Goal: Information Seeking & Learning: Learn about a topic

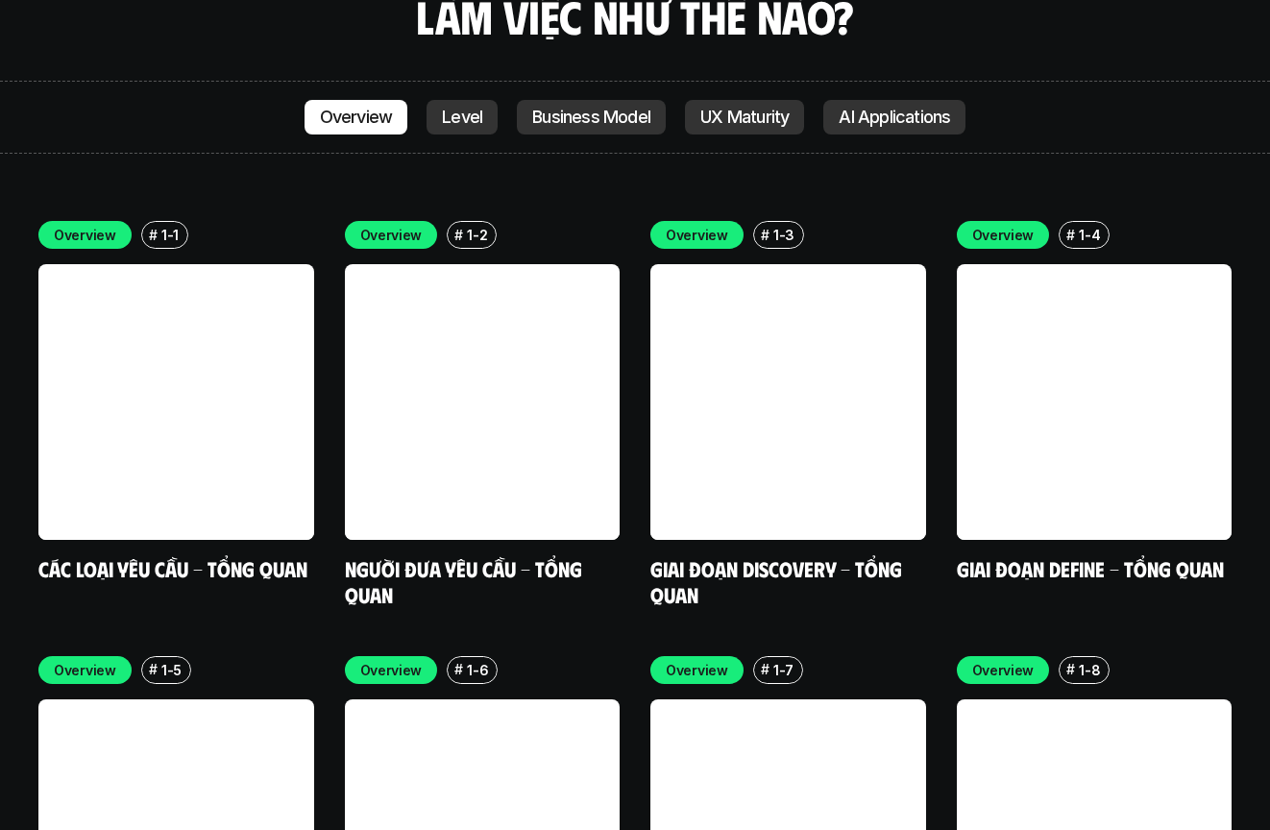
click at [636, 289] on div "Overview # 1-1 Các loại yêu cầu - Tổng quan Overview # 1-2 Người đưa yêu cầu - …" at bounding box center [634, 631] width 1193 height 821
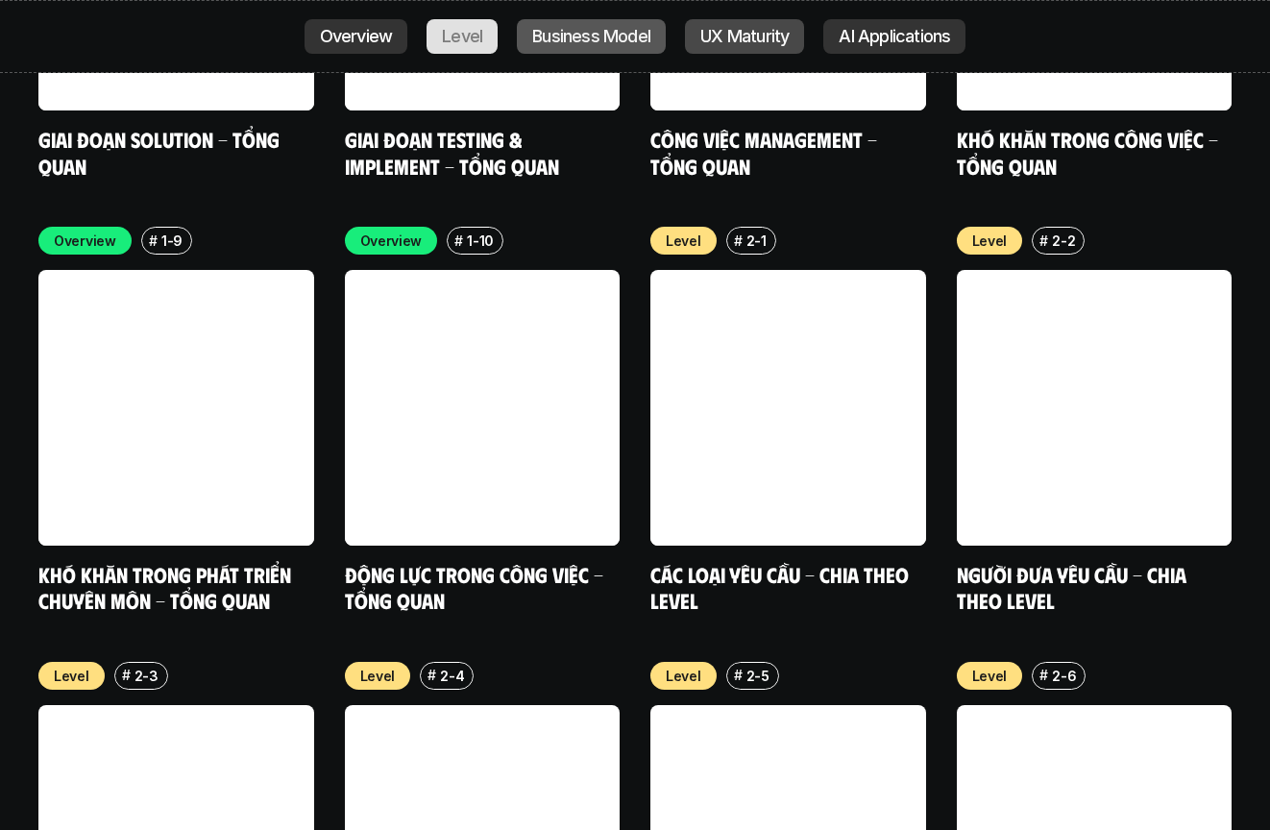
scroll to position [6266, 0]
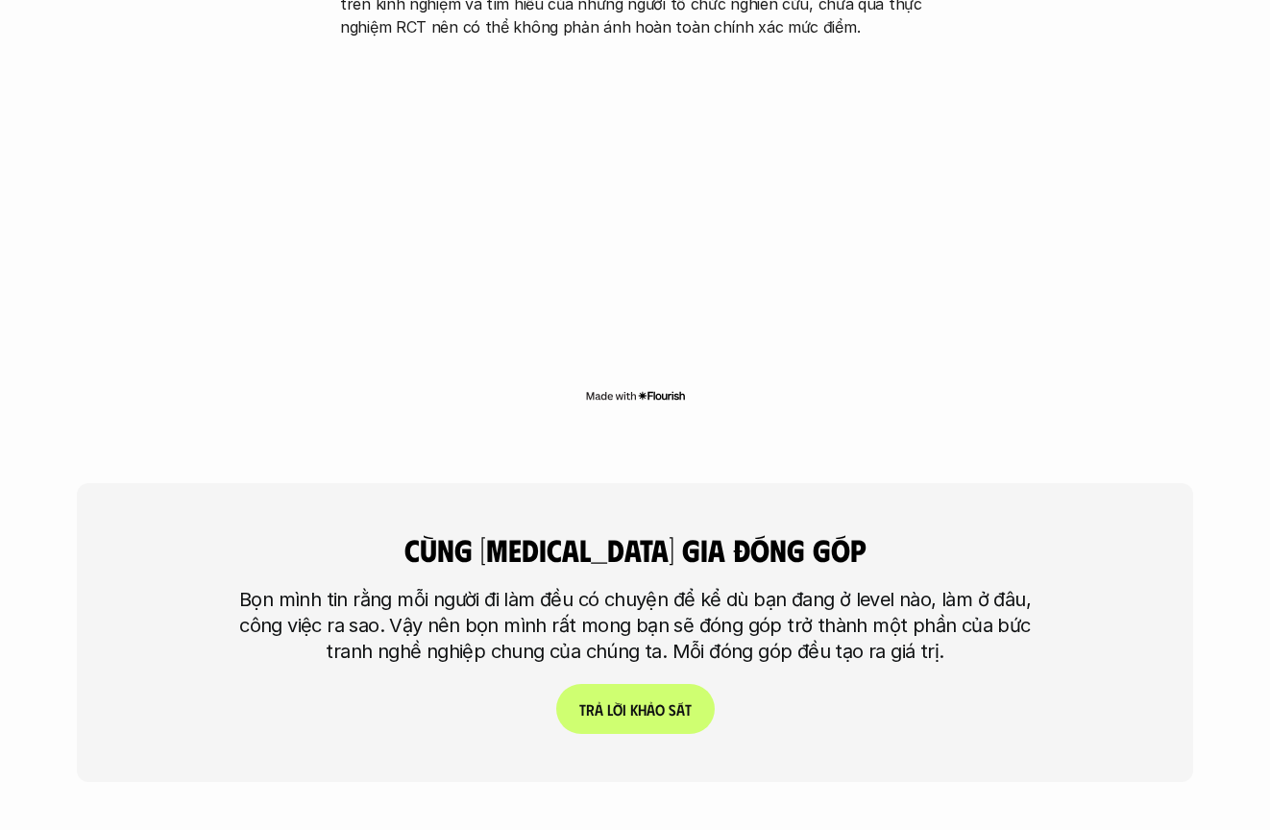
click at [926, 483] on div "cùng [MEDICAL_DATA] gia đóng góp Bọn mình tin rằng mỗi người đi làm đều có chuy…" at bounding box center [635, 632] width 1116 height 299
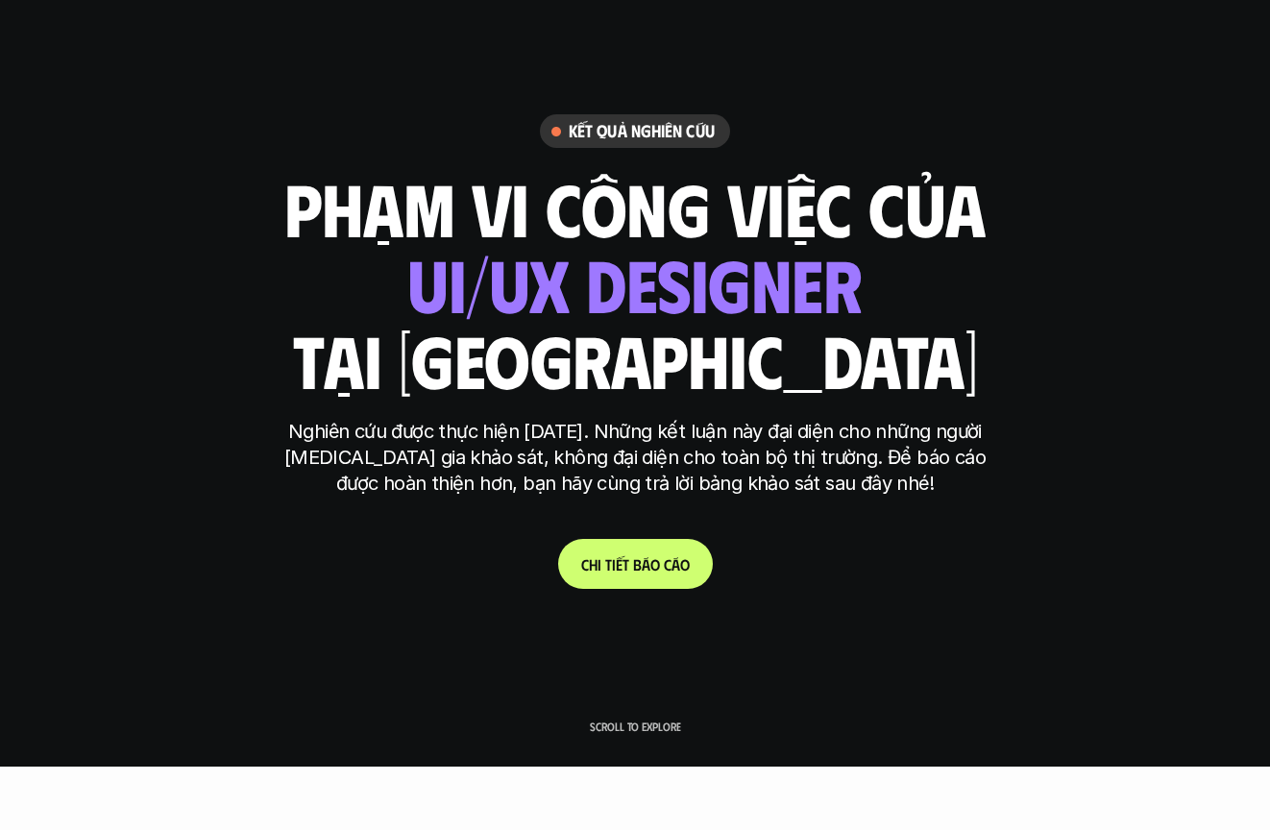
scroll to position [0, 0]
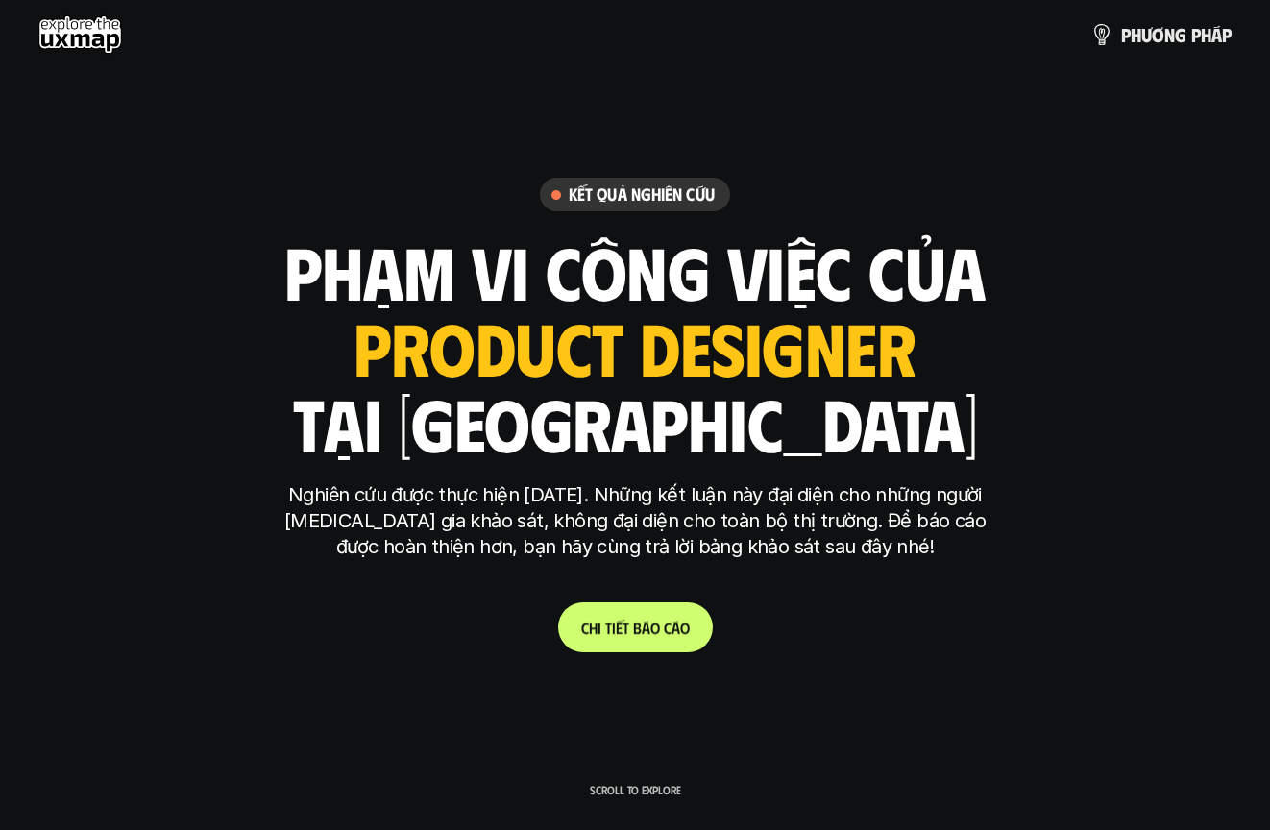
click at [649, 627] on p "C h i t i ế t b á o c á o" at bounding box center [635, 627] width 109 height 18
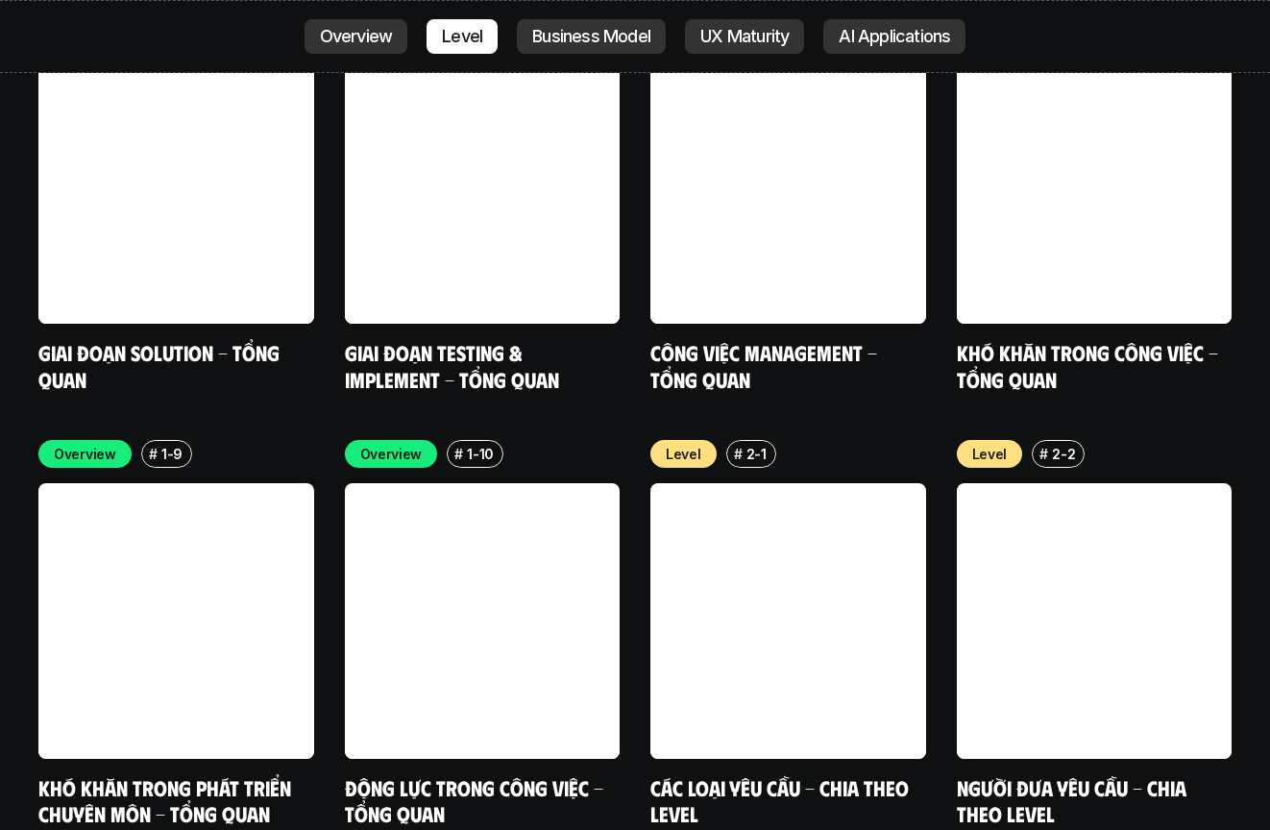
scroll to position [6326, 0]
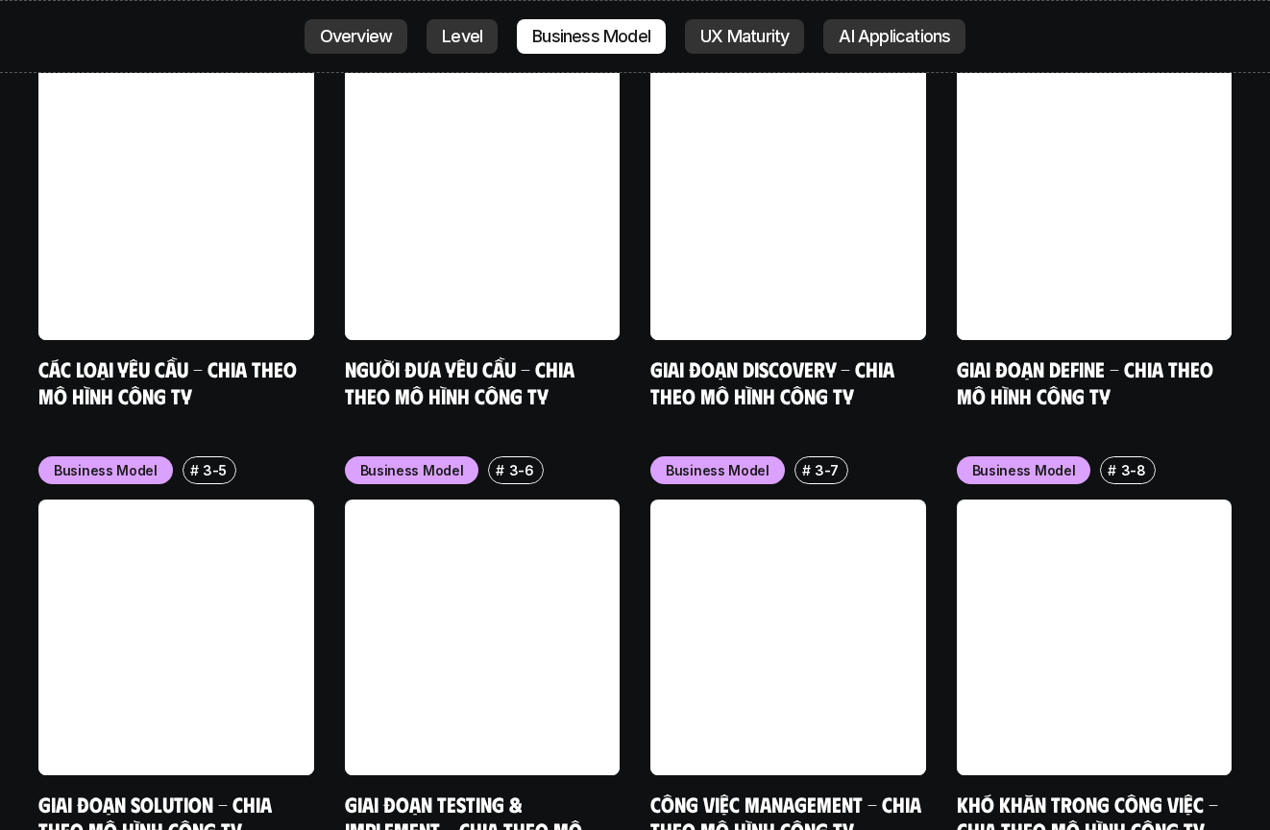
scroll to position [7948, 0]
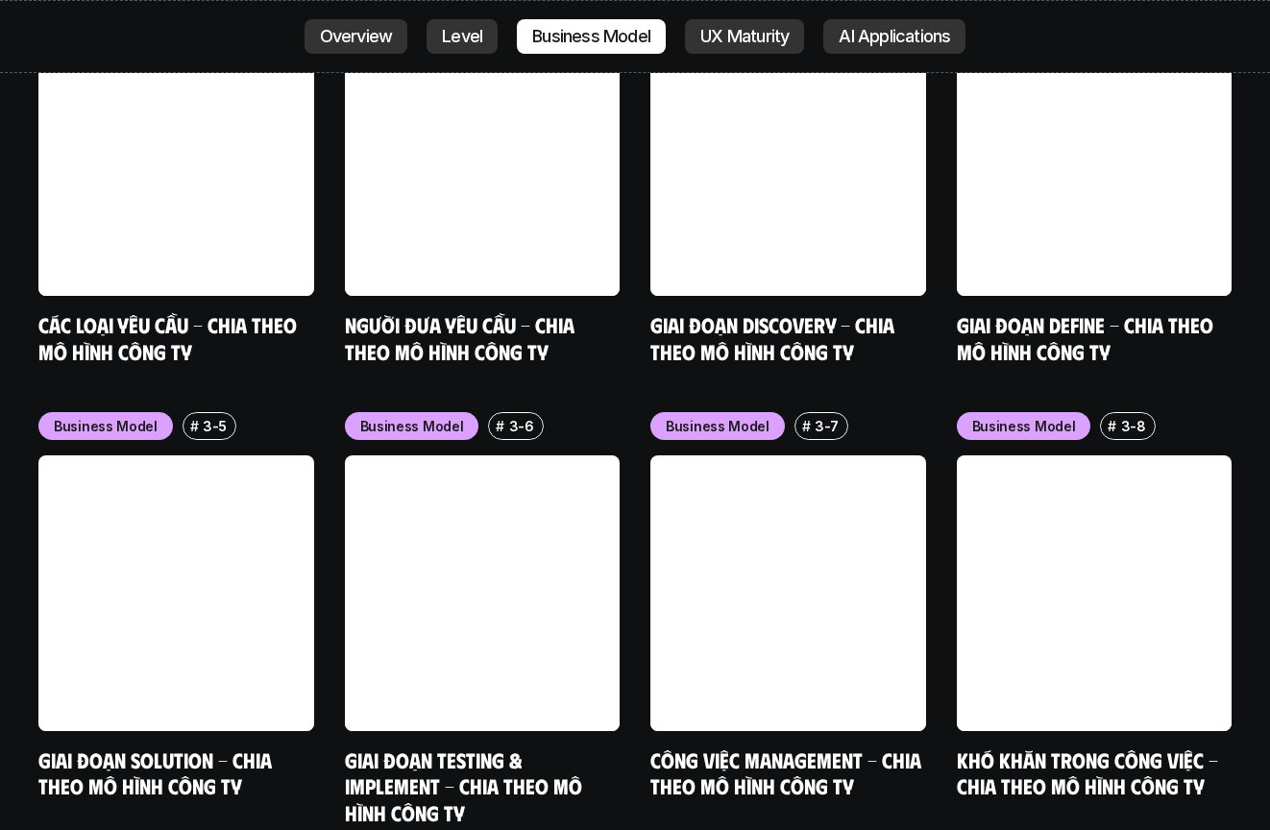
click at [622, 450] on div "Business Model # 3-1 Các loại yêu cầu - Chia theo mô hình công ty Business Mode…" at bounding box center [634, 402] width 1193 height 848
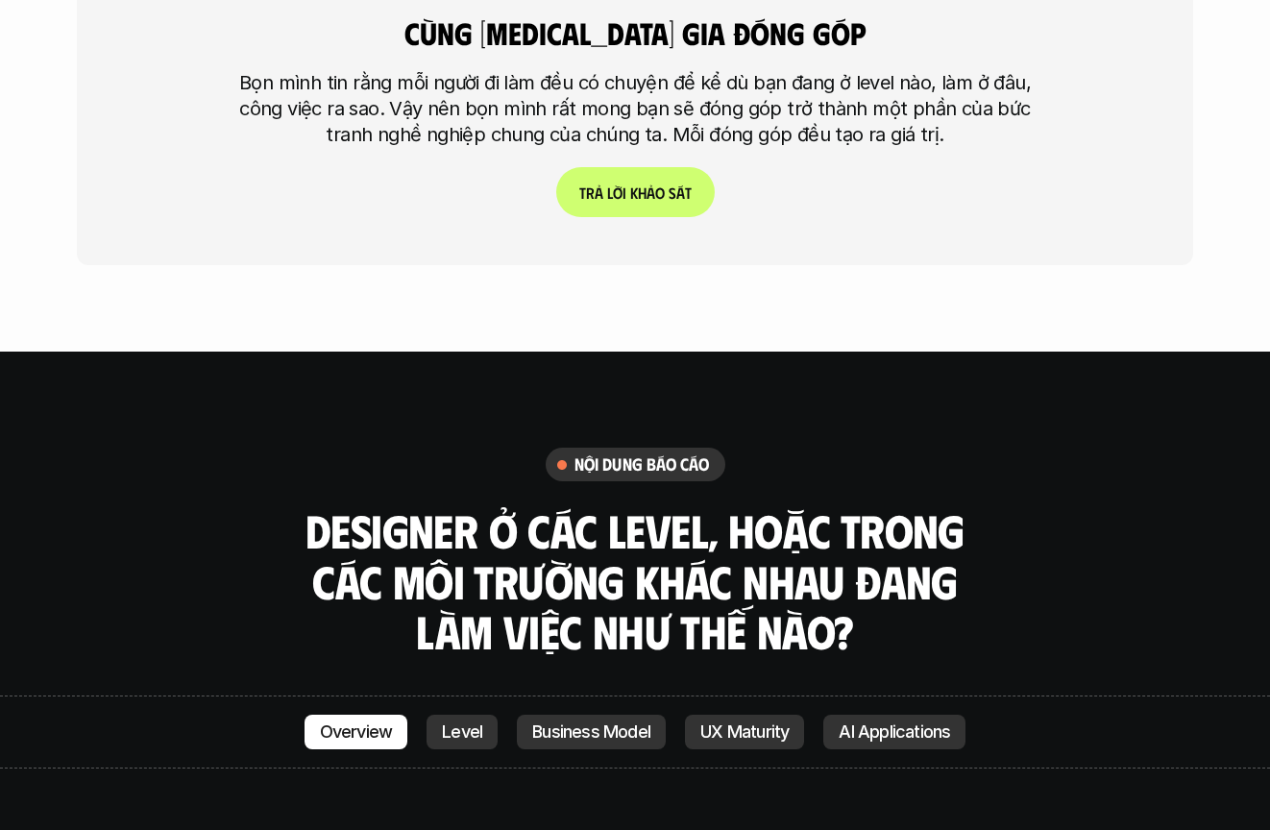
scroll to position [5483, 0]
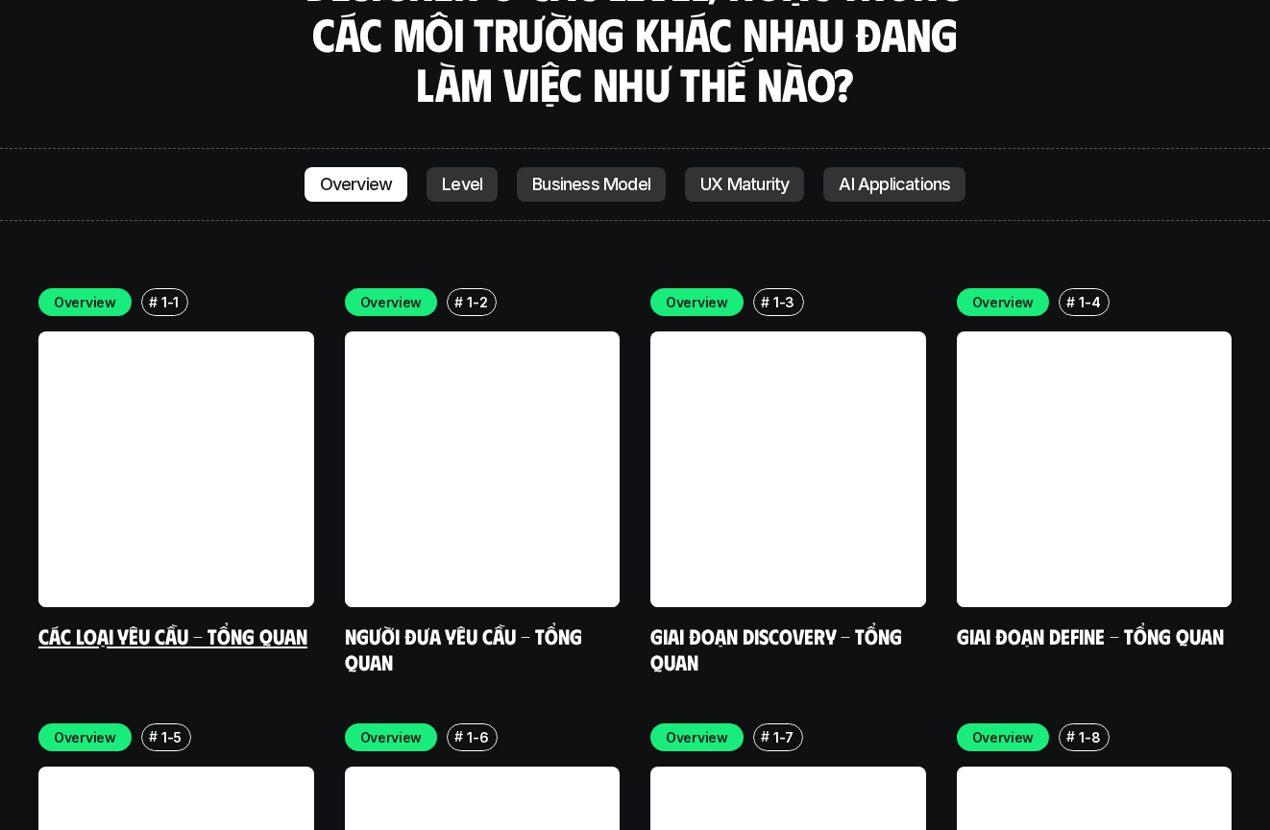
click at [195, 351] on link at bounding box center [176, 469] width 276 height 276
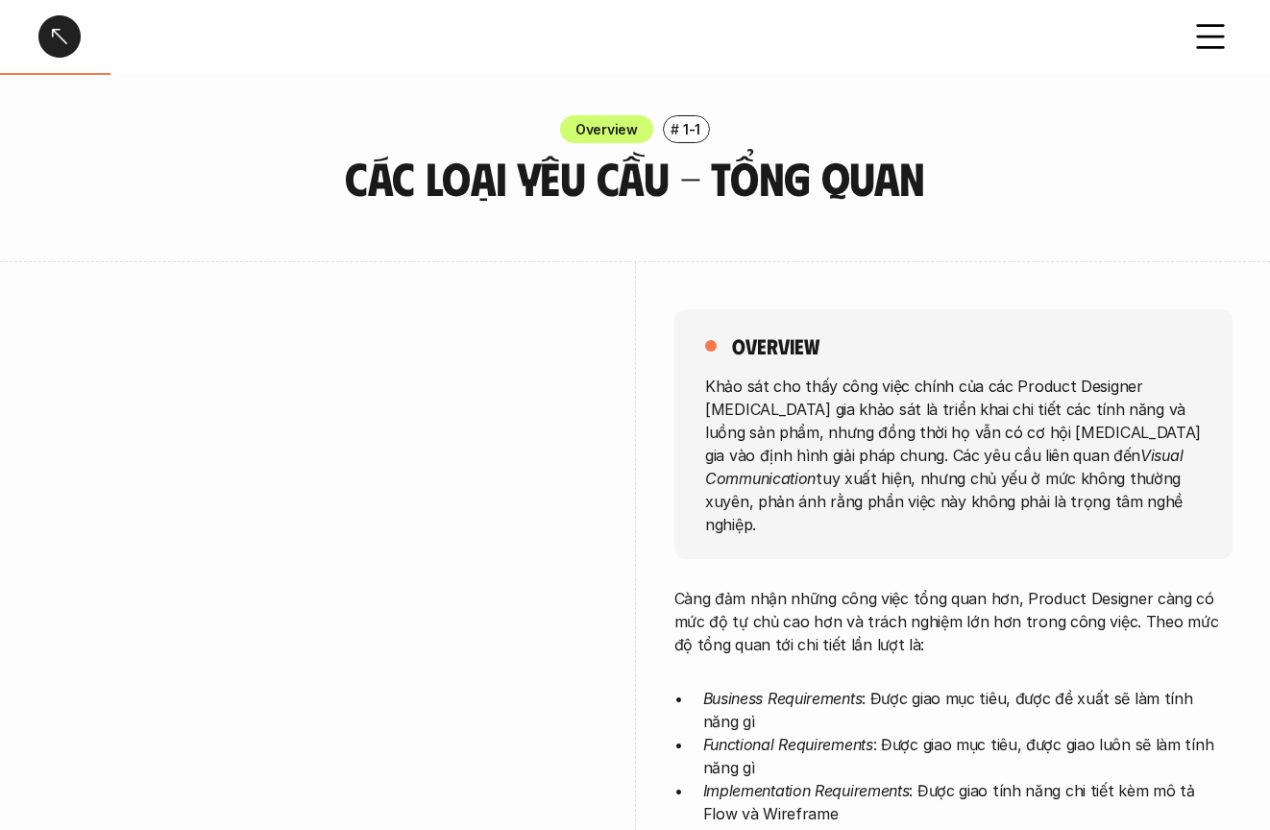
click at [1200, 38] on icon at bounding box center [1210, 36] width 42 height 42
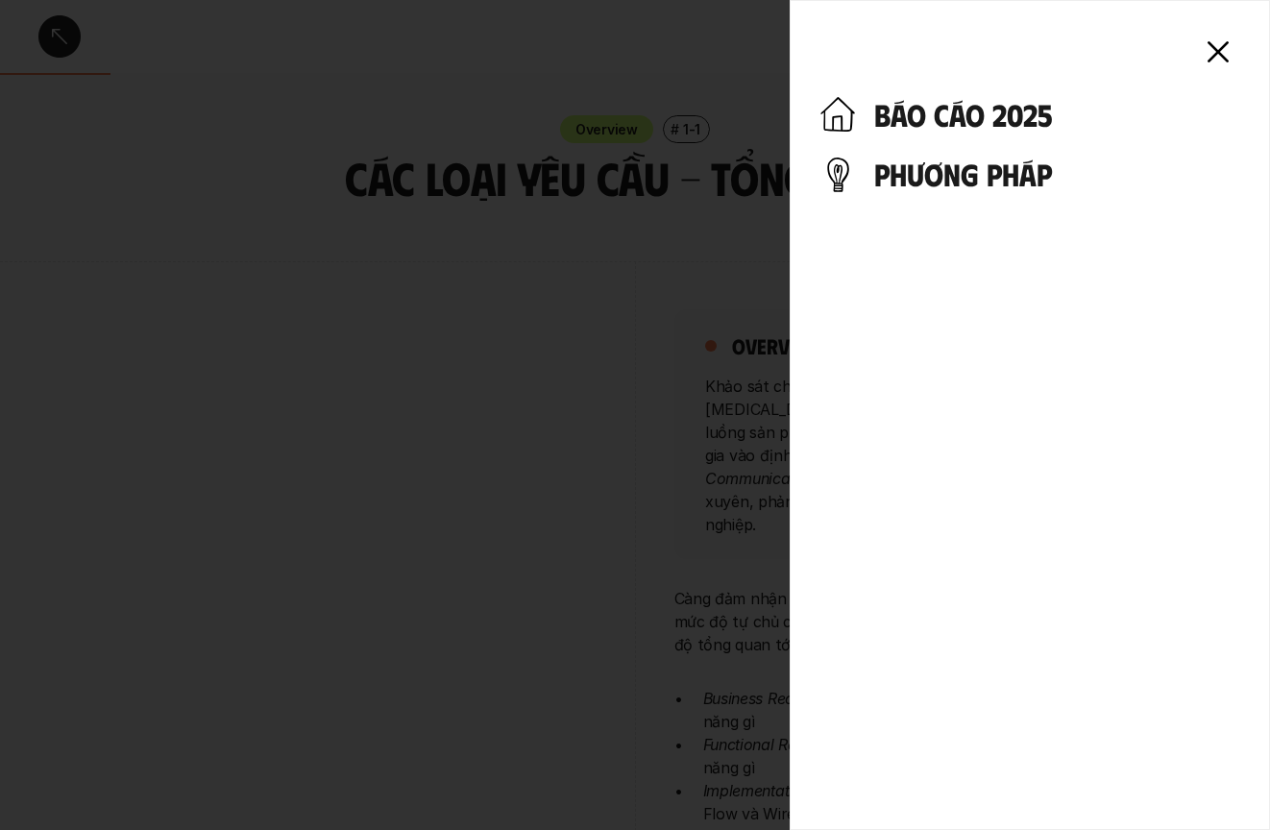
click at [1004, 108] on h4 "báo cáo 2025" at bounding box center [1056, 114] width 365 height 36
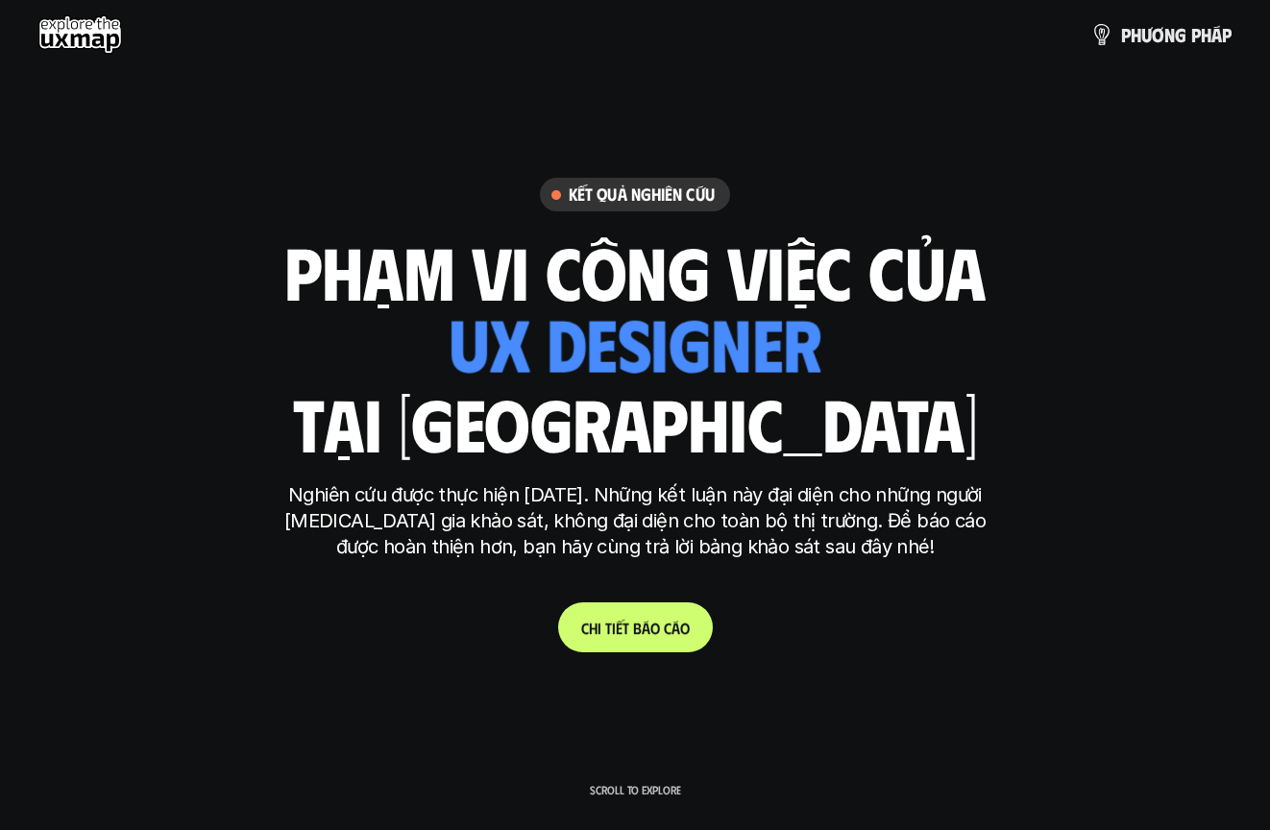
click at [642, 624] on p "C h i t i ế t b á o c á o" at bounding box center [635, 627] width 109 height 18
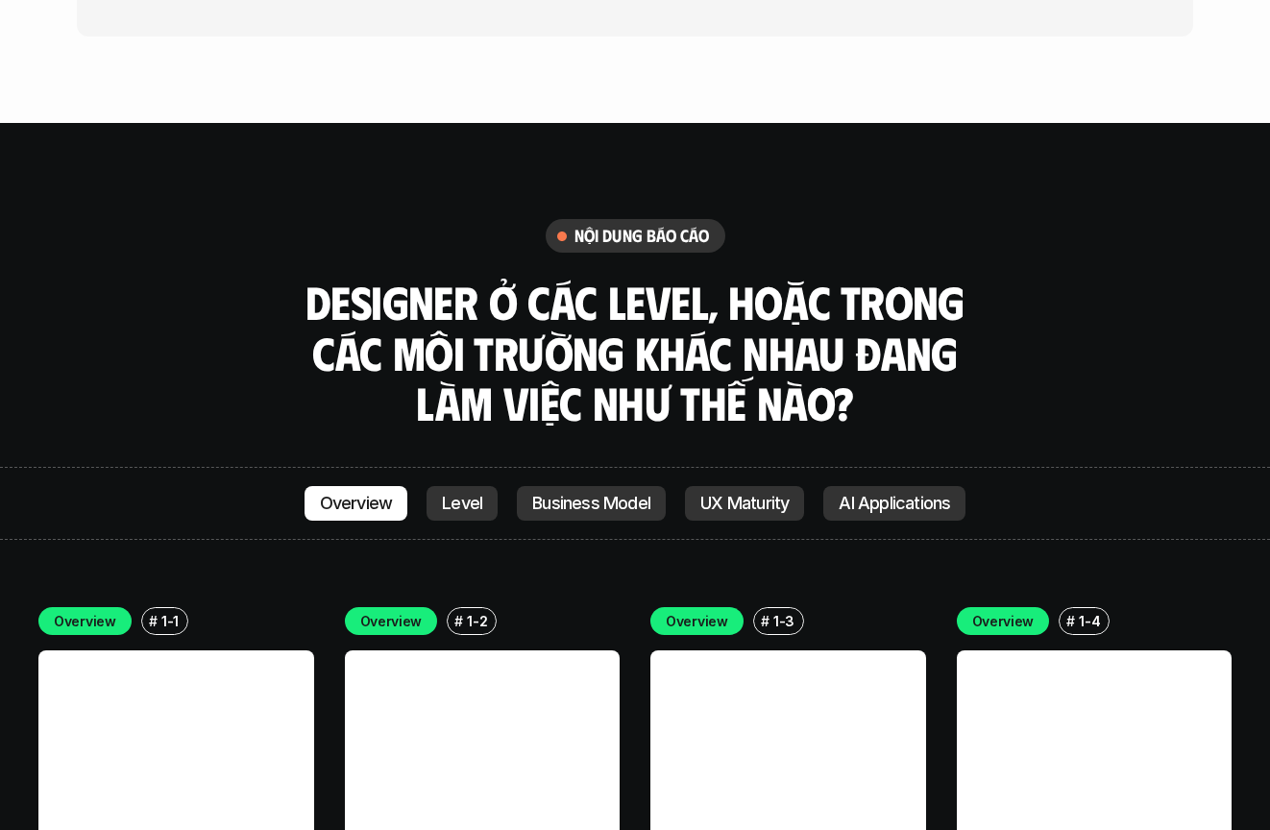
scroll to position [5172, 0]
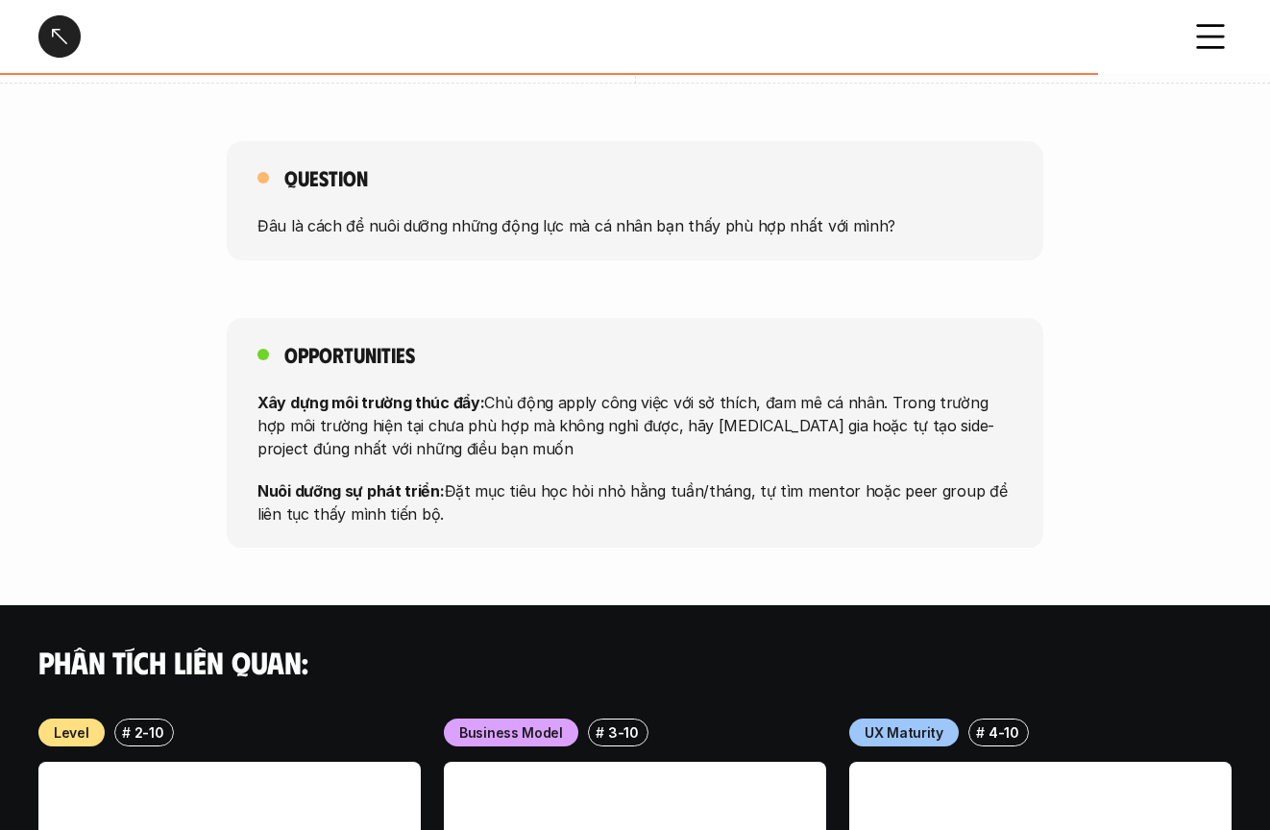
scroll to position [1679, 0]
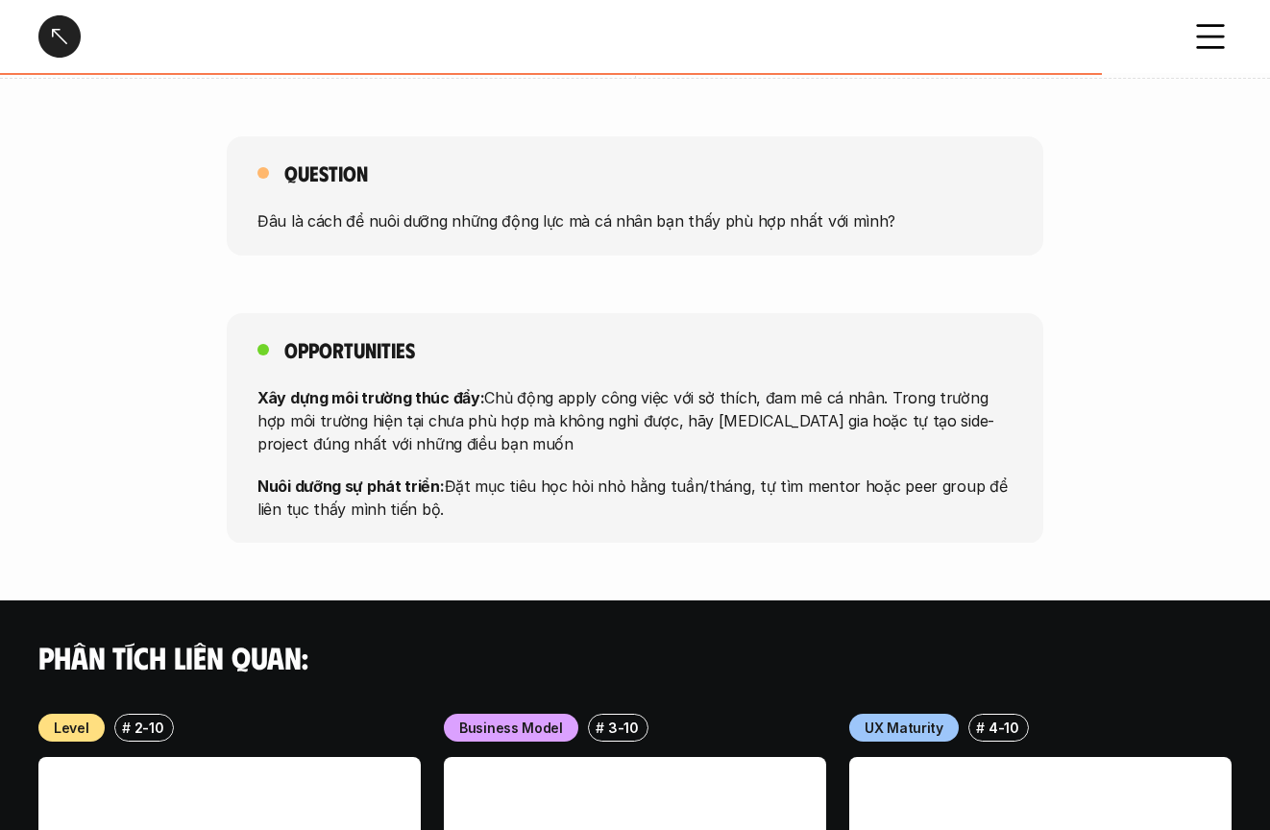
click at [659, 385] on p "Xây dựng môi trường thúc đẩy: Chủ động apply công việc với sở thích, đam mê cá …" at bounding box center [634, 419] width 755 height 69
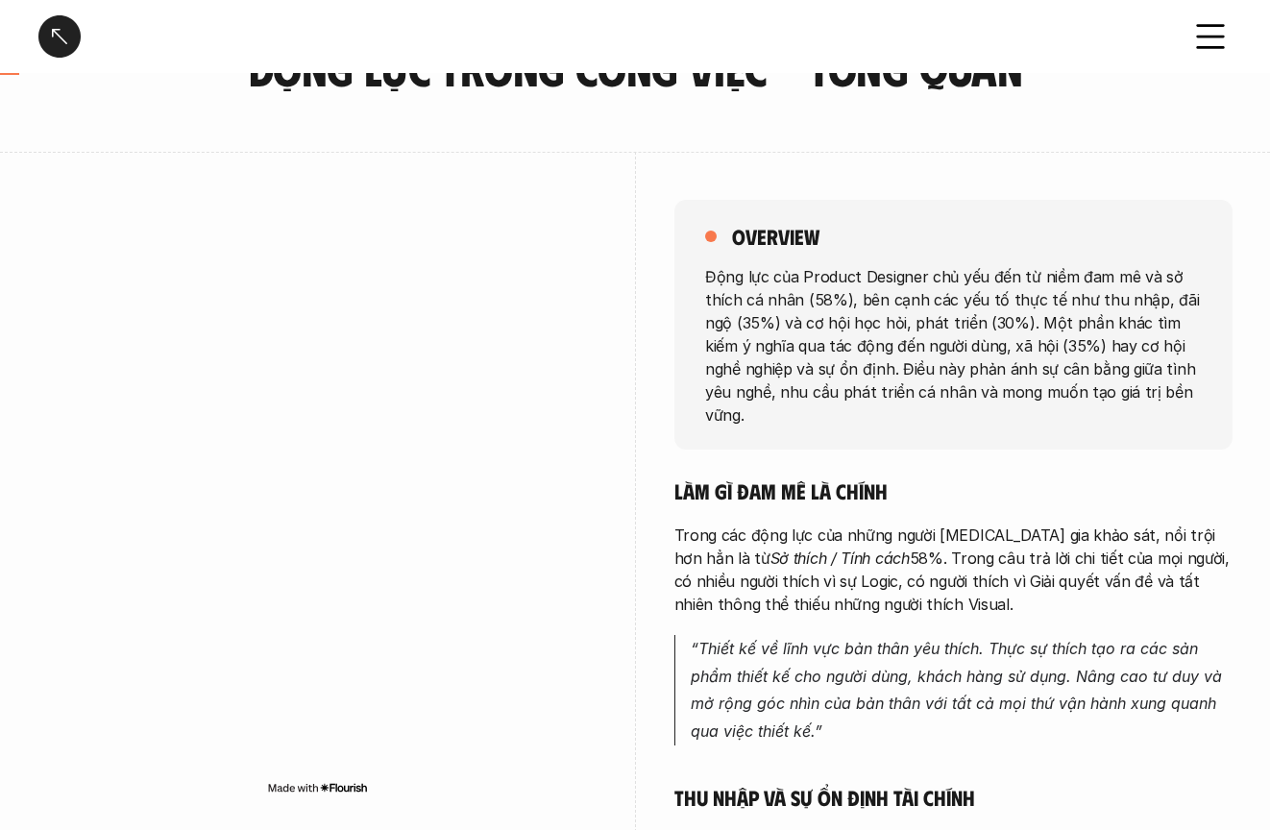
scroll to position [0, 0]
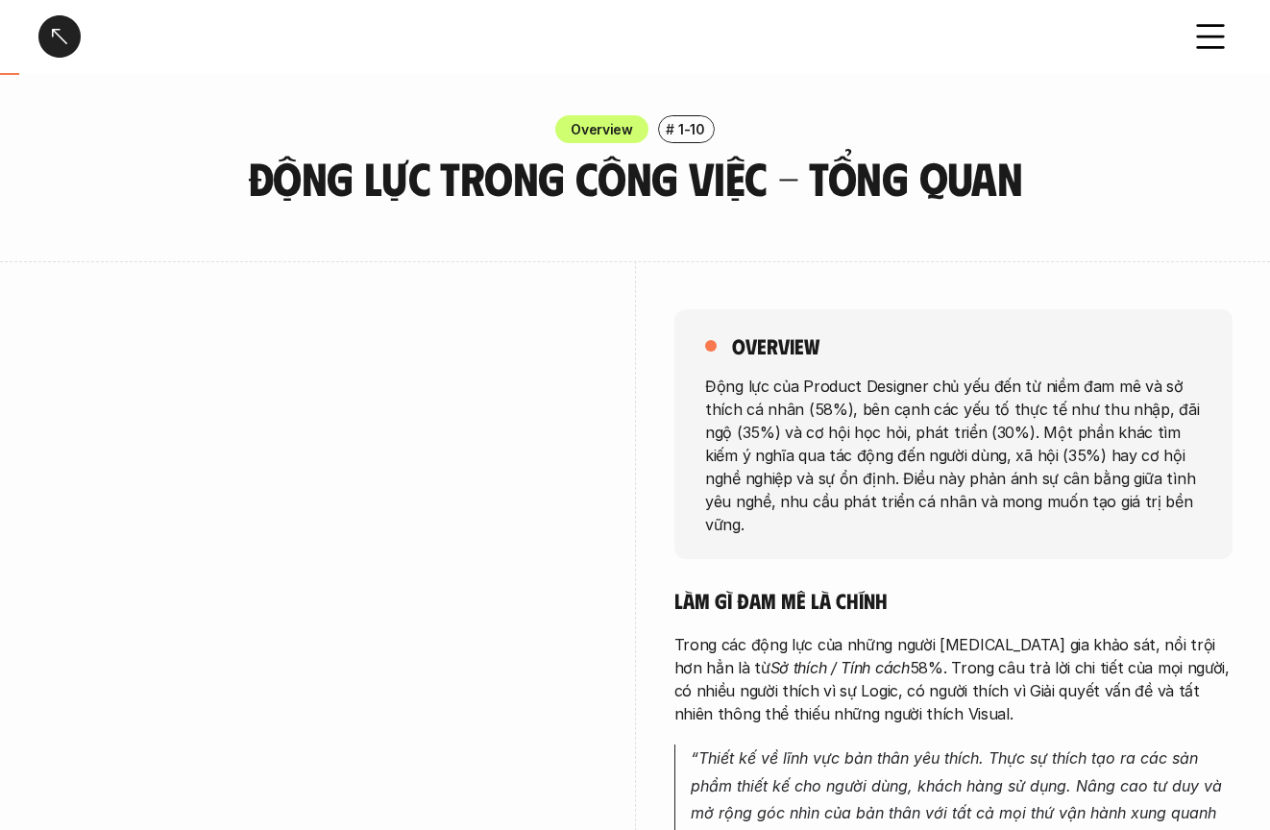
click at [790, 143] on div "Overview # 1-10 Động lực trong công việc - Tổng quan" at bounding box center [635, 159] width 1270 height 88
click at [68, 45] on div at bounding box center [59, 36] width 42 height 42
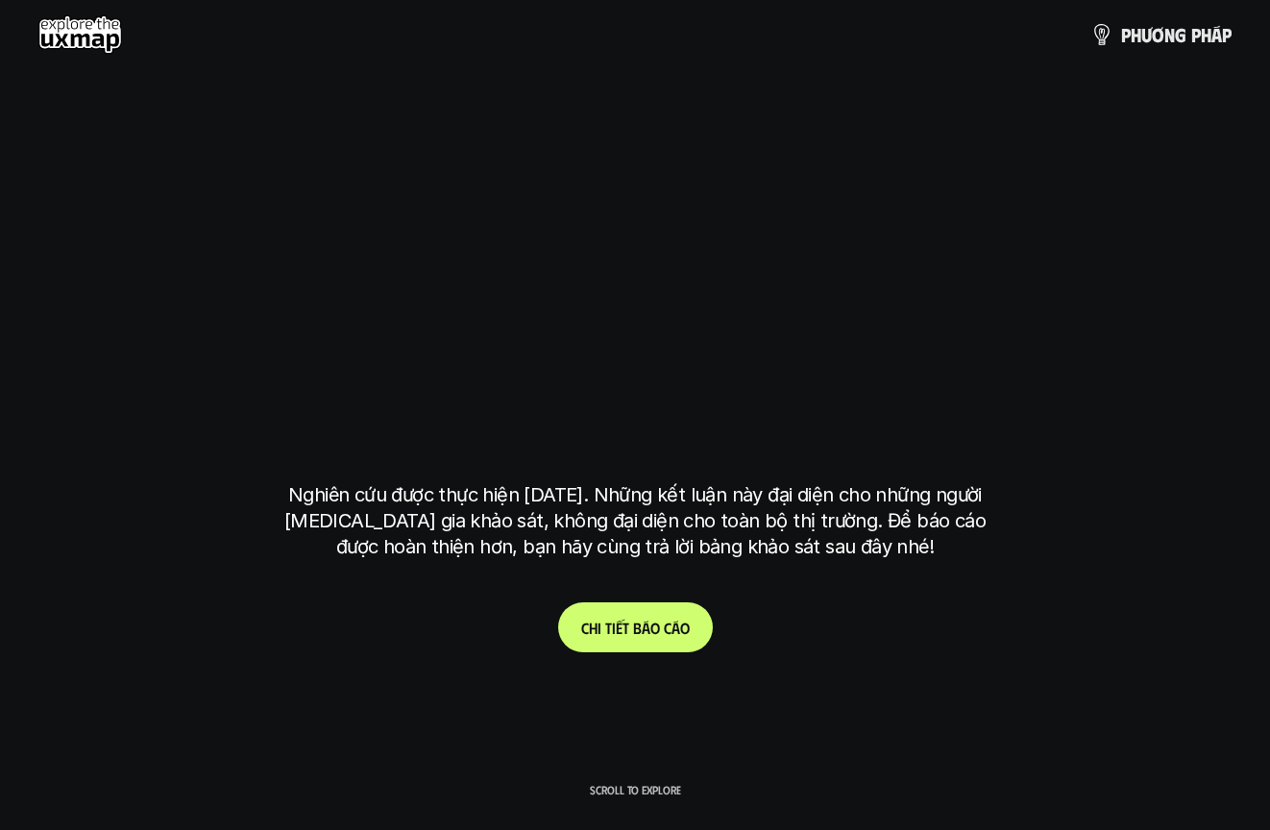
scroll to position [5550, 0]
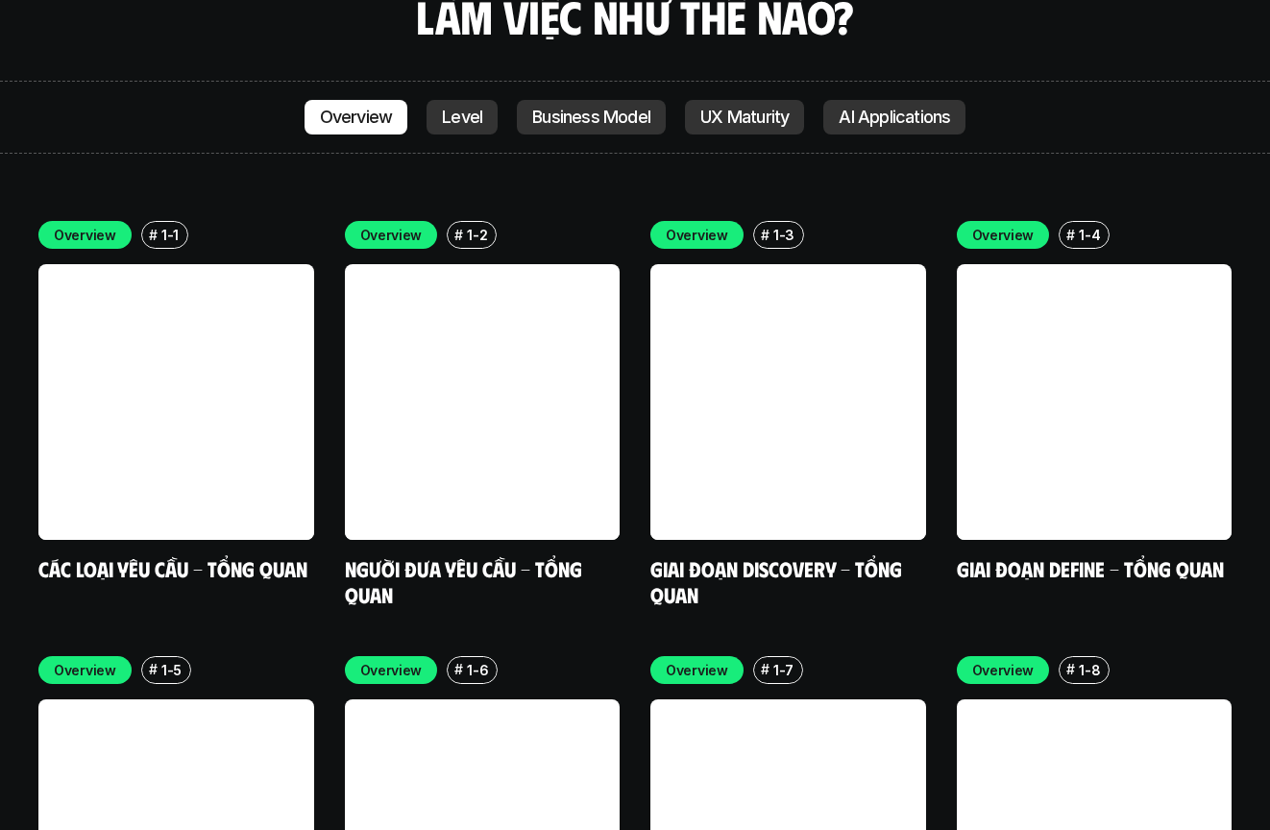
click at [790, 546] on div "Overview # 1-1 Các loại yêu cầu - Tổng quan Overview # 1-2 Người đưa yêu cầu - …" at bounding box center [634, 631] width 1193 height 821
click at [790, 527] on div "Overview # 1-1 Các loại yêu cầu - Tổng quan Overview # 1-2 Người đưa yêu cầu - …" at bounding box center [634, 631] width 1193 height 821
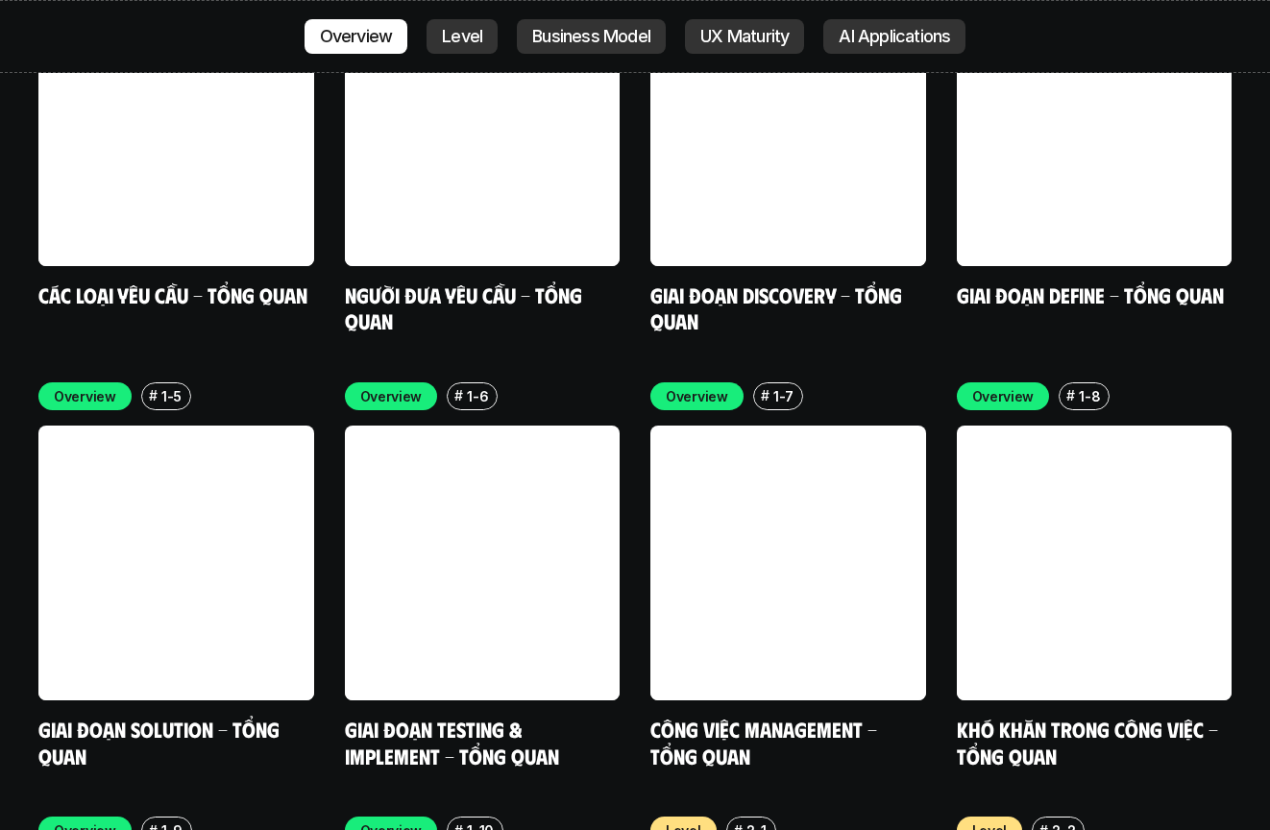
scroll to position [5825, 0]
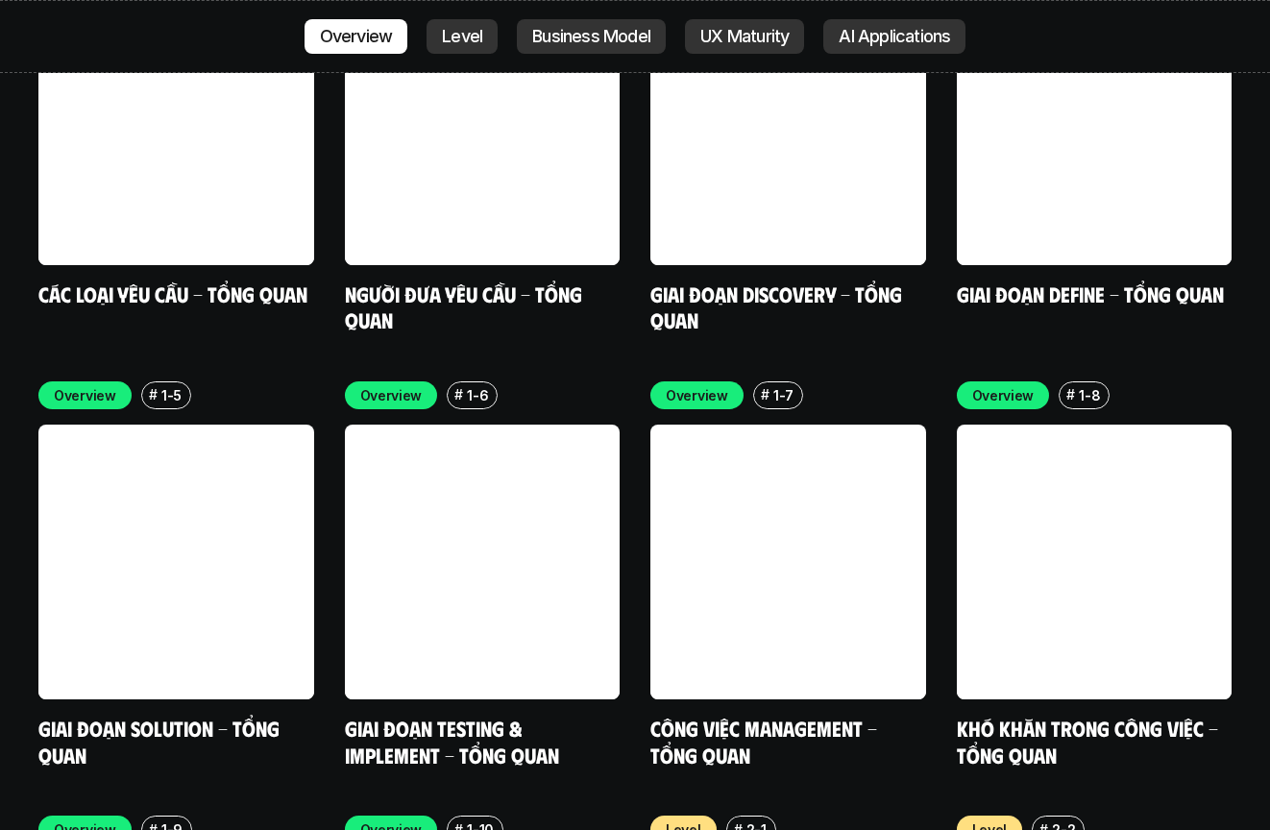
click at [790, 504] on div "Overview # 1-1 Các loại yêu cầu - Tổng quan Overview # 1-2 Người đưa yêu cầu - …" at bounding box center [634, 356] width 1193 height 821
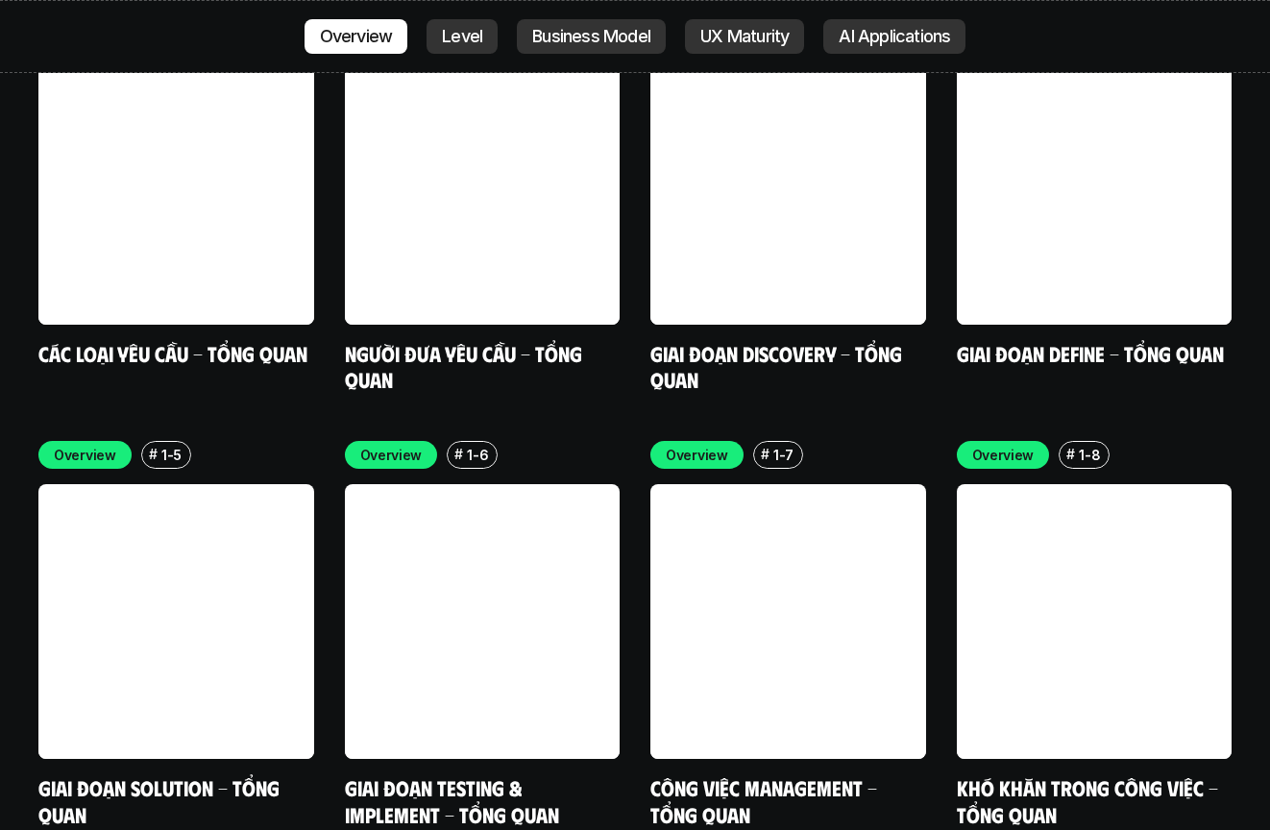
click at [328, 431] on div "Overview # 1-1 Các loại yêu cầu - Tổng quan Overview # 1-2 Người đưa yêu cầu - …" at bounding box center [634, 416] width 1193 height 821
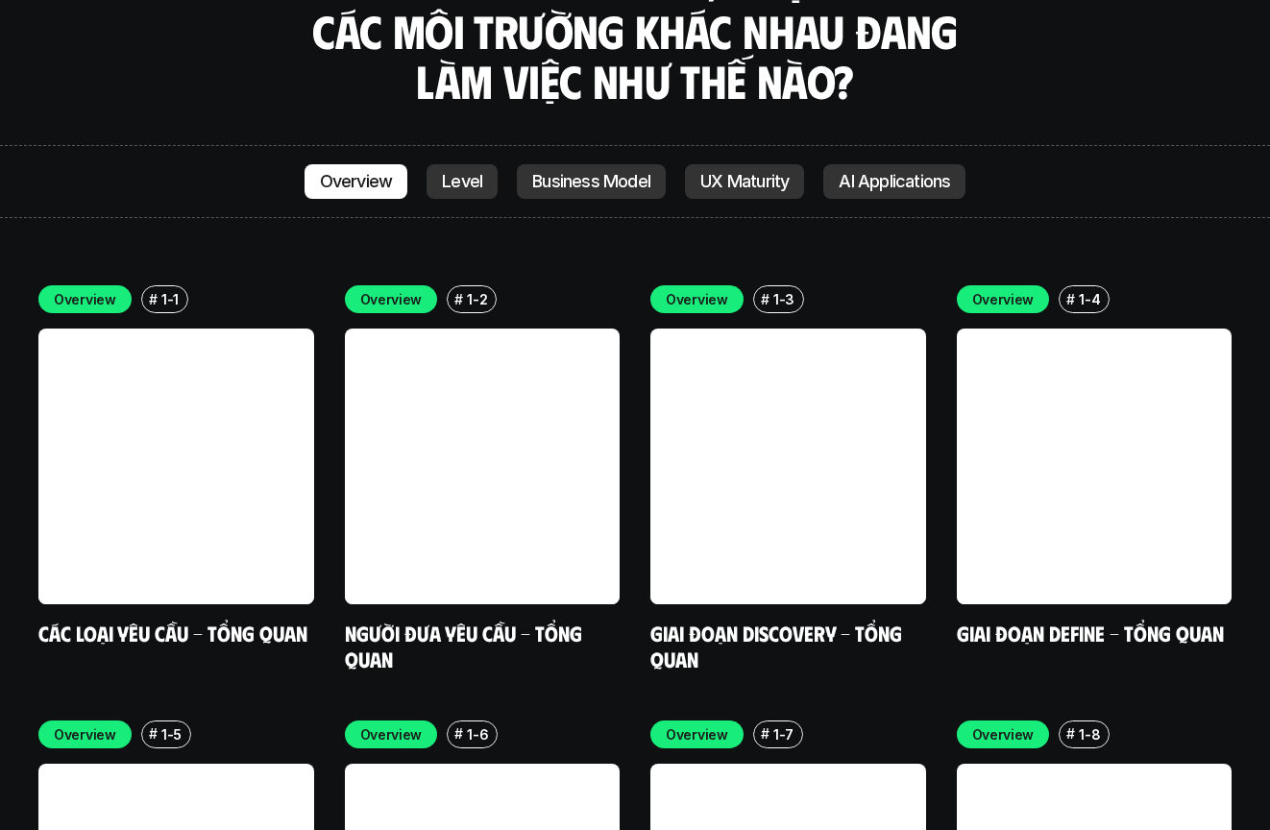
scroll to position [5443, 0]
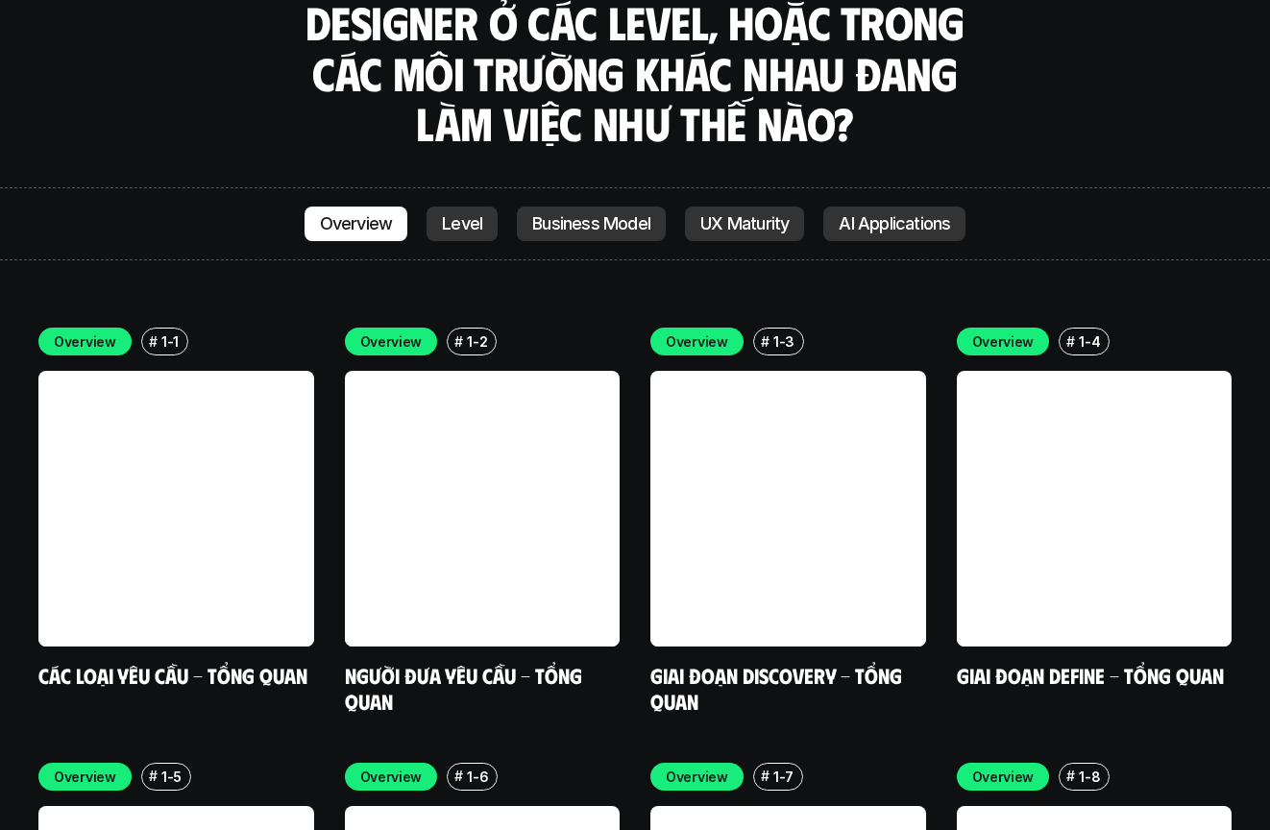
click at [633, 393] on div "Overview # 1-1 Các loại yêu cầu - Tổng quan Overview # 1-2 Người đưa yêu cầu - …" at bounding box center [634, 737] width 1193 height 821
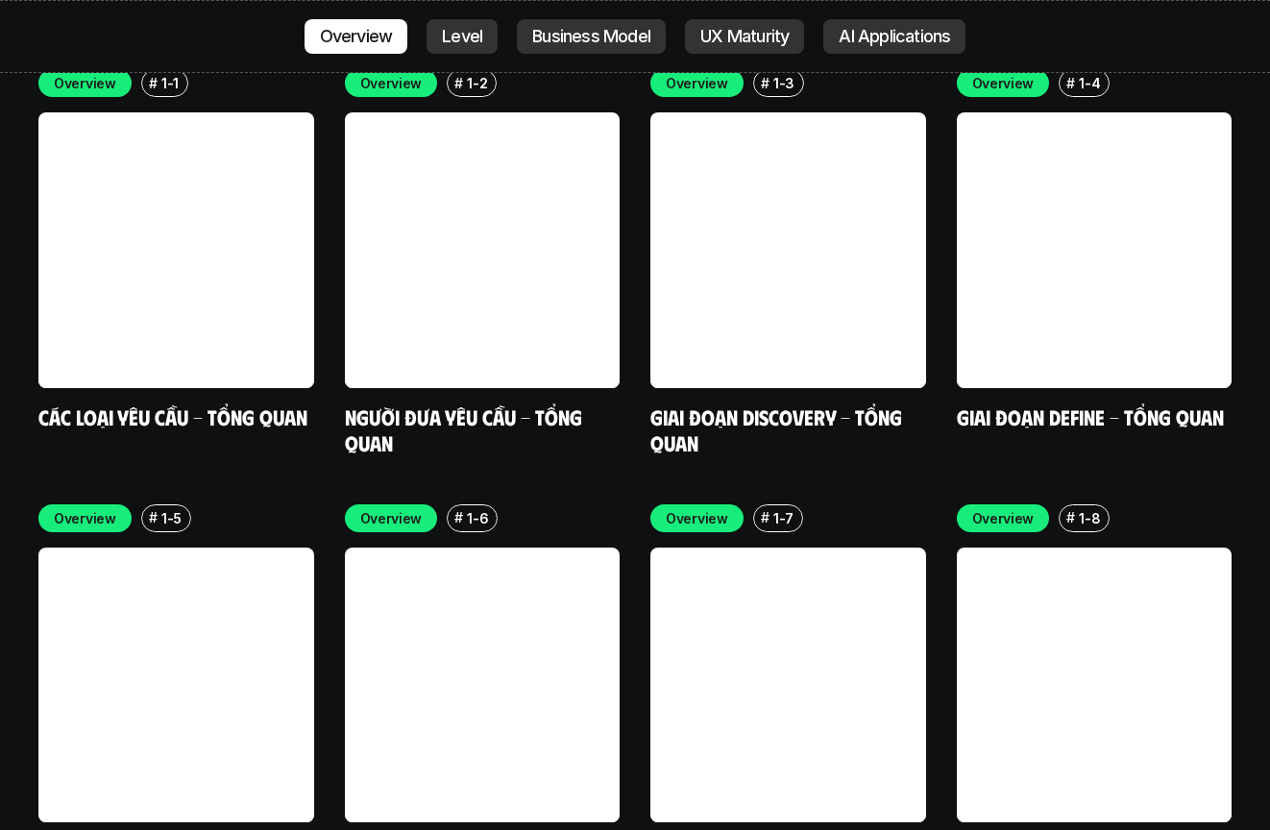
scroll to position [5863, 0]
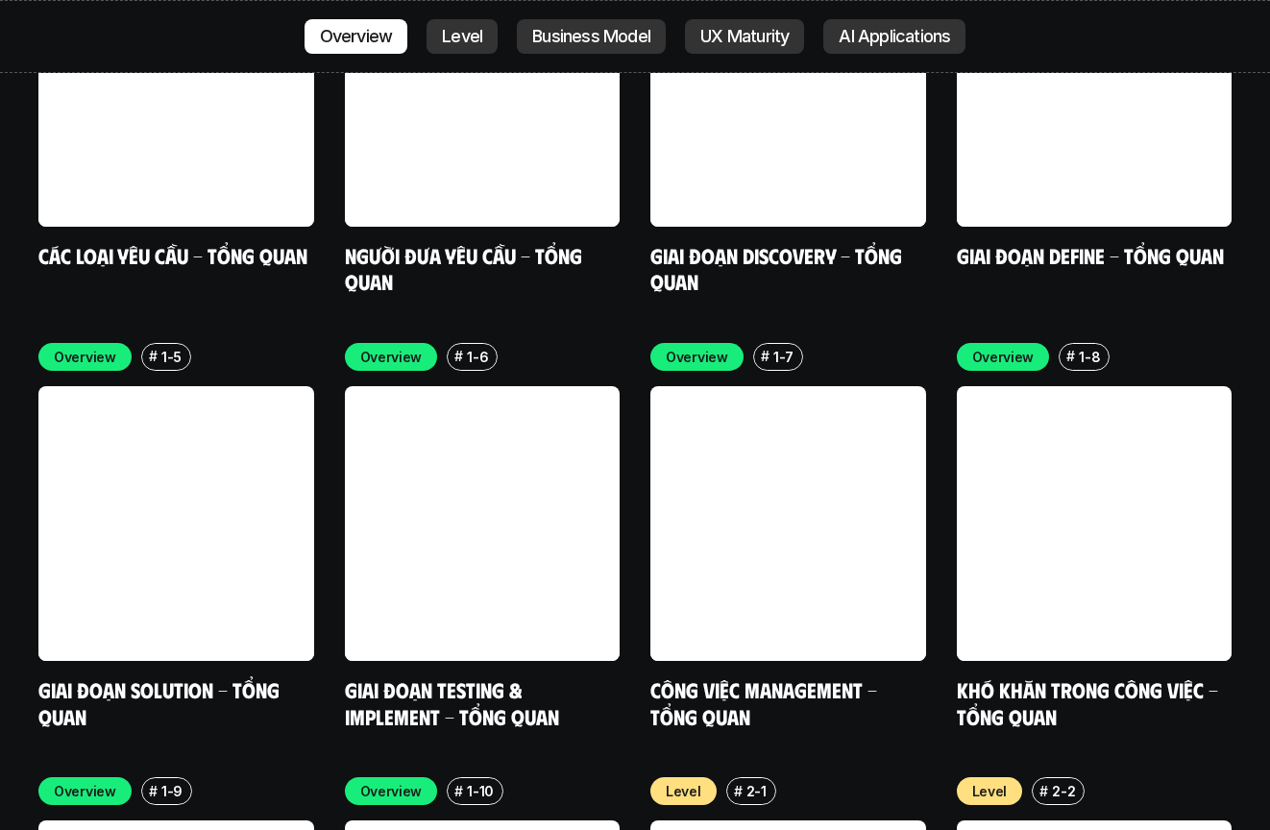
click at [633, 393] on div "Overview # 1-1 Các loại yêu cầu - Tổng quan Overview # 1-2 Người đưa yêu cầu - …" at bounding box center [634, 318] width 1193 height 821
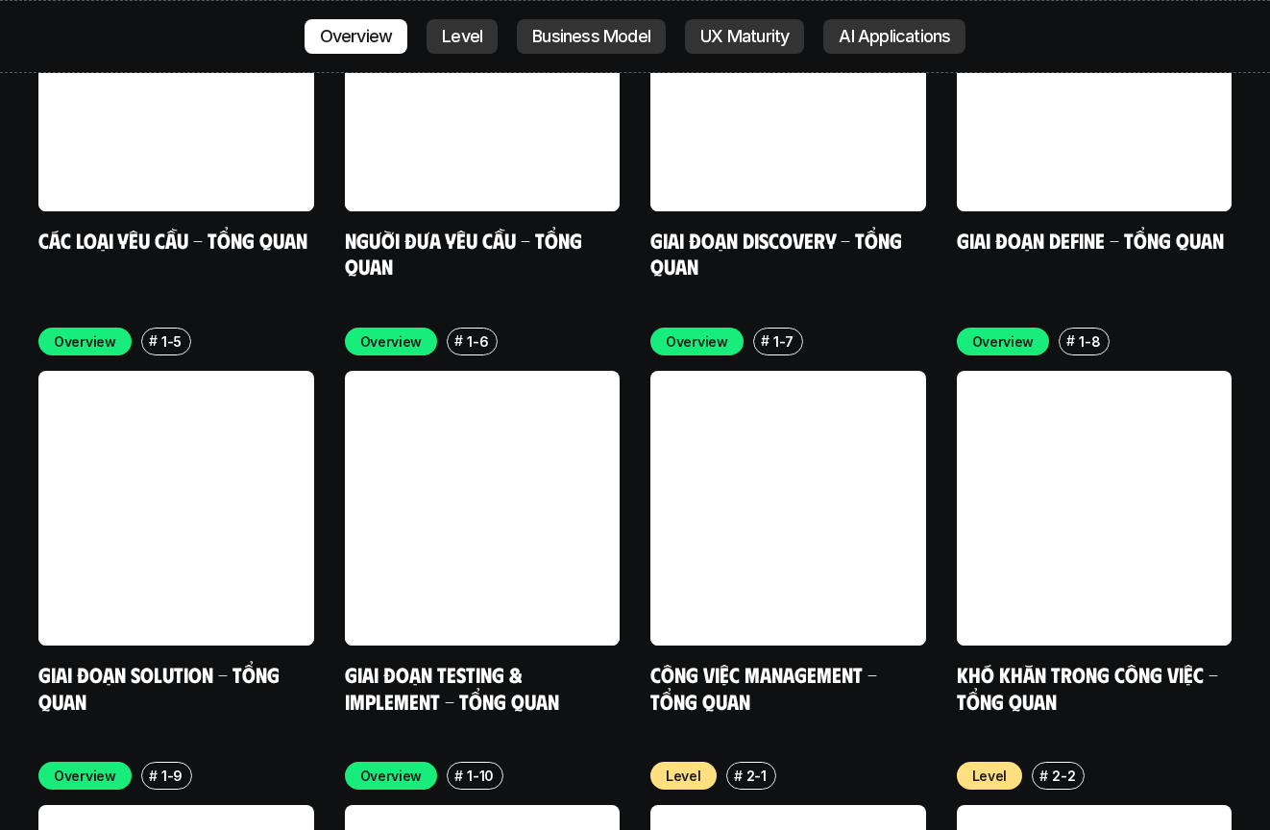
scroll to position [5880, 0]
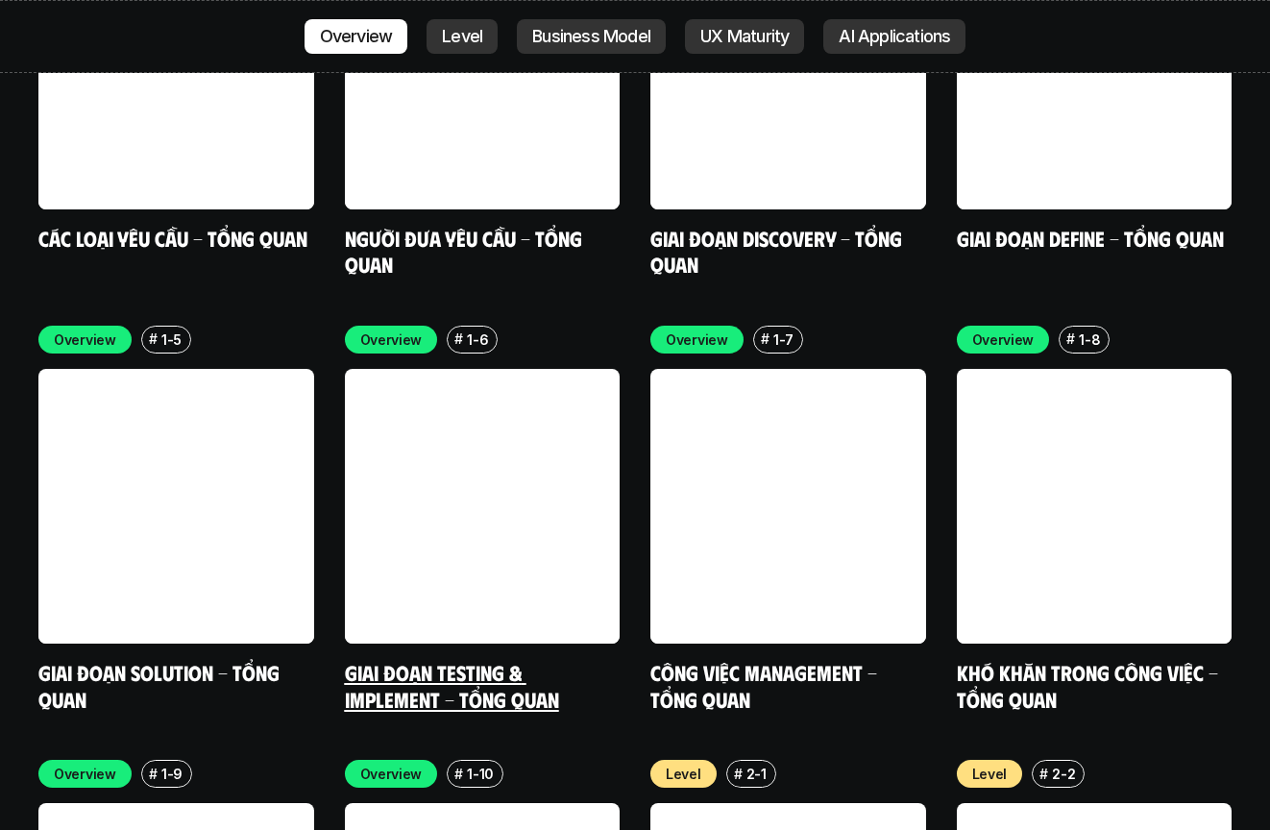
click at [550, 408] on link at bounding box center [483, 507] width 276 height 276
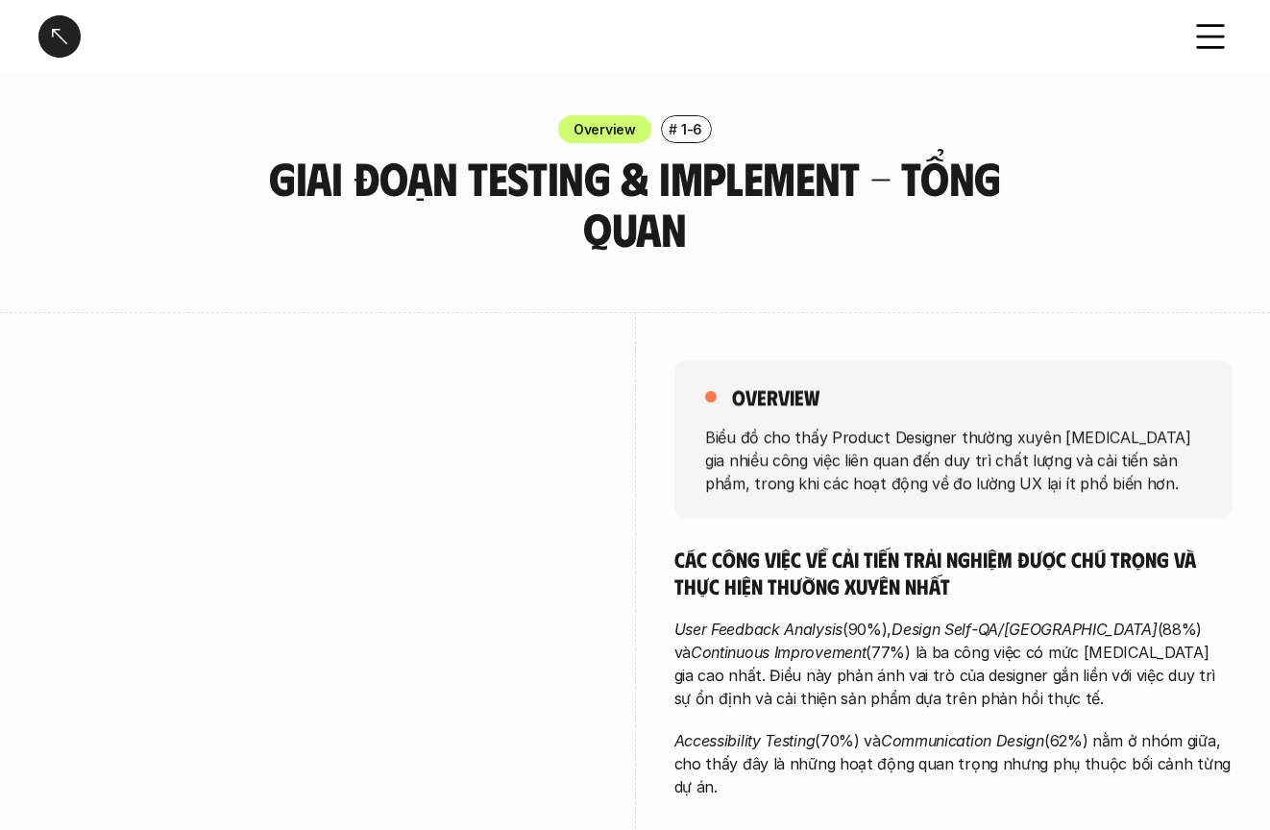
click at [61, 32] on div at bounding box center [59, 36] width 42 height 42
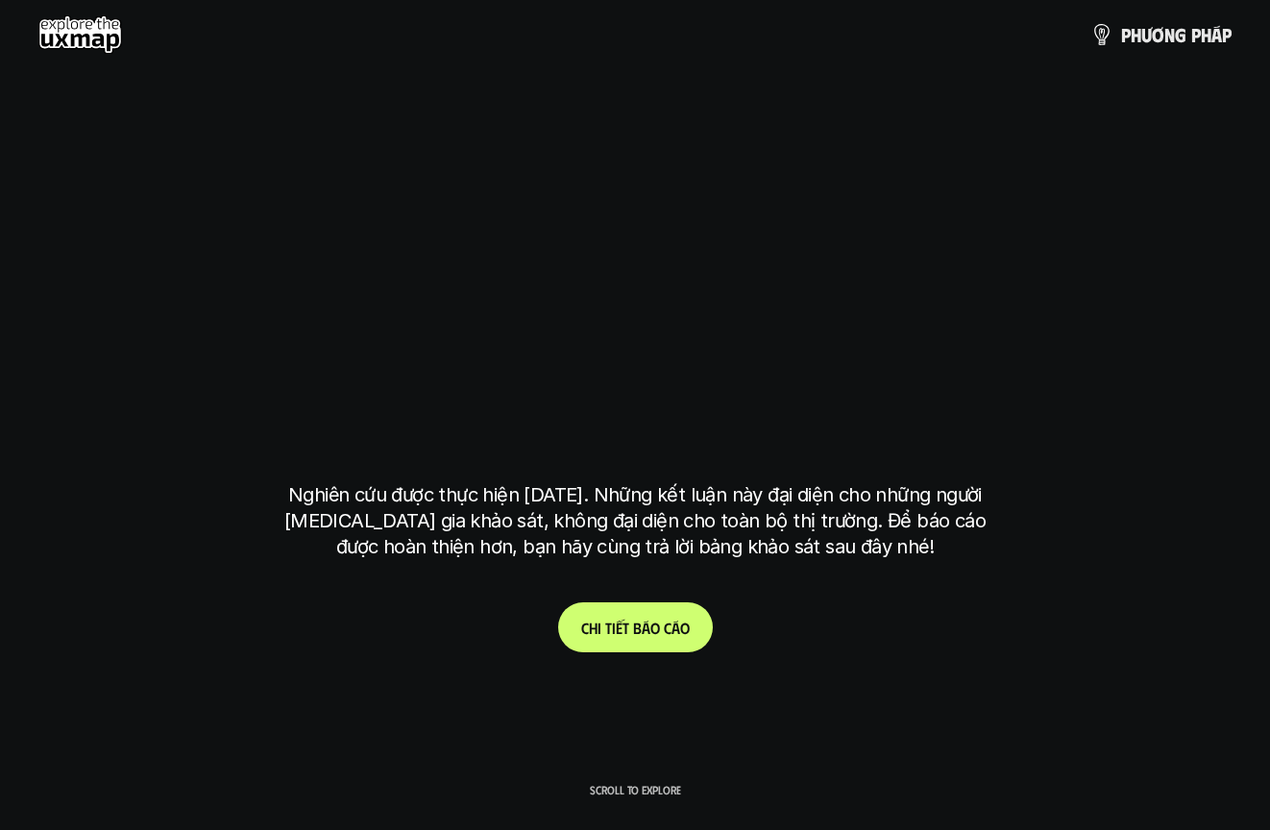
scroll to position [5550, 0]
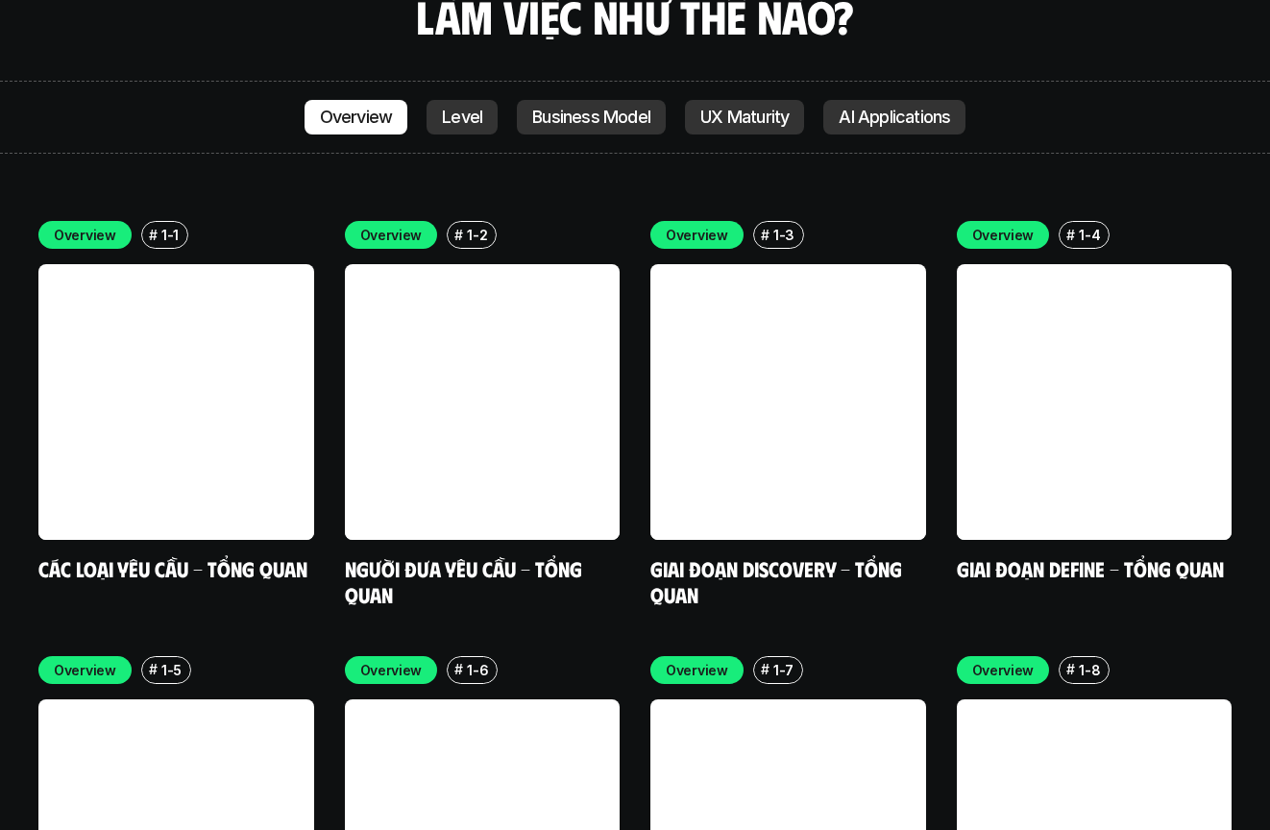
click at [790, 320] on div "Overview # 1-1 Các loại yêu cầu - Tổng quan Overview # 1-2 Người đưa yêu cầu - …" at bounding box center [634, 631] width 1193 height 821
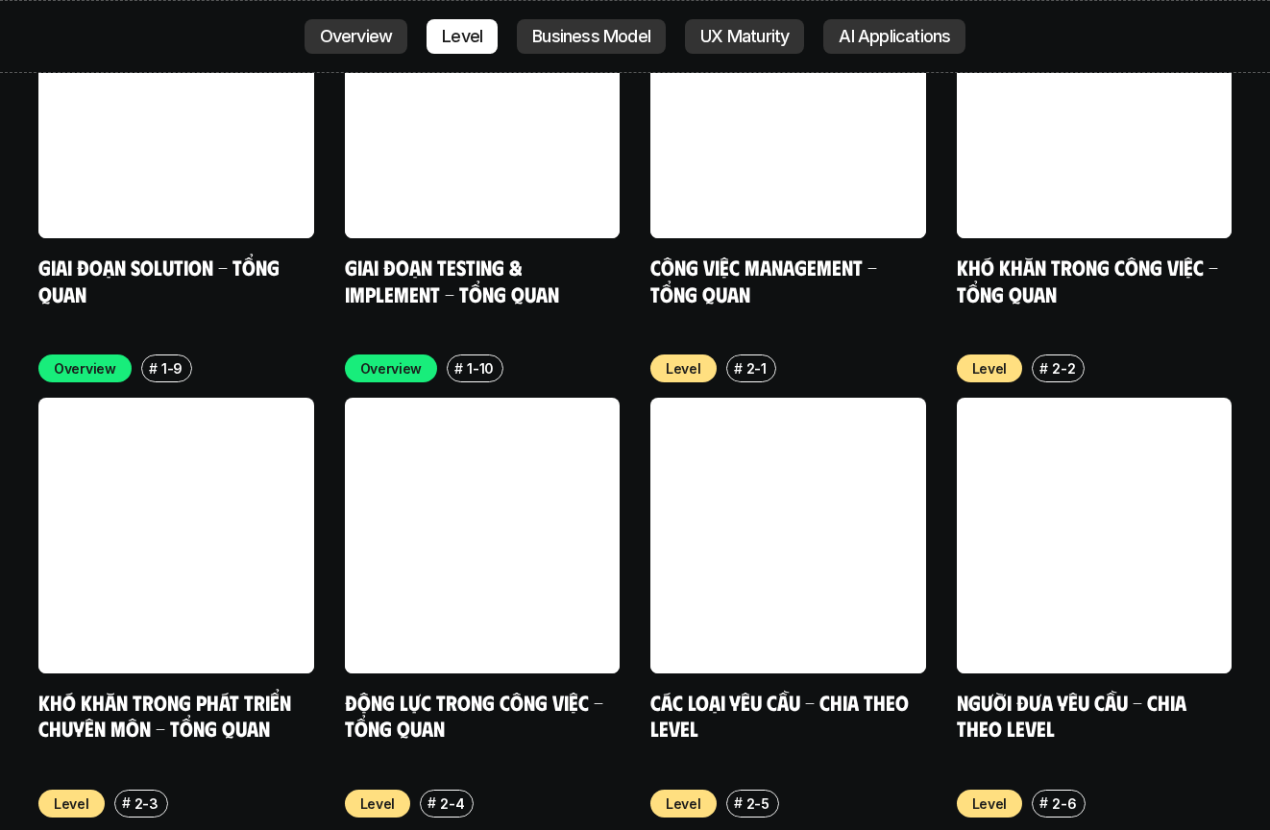
scroll to position [6291, 0]
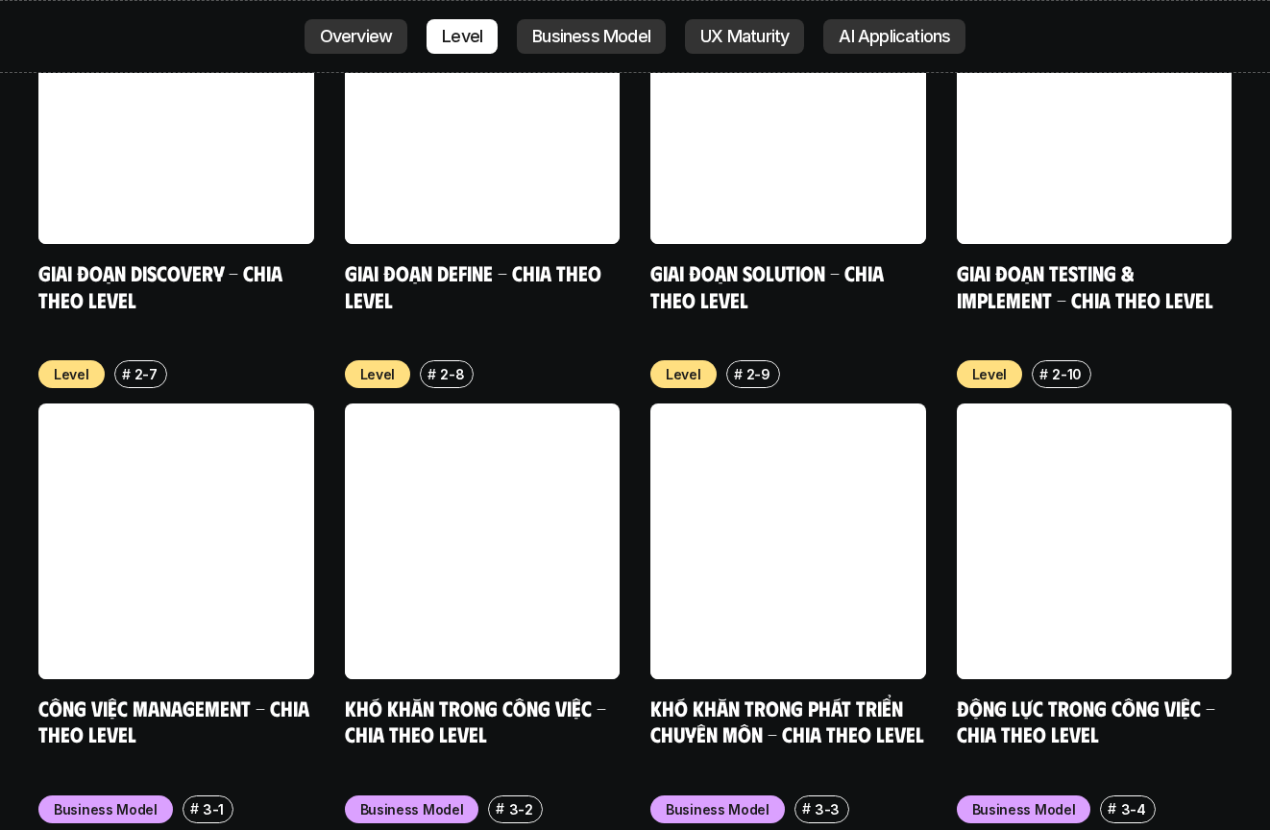
scroll to position [7207, 0]
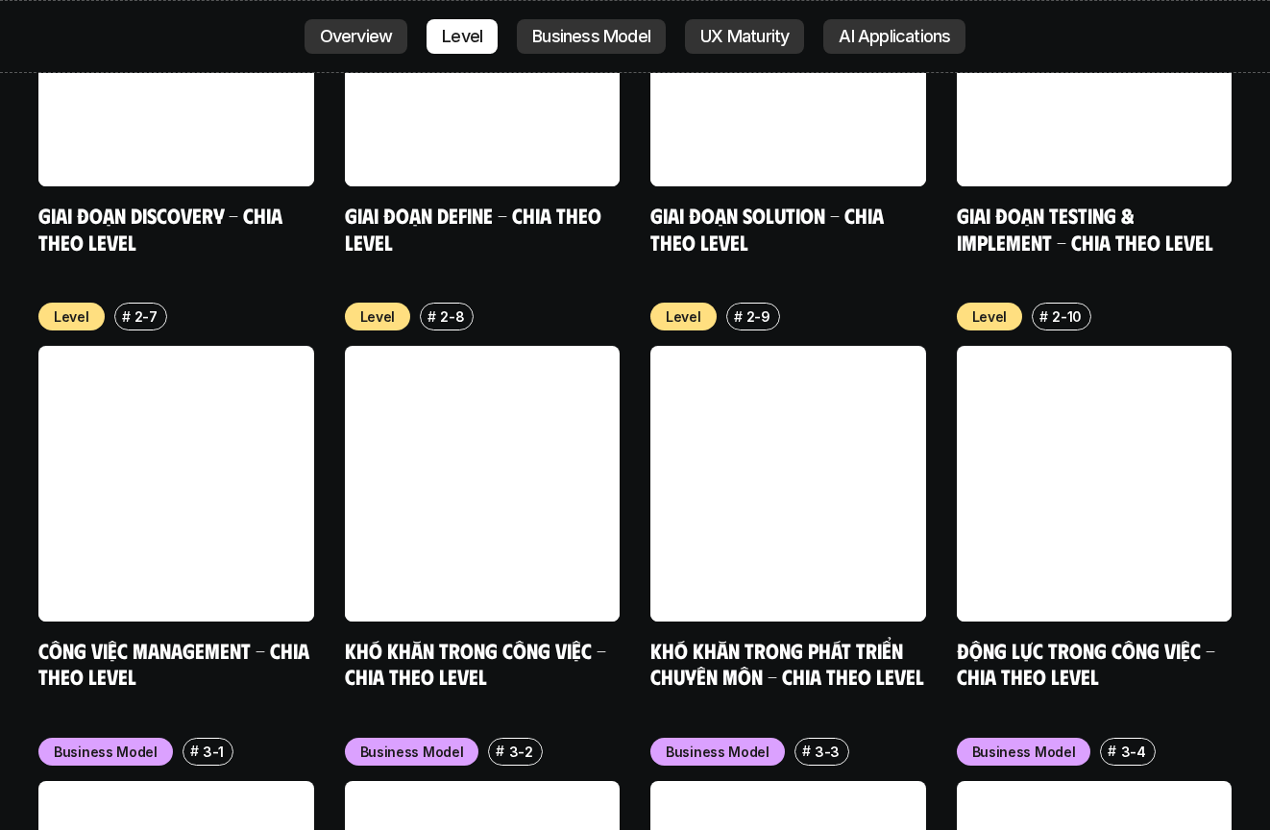
click at [625, 369] on div "Overview # 1-9 Khó khăn trong phát triển chuyên môn - Tổng quan Overview # 1-10…" at bounding box center [634, 61] width 1193 height 1256
click at [636, 411] on div "Overview # 1-9 Khó khăn trong phát triển chuyên môn - Tổng quan Overview # 1-10…" at bounding box center [634, 61] width 1193 height 1256
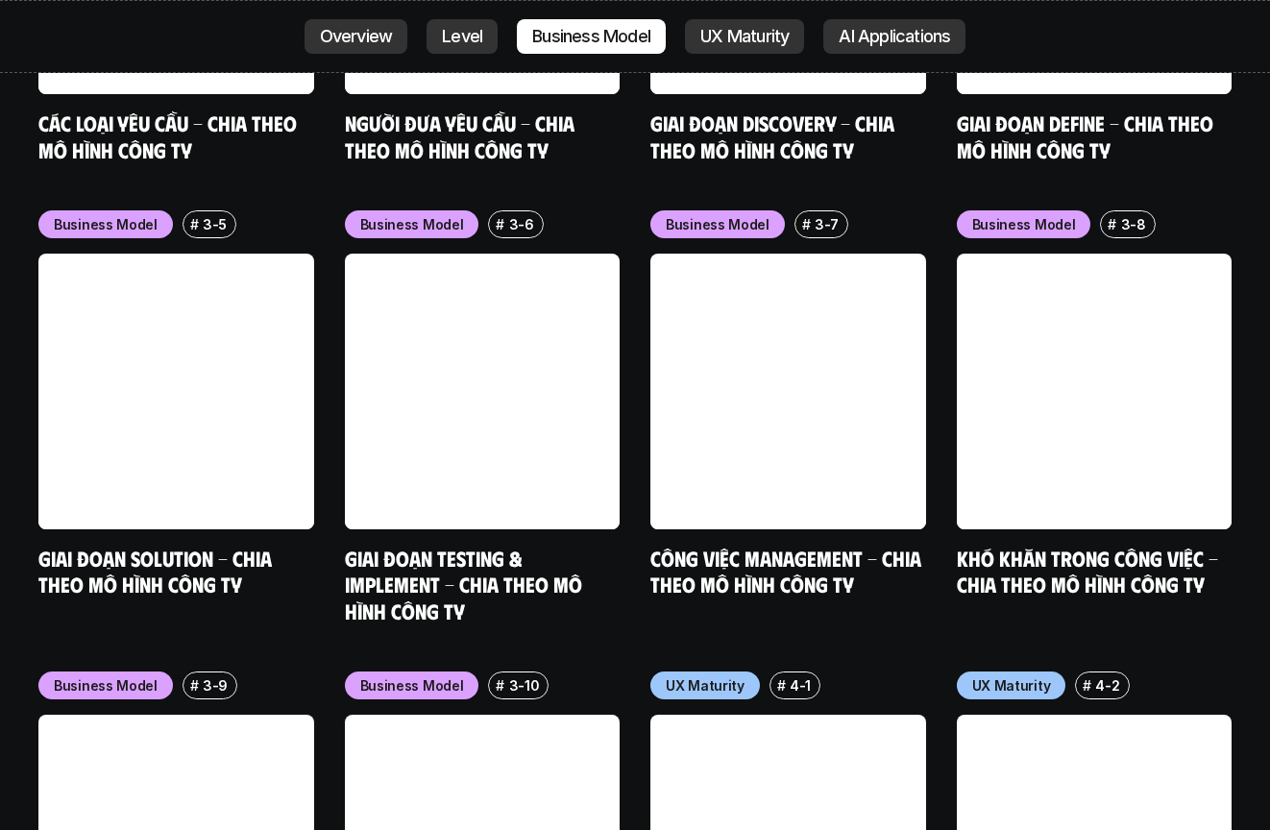
scroll to position [8283, 0]
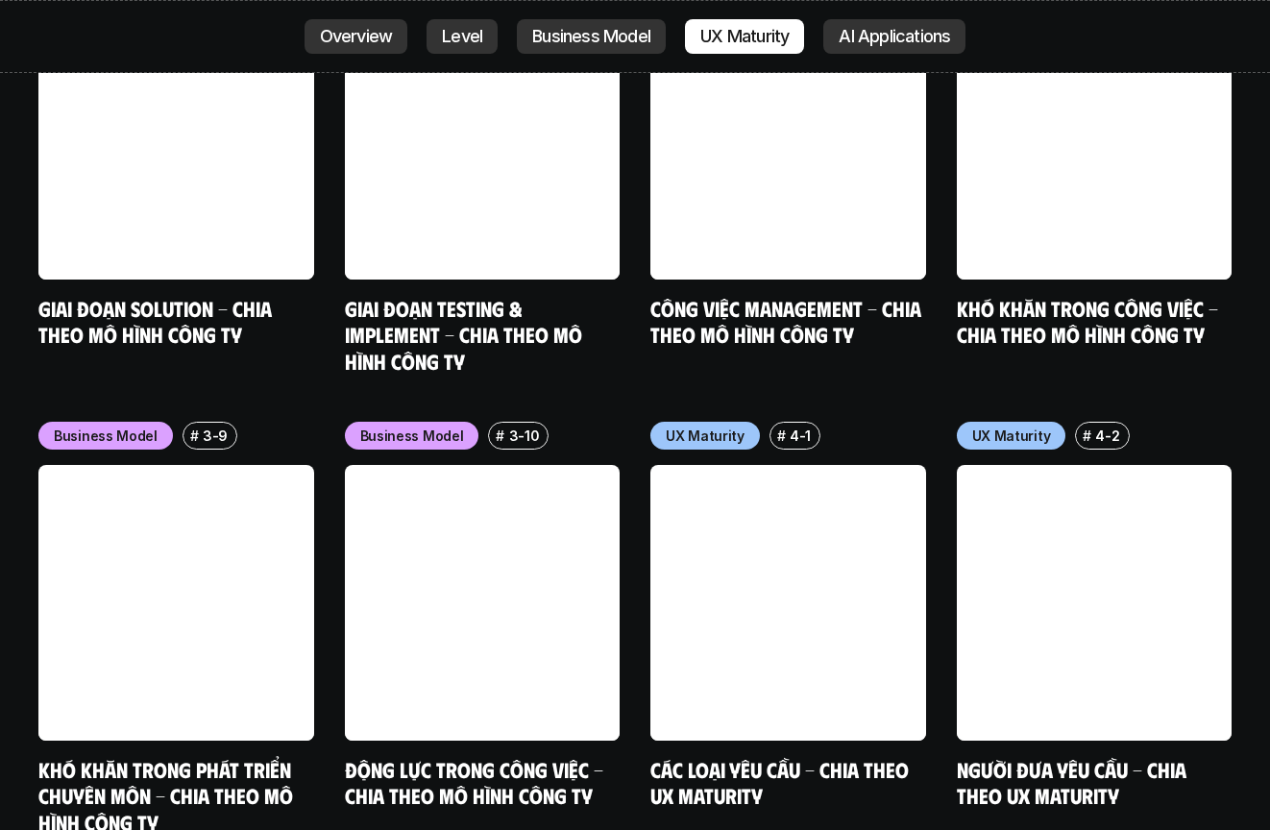
scroll to position [8432, 0]
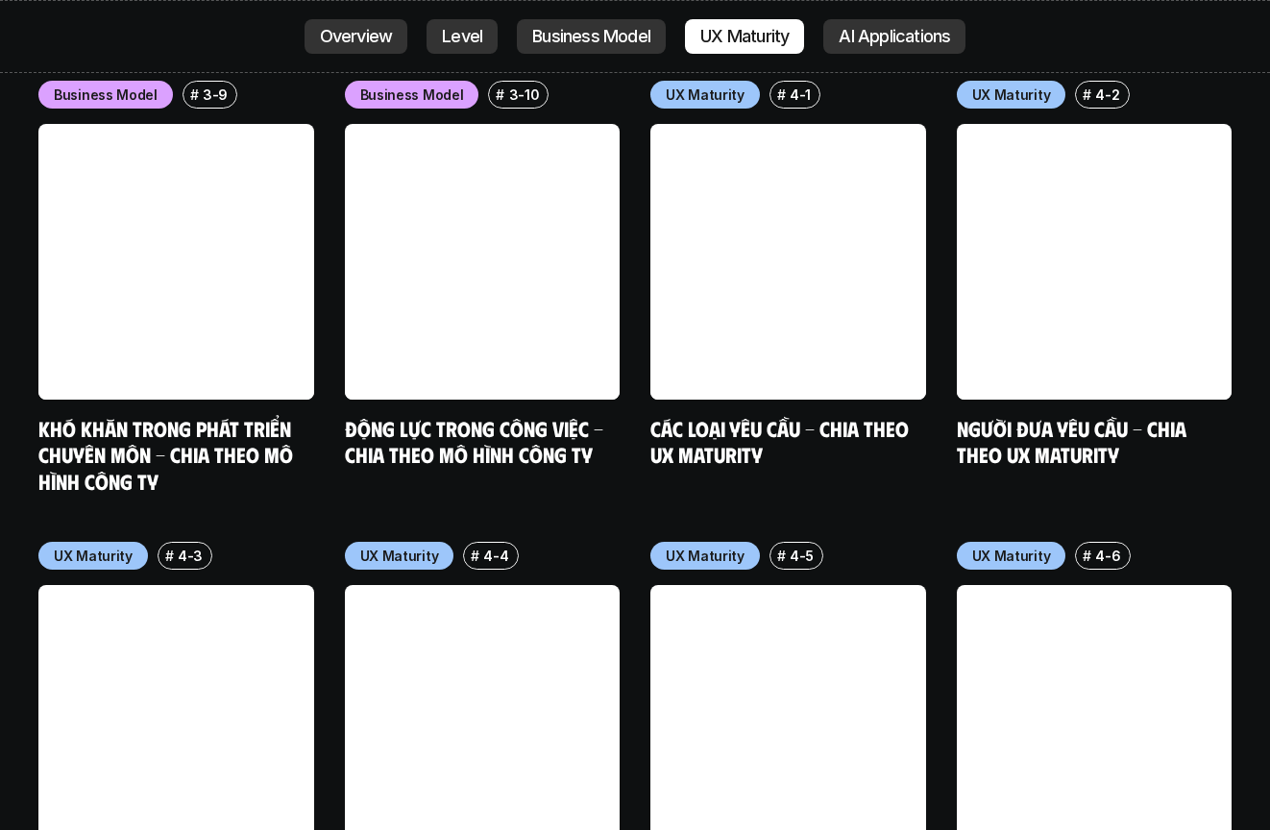
scroll to position [8944, 0]
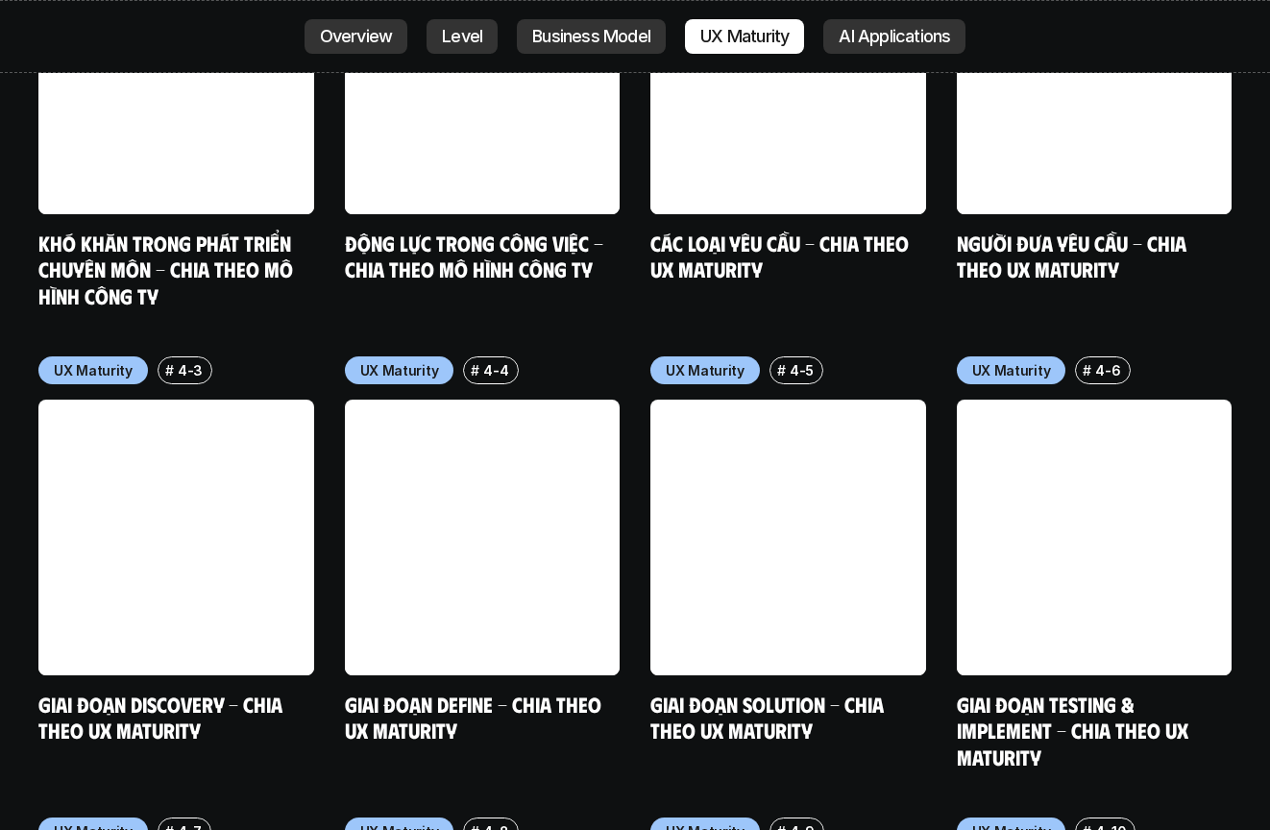
click at [630, 449] on div "Business Model # 3-9 Khó khăn trong phát triển chuyên môn - Chia theo mô hình c…" at bounding box center [634, 562] width 1193 height 1335
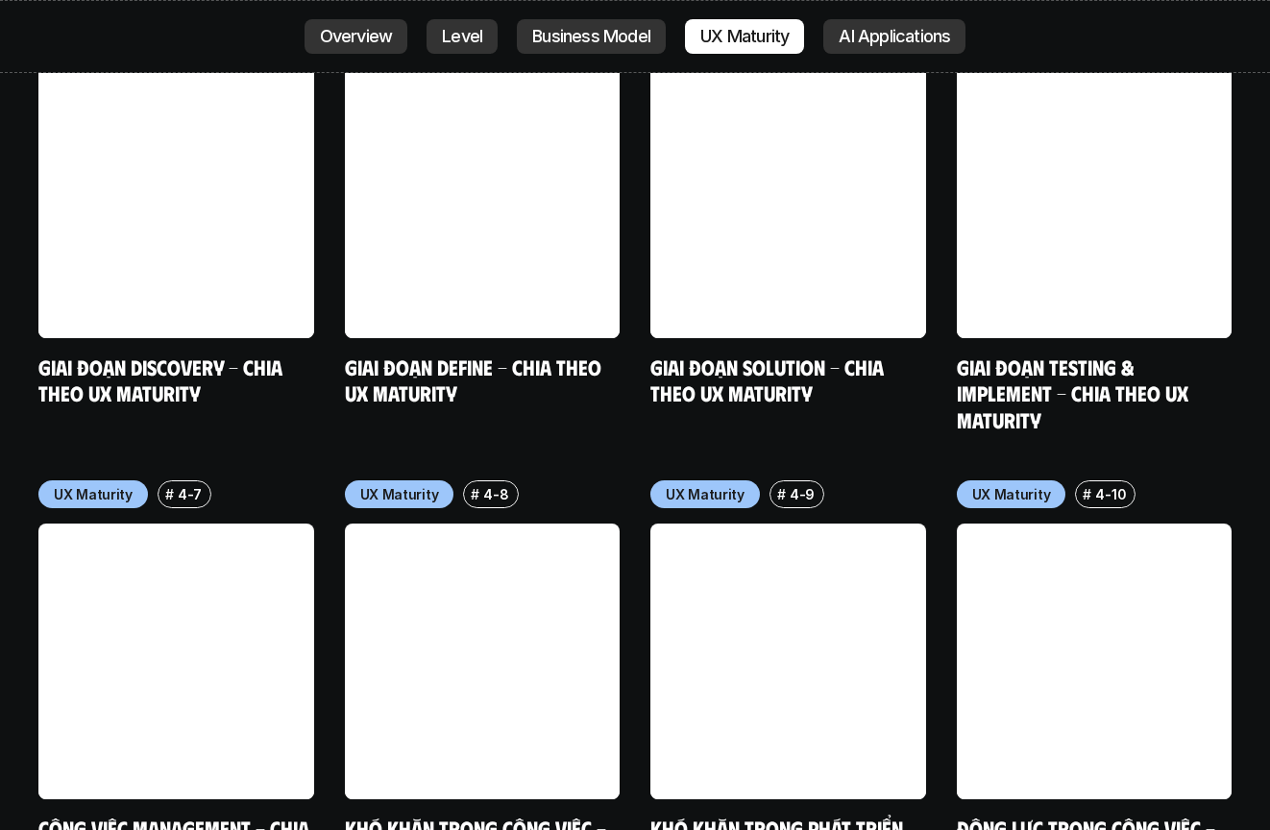
click at [630, 449] on div "Business Model # 3-9 Khó khăn trong phát triển chuyên môn - Chia theo mô hình c…" at bounding box center [634, 225] width 1193 height 1335
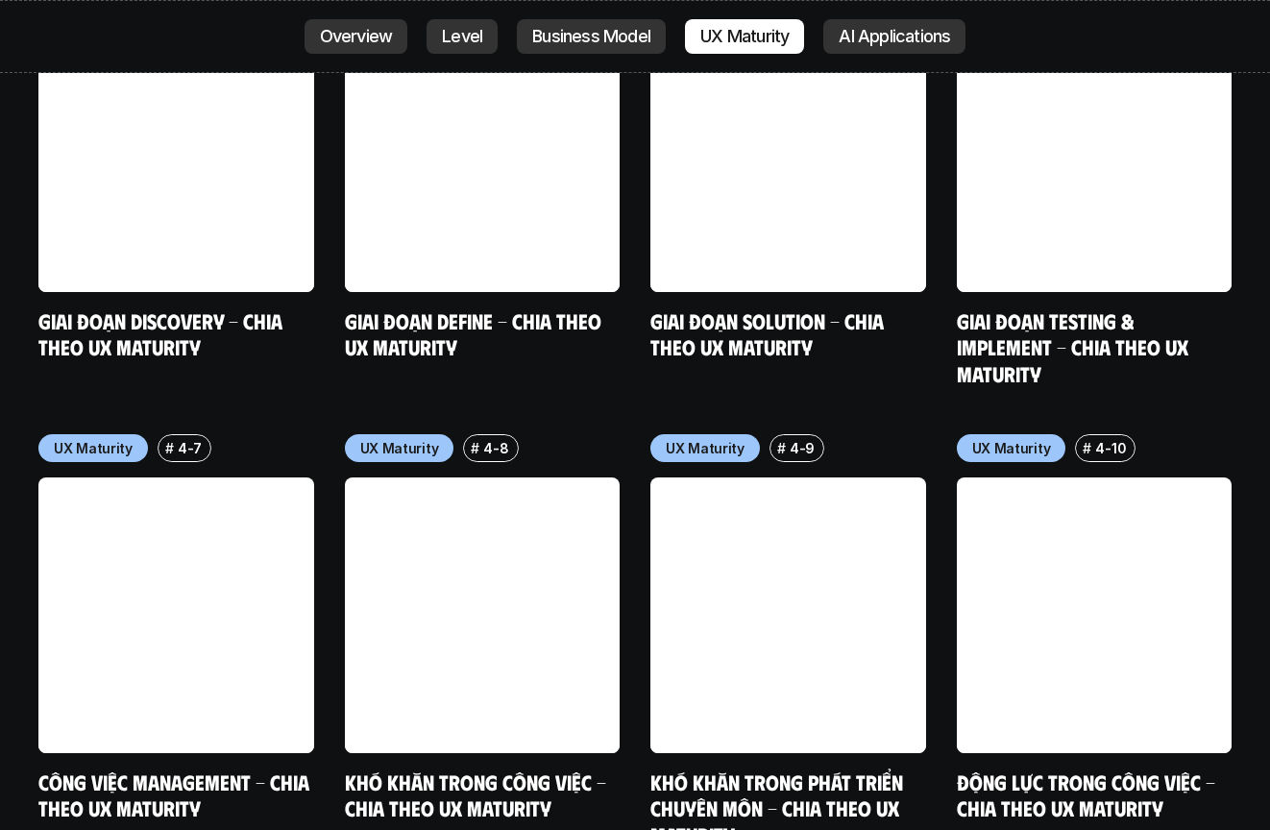
click at [630, 449] on div "Business Model # 3-9 Khó khăn trong phát triển chuyên môn - Chia theo mô hình c…" at bounding box center [634, 179] width 1193 height 1335
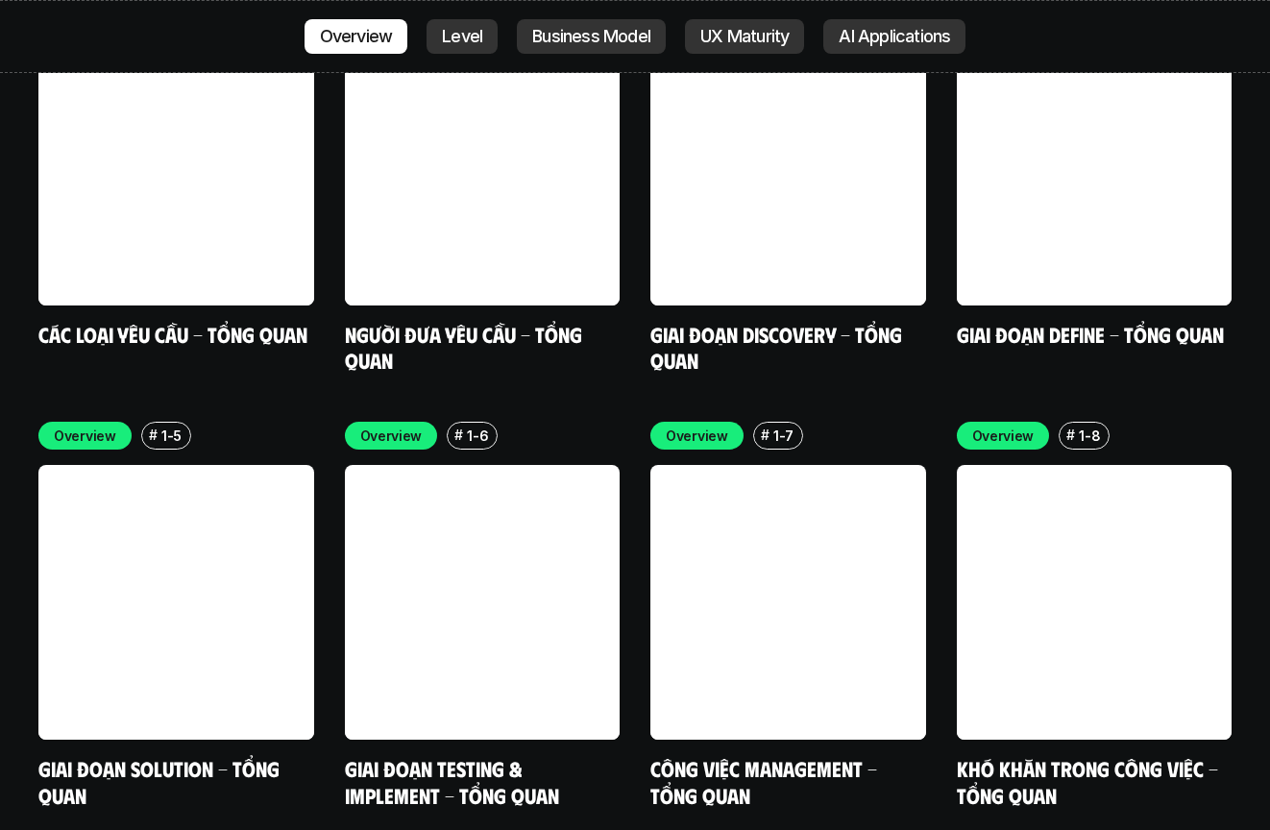
scroll to position [5853, 0]
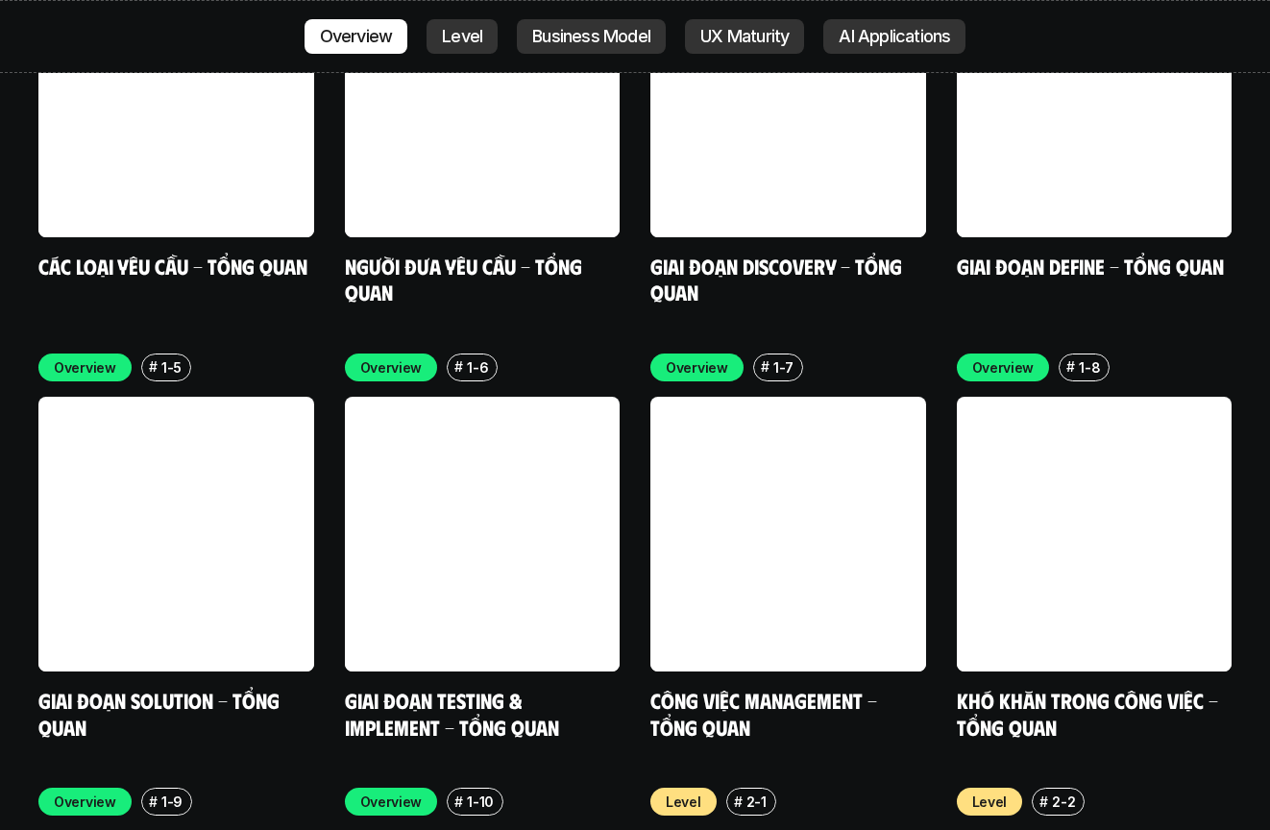
click at [790, 336] on div "Overview # 1-1 Các loại yêu cầu - Tổng quan Overview # 1-2 Người đưa yêu cầu - …" at bounding box center [634, 328] width 1193 height 821
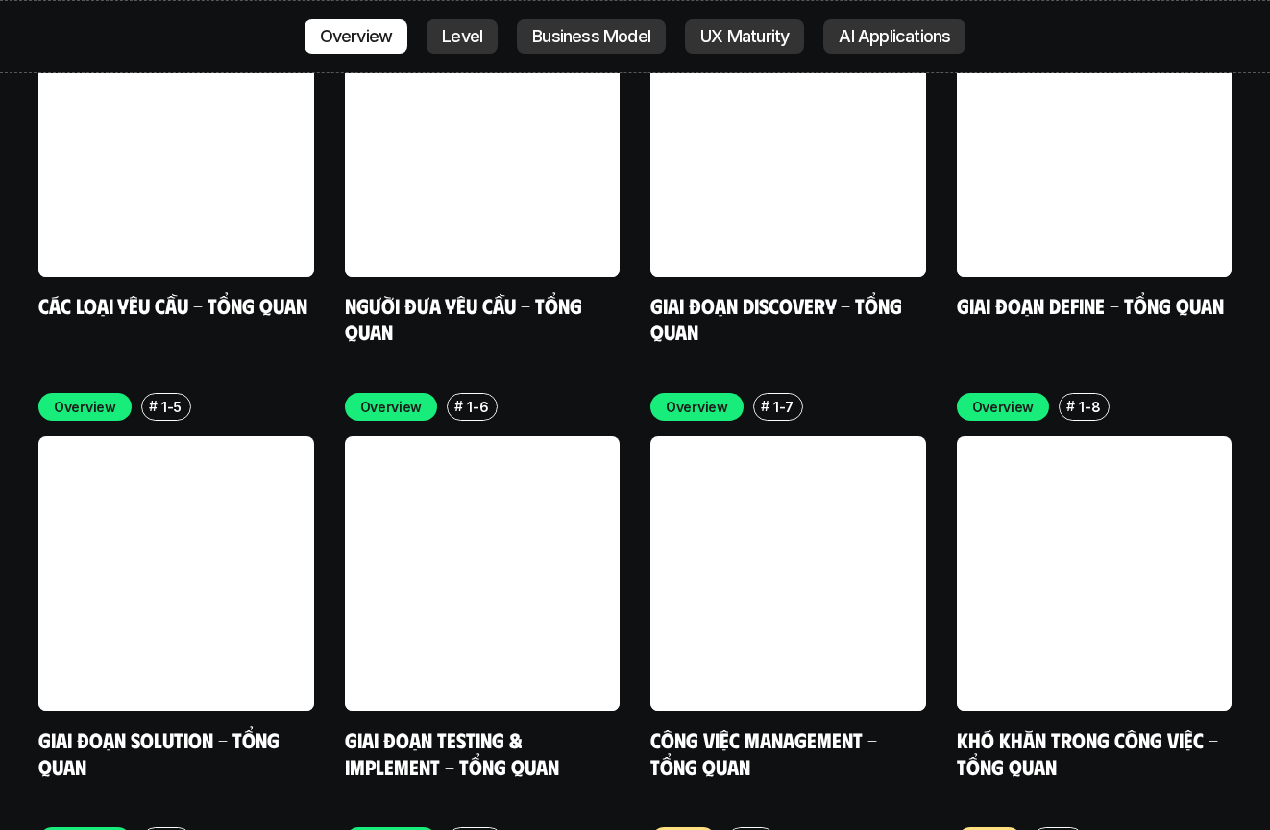
click at [790, 377] on div "Overview # 1-1 Các loại yêu cầu - Tổng quan Overview # 1-2 Người đưa yêu cầu - …" at bounding box center [634, 368] width 1193 height 821
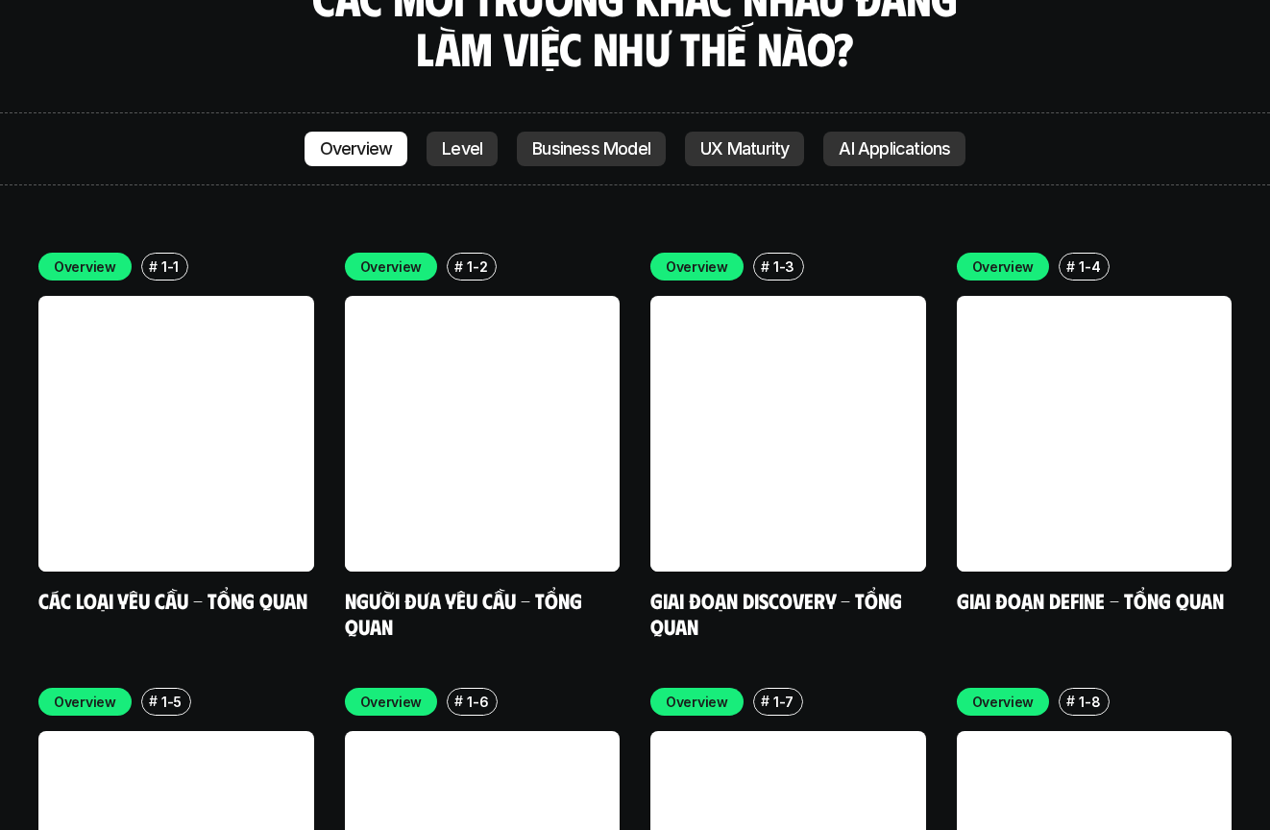
scroll to position [5489, 0]
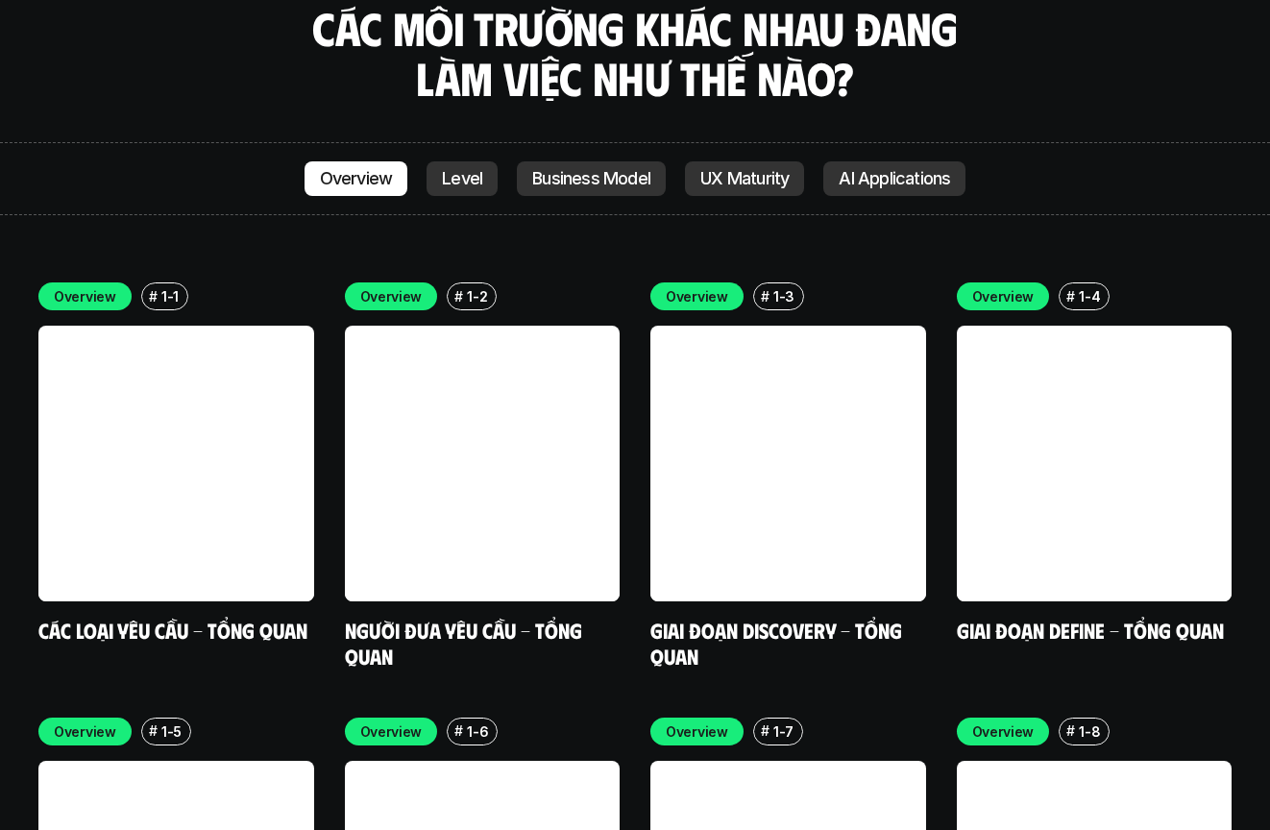
click at [790, 377] on div "Overview # 1-1 Các loại yêu cầu - Tổng quan Overview # 1-2 Người đưa yêu cầu - …" at bounding box center [634, 692] width 1193 height 821
click at [790, 346] on div "Overview # 1-1 Các loại yêu cầu - Tổng quan Overview # 1-2 Người đưa yêu cầu - …" at bounding box center [634, 692] width 1193 height 821
click at [790, 336] on div "Overview # 1-1 Các loại yêu cầu - Tổng quan Overview # 1-2 Người đưa yêu cầu - …" at bounding box center [634, 692] width 1193 height 821
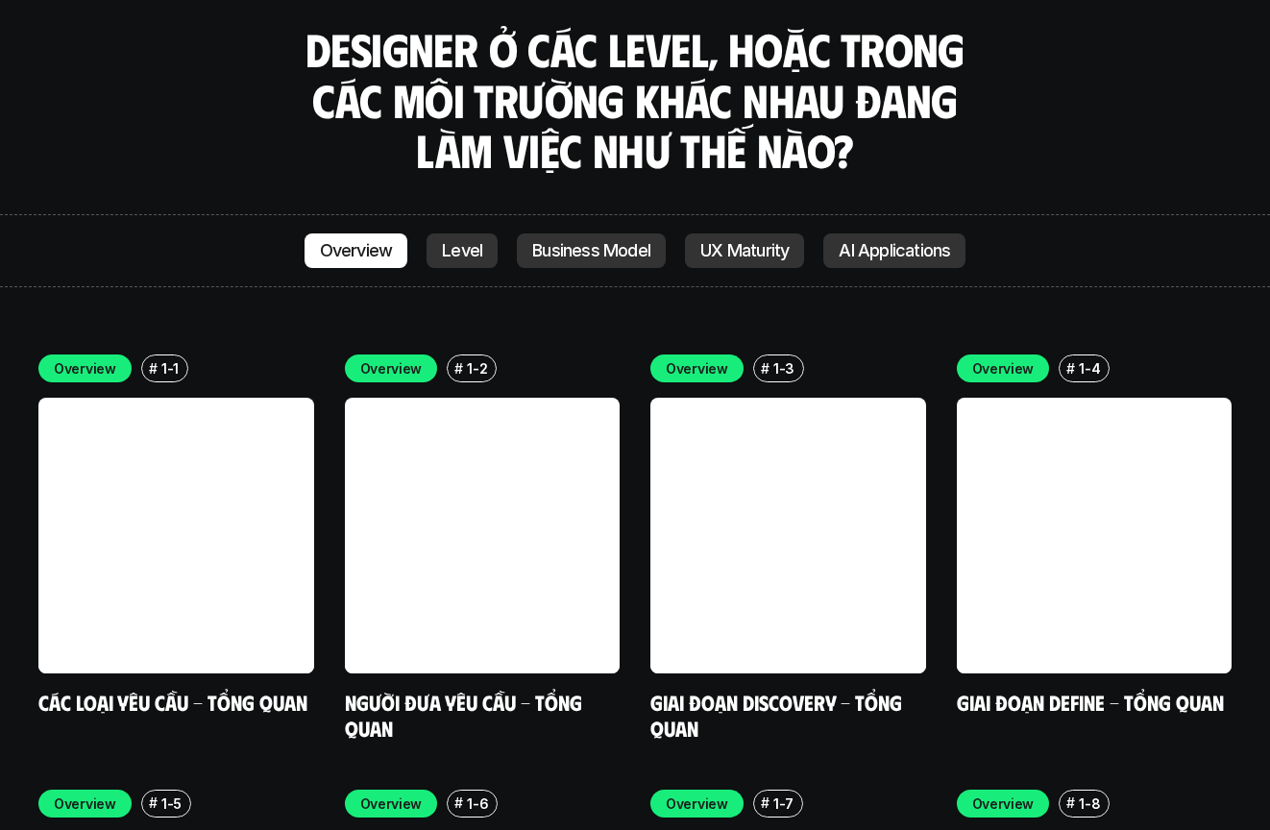
scroll to position [5394, 0]
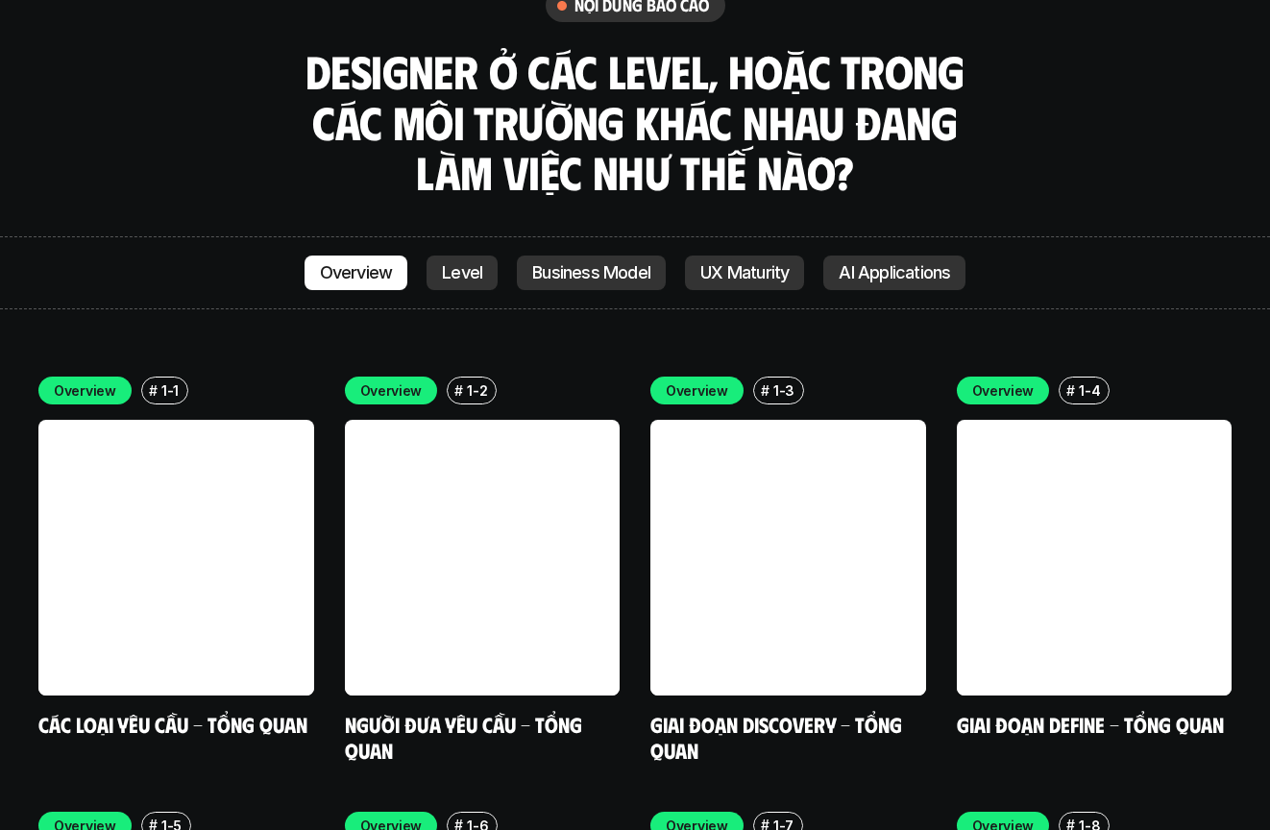
click at [790, 395] on div "Overview # 1-1 Các loại yêu cầu - Tổng quan Overview # 1-2 Người đưa yêu cầu - …" at bounding box center [634, 786] width 1193 height 821
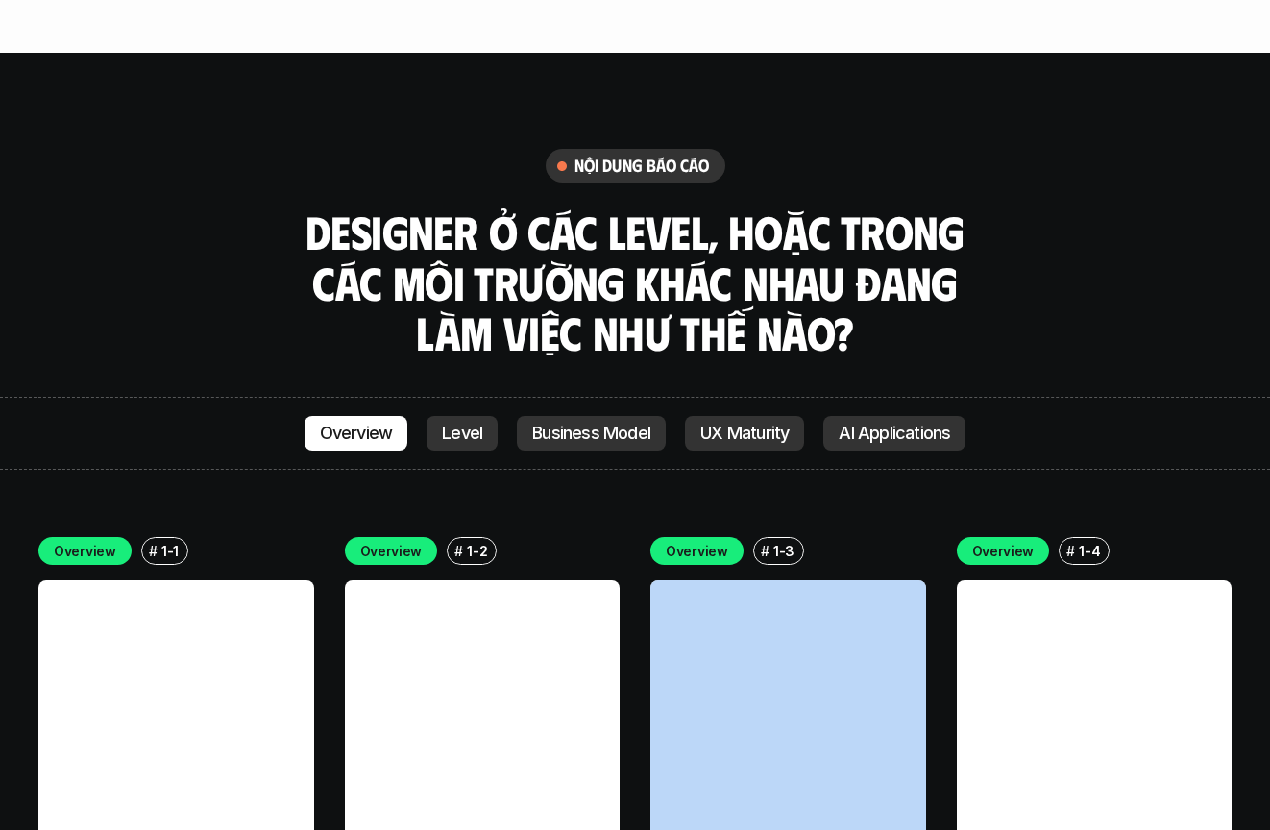
scroll to position [5194, 0]
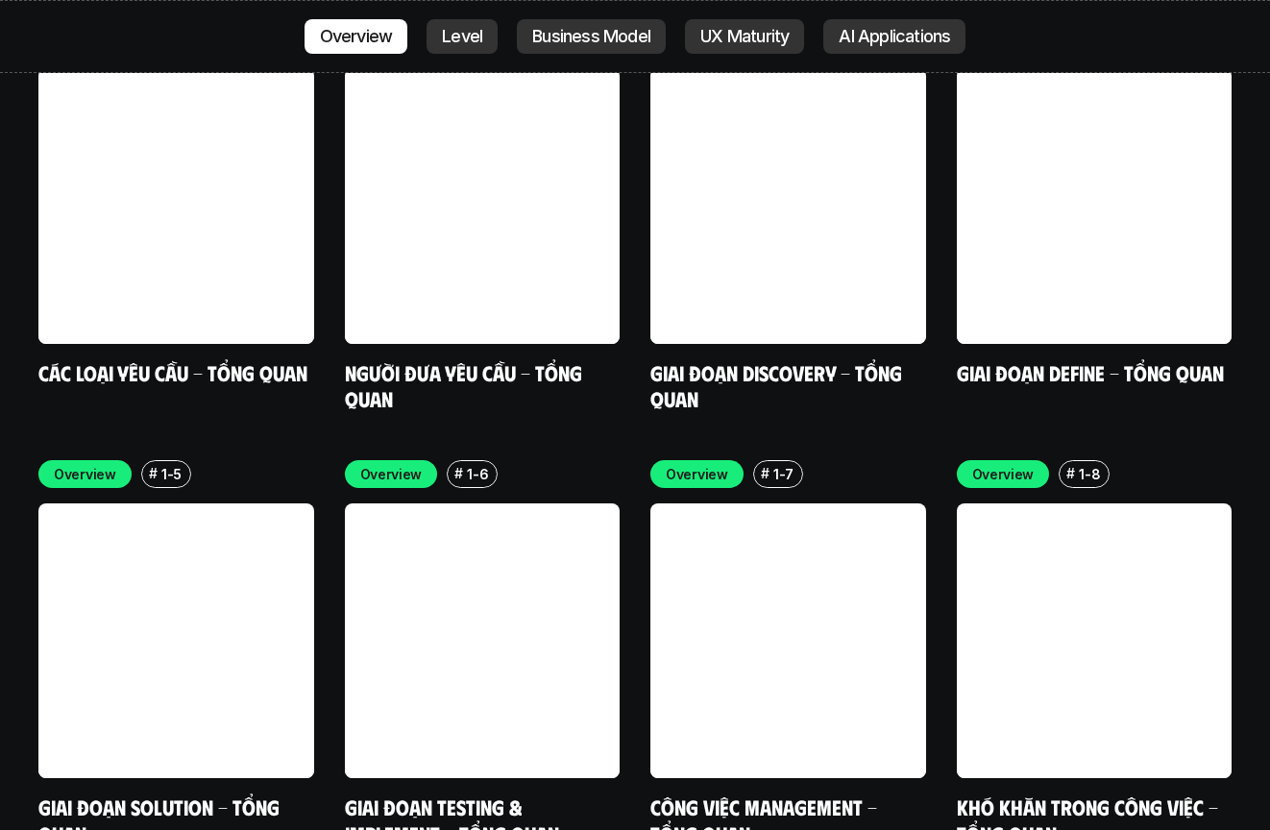
scroll to position [5747, 0]
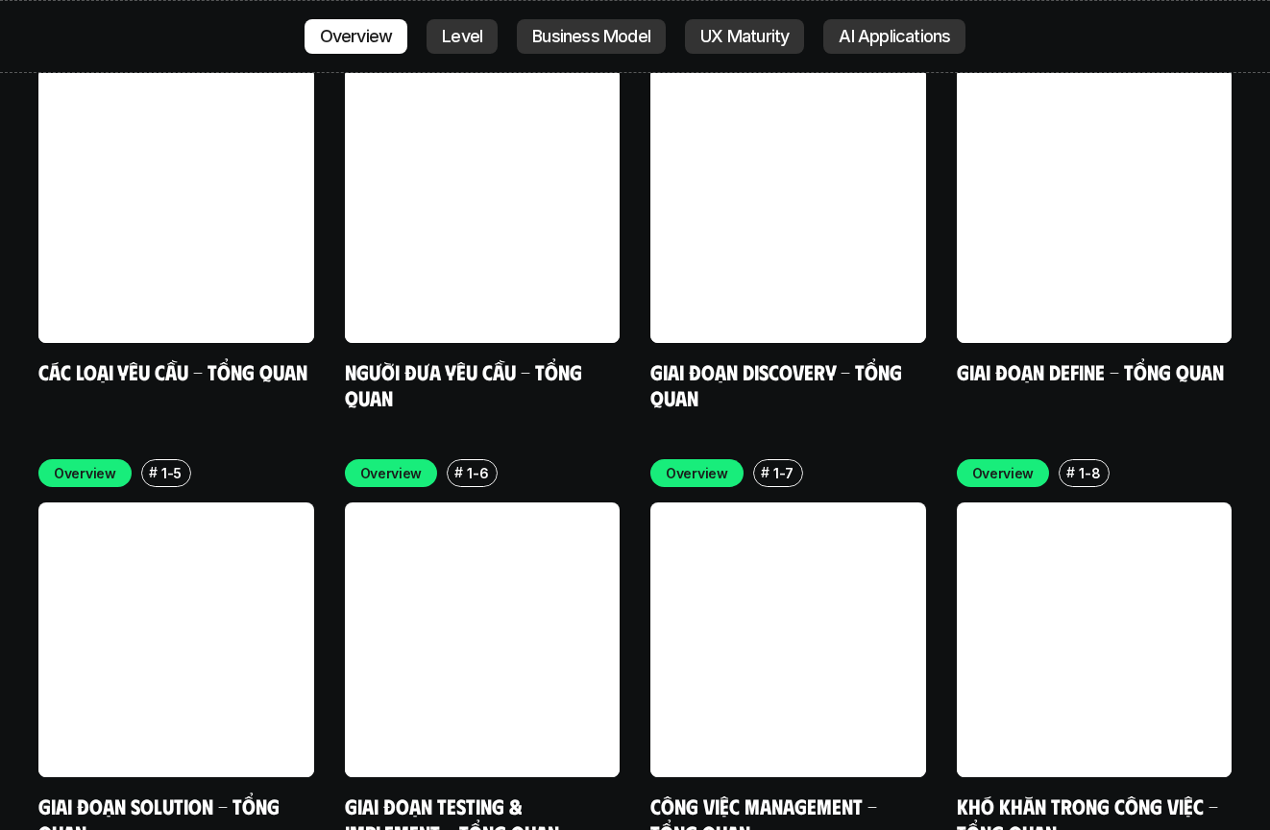
click at [790, 422] on div "Overview # 1-1 Các loại yêu cầu - Tổng quan Overview # 1-2 Người đưa yêu cầu - …" at bounding box center [634, 434] width 1193 height 821
click at [790, 443] on div "Overview # 1-1 Các loại yêu cầu - Tổng quan Overview # 1-2 Người đưa yêu cầu - …" at bounding box center [634, 434] width 1193 height 821
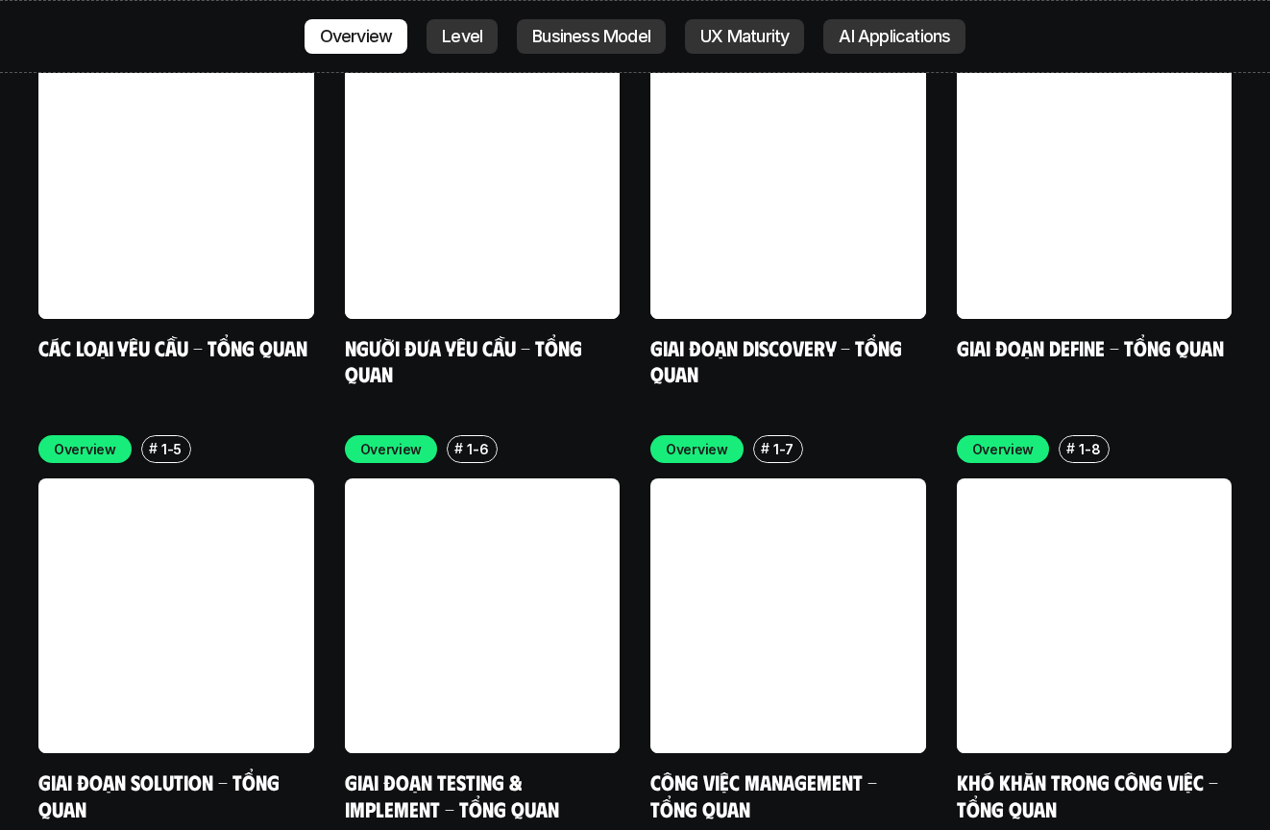
click at [790, 452] on div "Overview # 1-1 Các loại yêu cầu - Tổng quan Overview # 1-2 Người đưa yêu cầu - …" at bounding box center [634, 410] width 1193 height 821
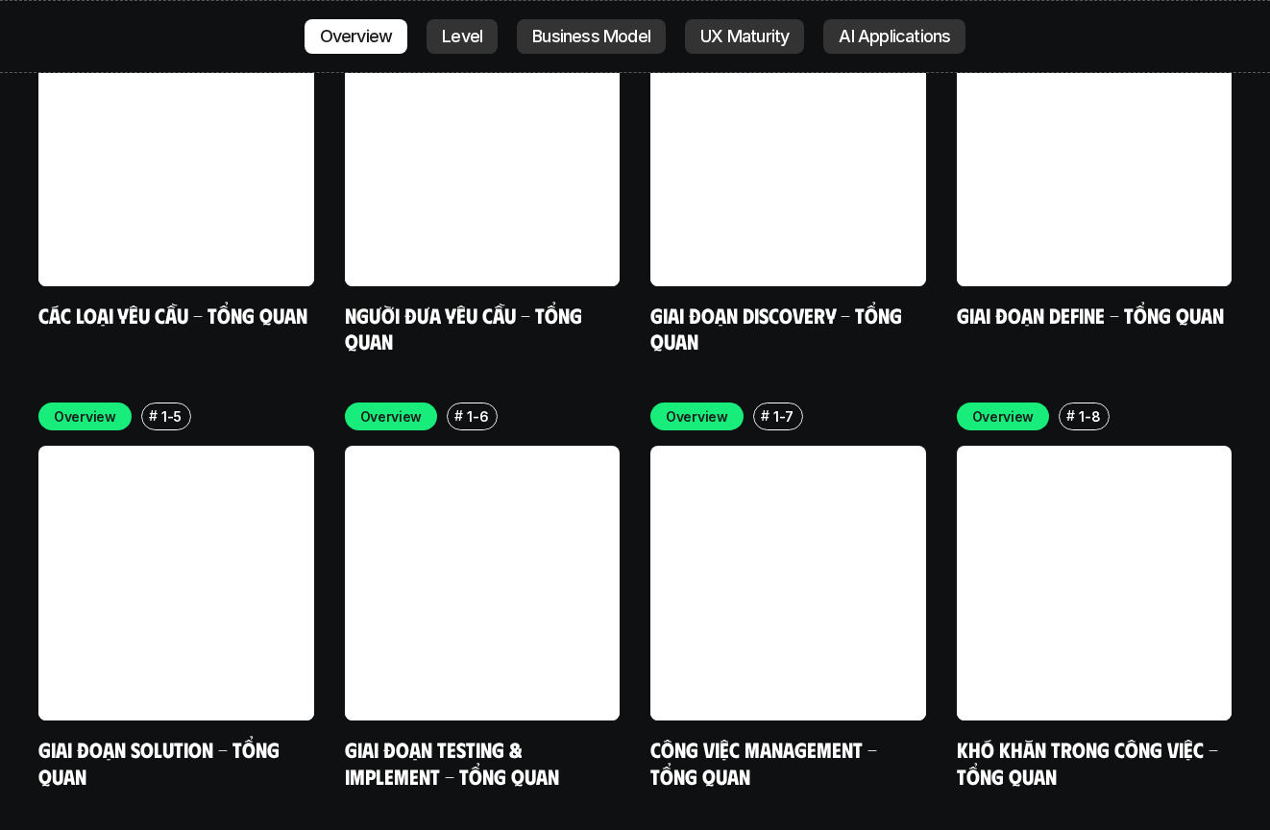
scroll to position [5805, 0]
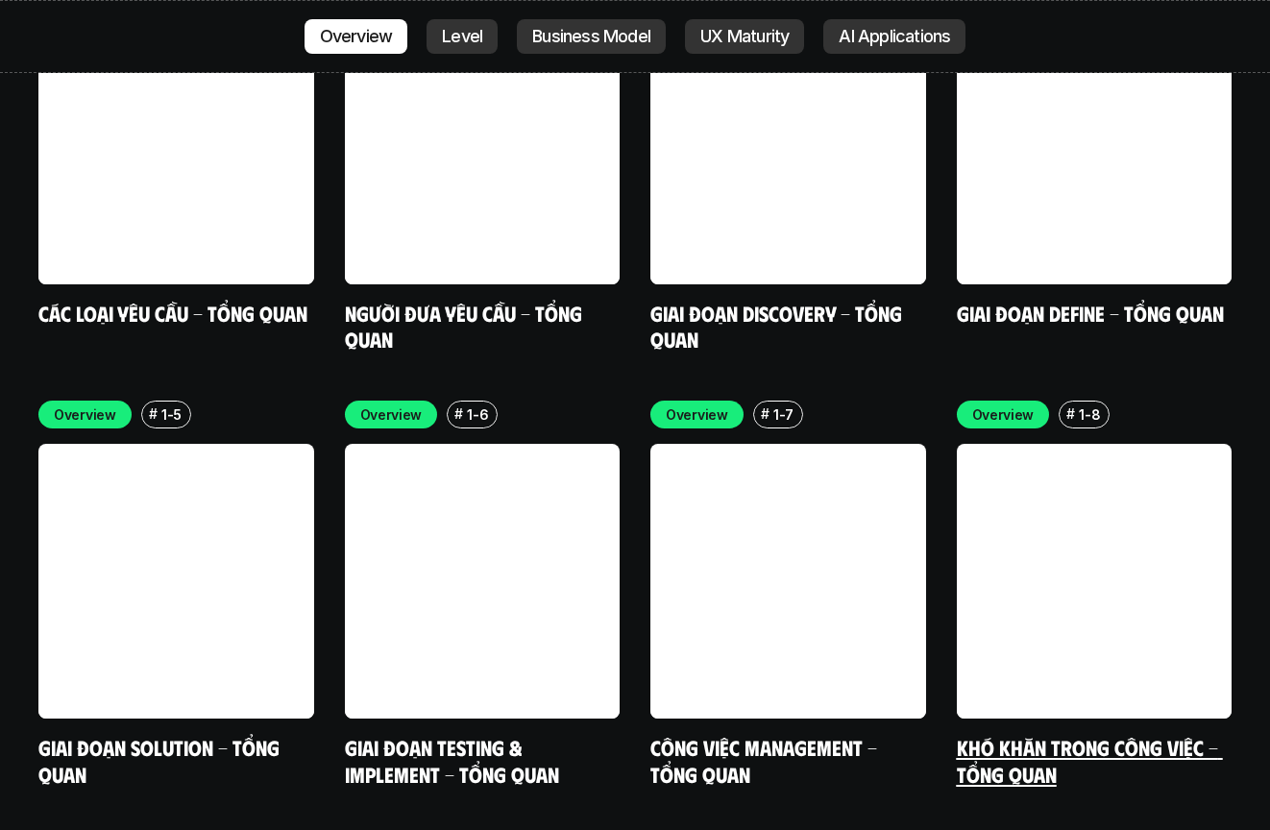
click at [790, 453] on link at bounding box center [1095, 582] width 276 height 276
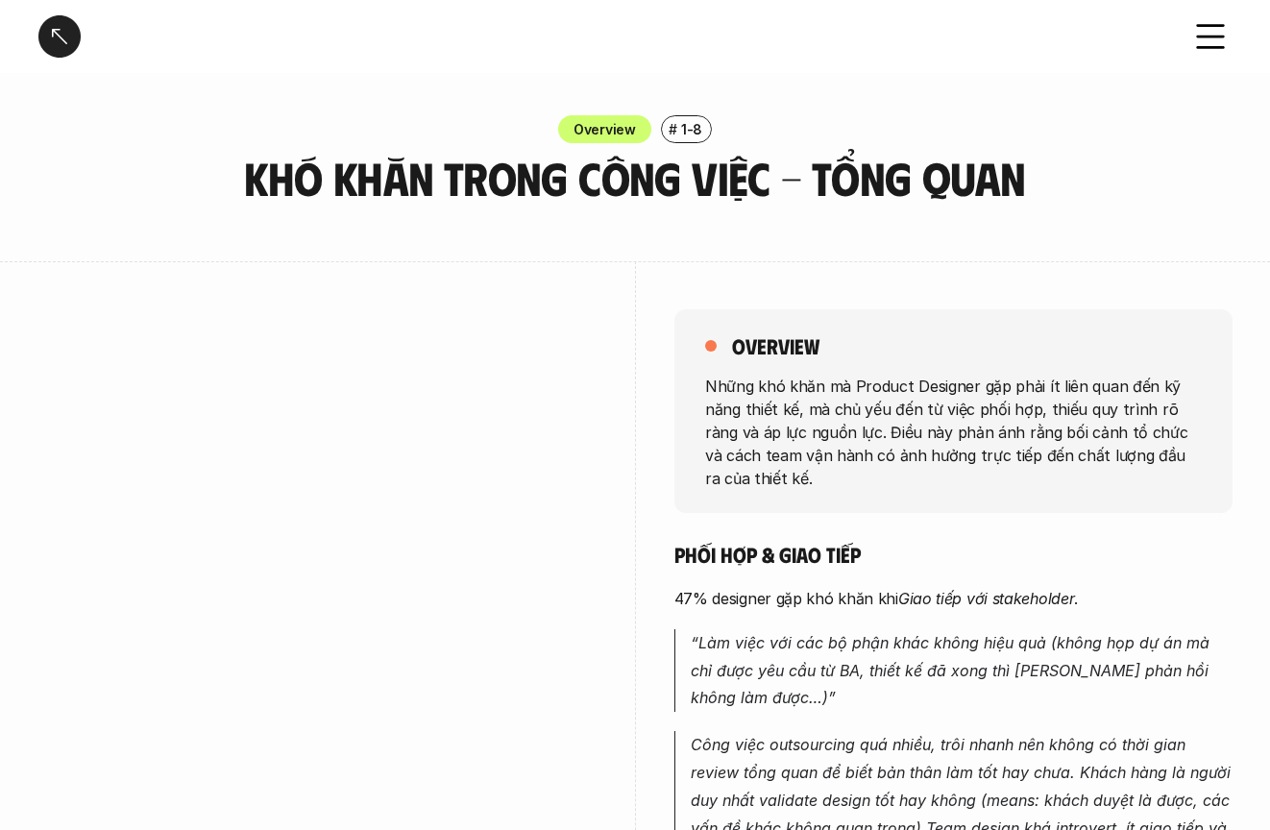
click at [724, 450] on p "Những khó khăn mà Product Designer gặp phải ít liên quan đến kỹ năng thiết kế, …" at bounding box center [953, 431] width 497 height 115
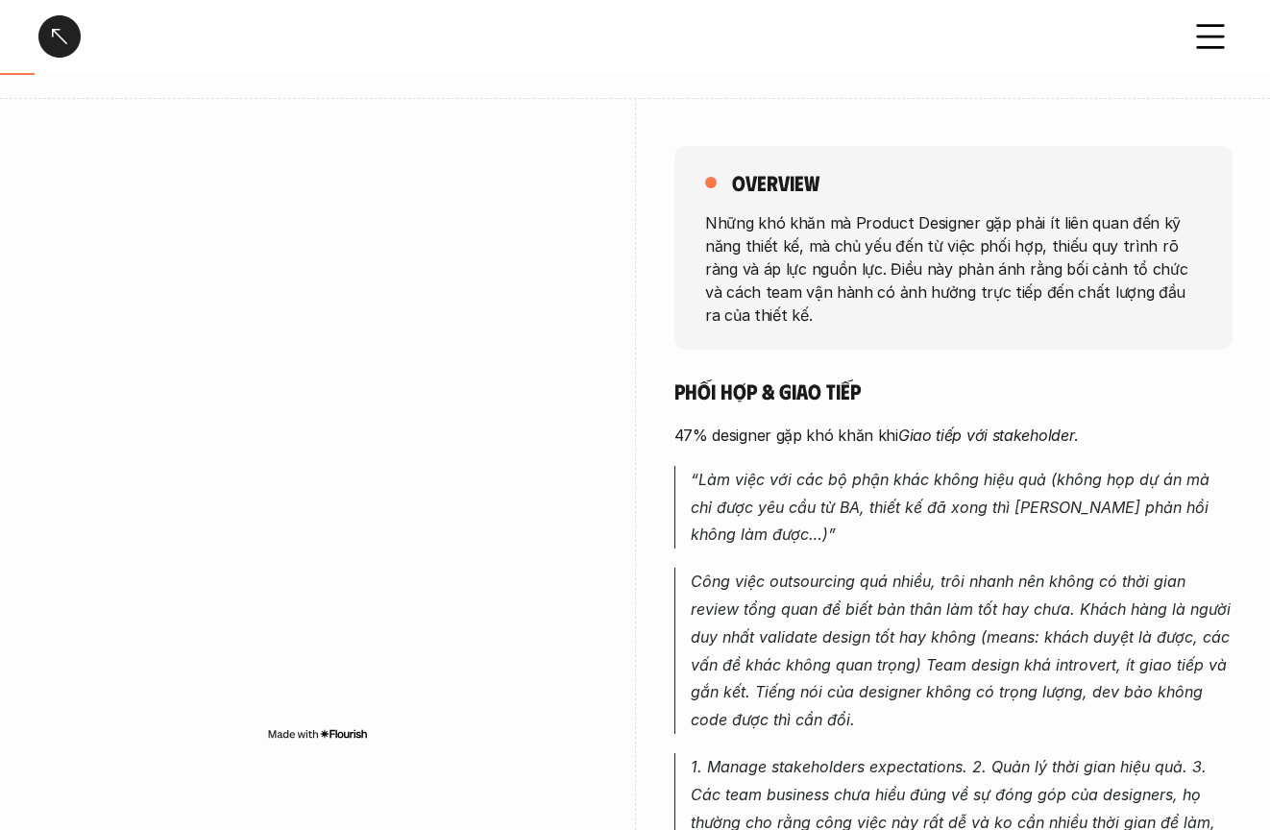
scroll to position [133, 0]
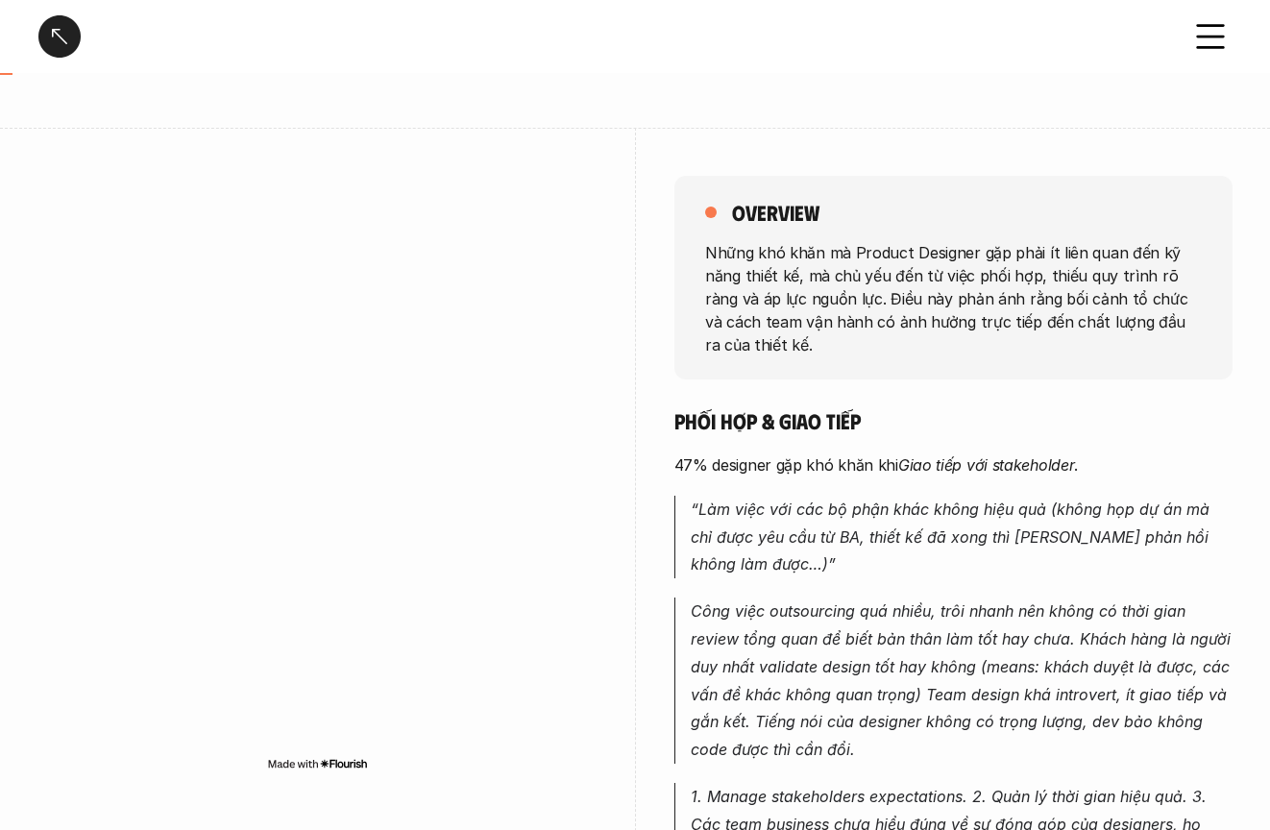
click at [722, 473] on p "47% designer gặp khó khăn khi Giao tiếp với stakeholder ." at bounding box center [953, 464] width 558 height 23
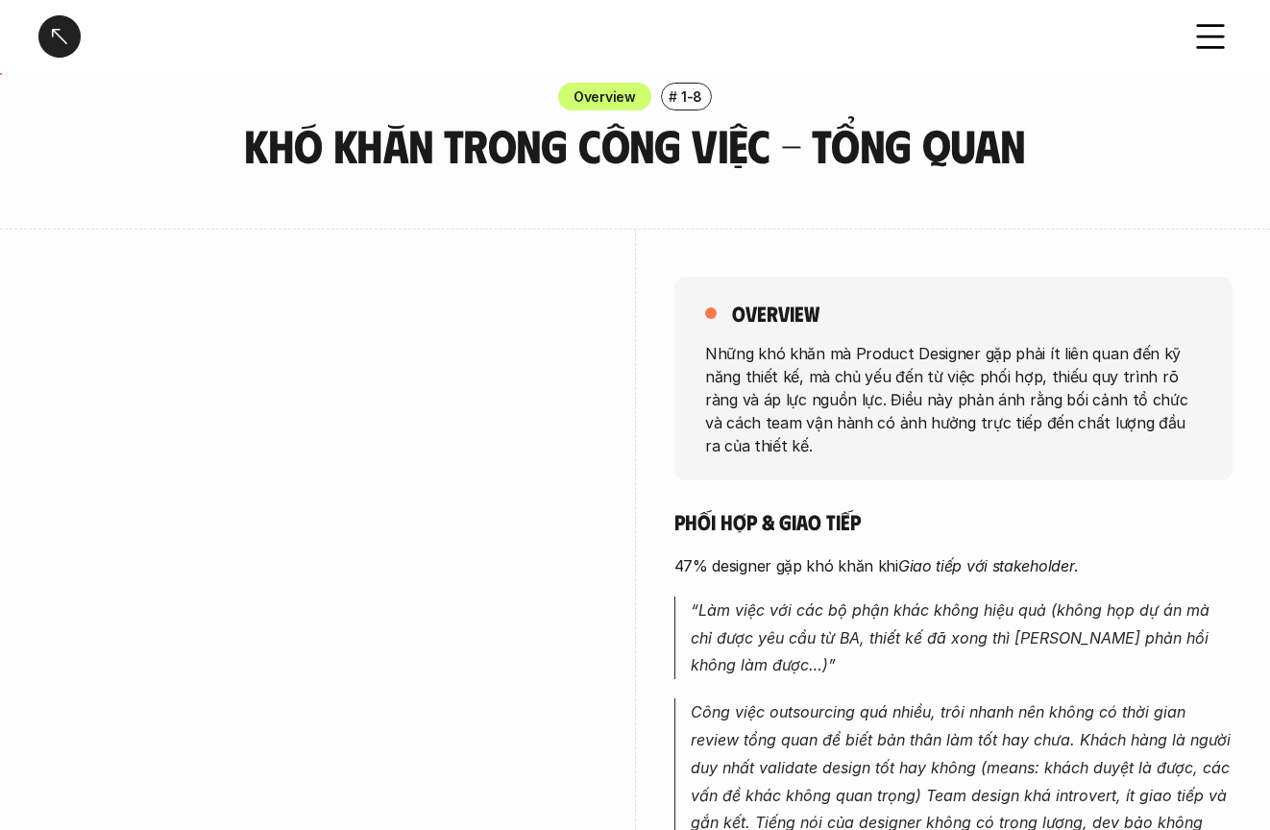
scroll to position [0, 0]
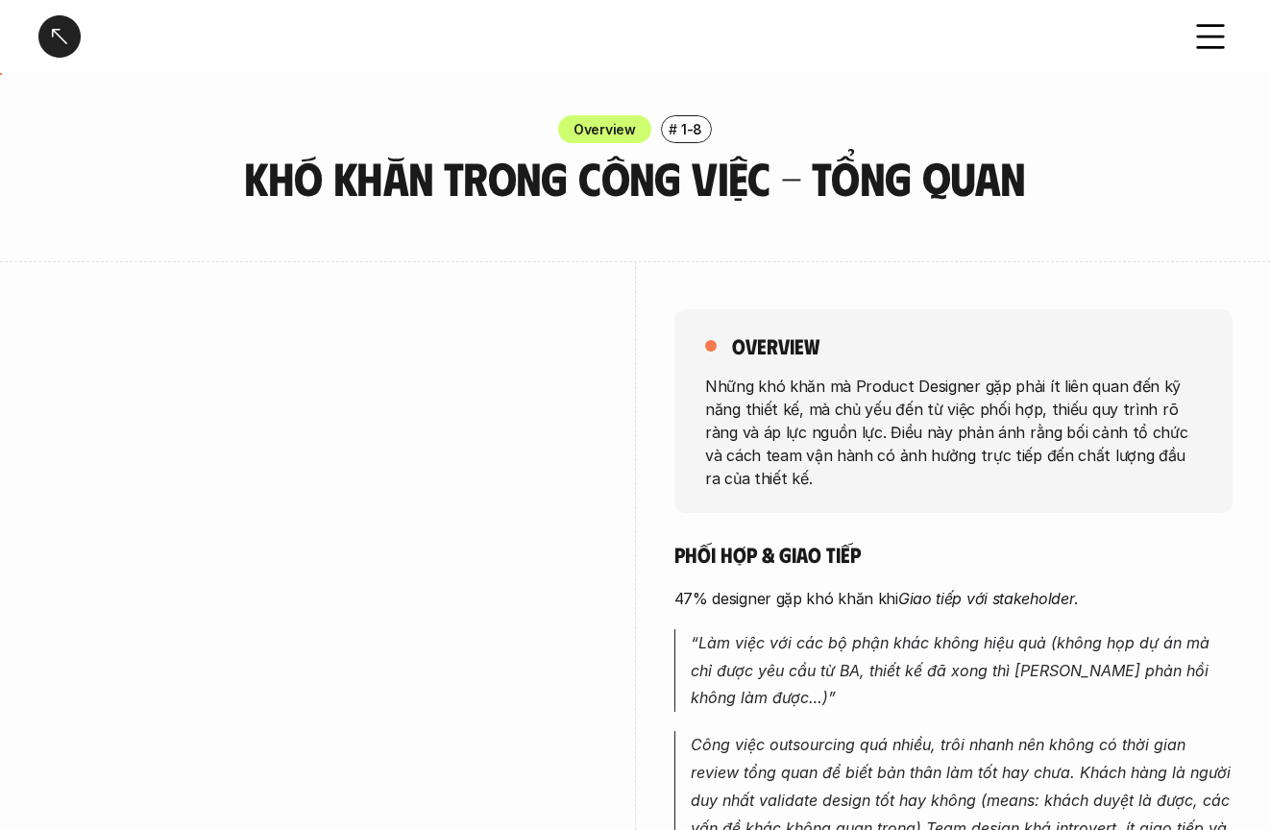
click at [790, 26] on use at bounding box center [1211, 37] width 26 height 22
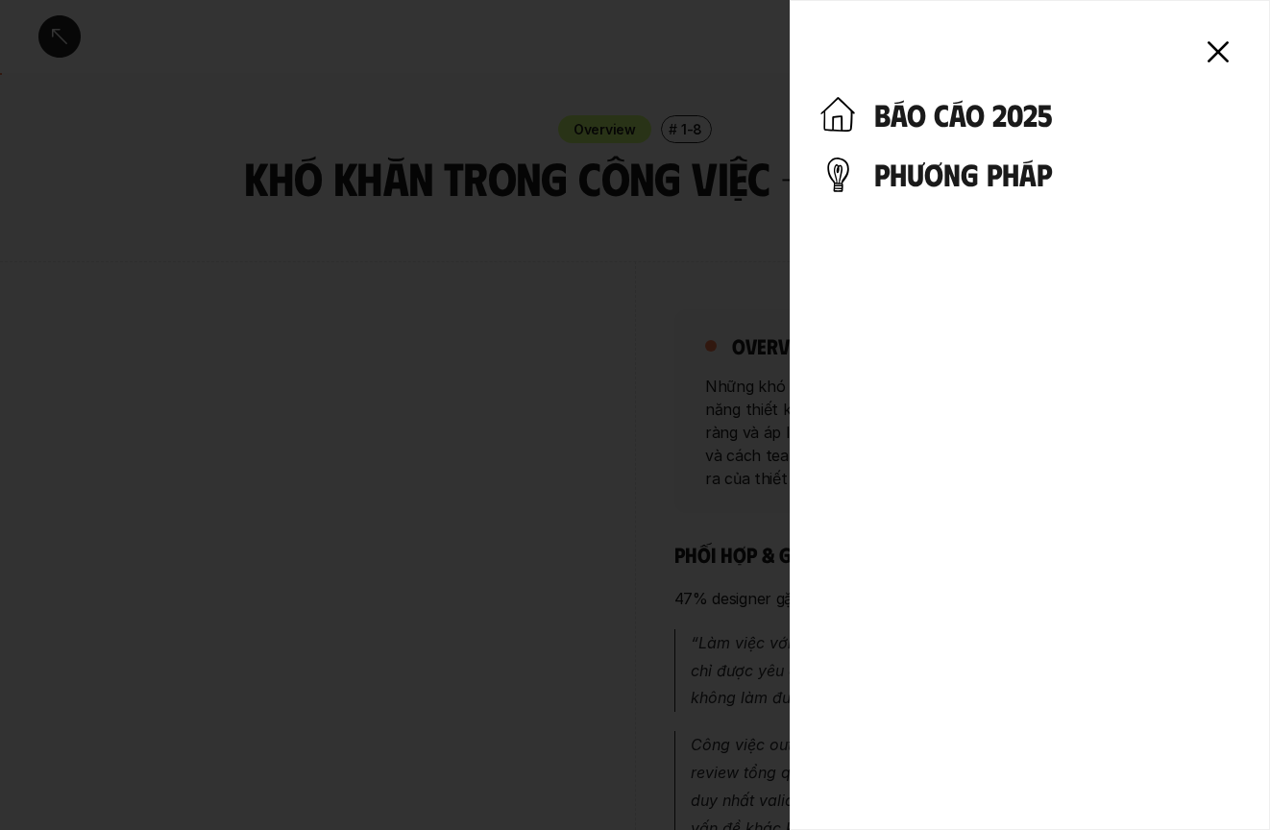
click at [790, 63] on icon at bounding box center [1218, 52] width 42 height 42
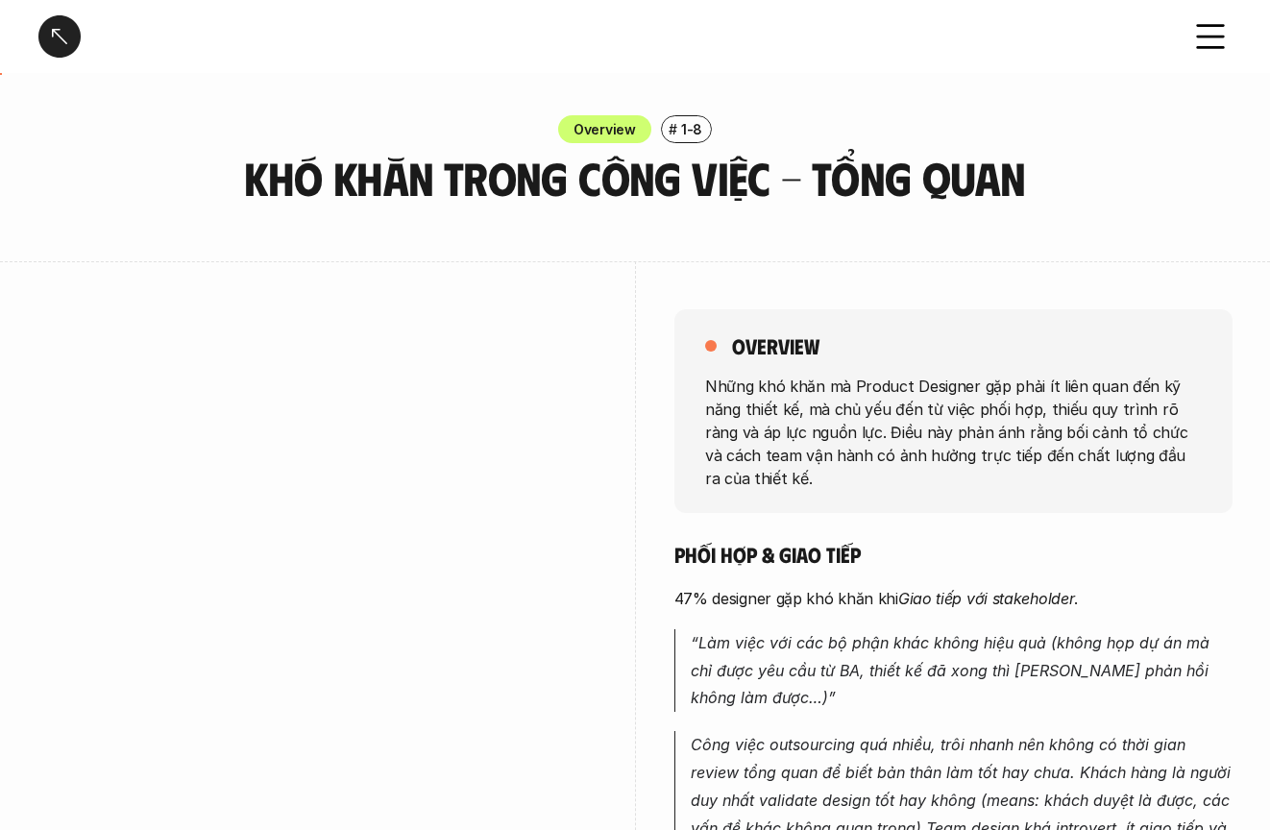
click at [50, 41] on div at bounding box center [59, 36] width 42 height 42
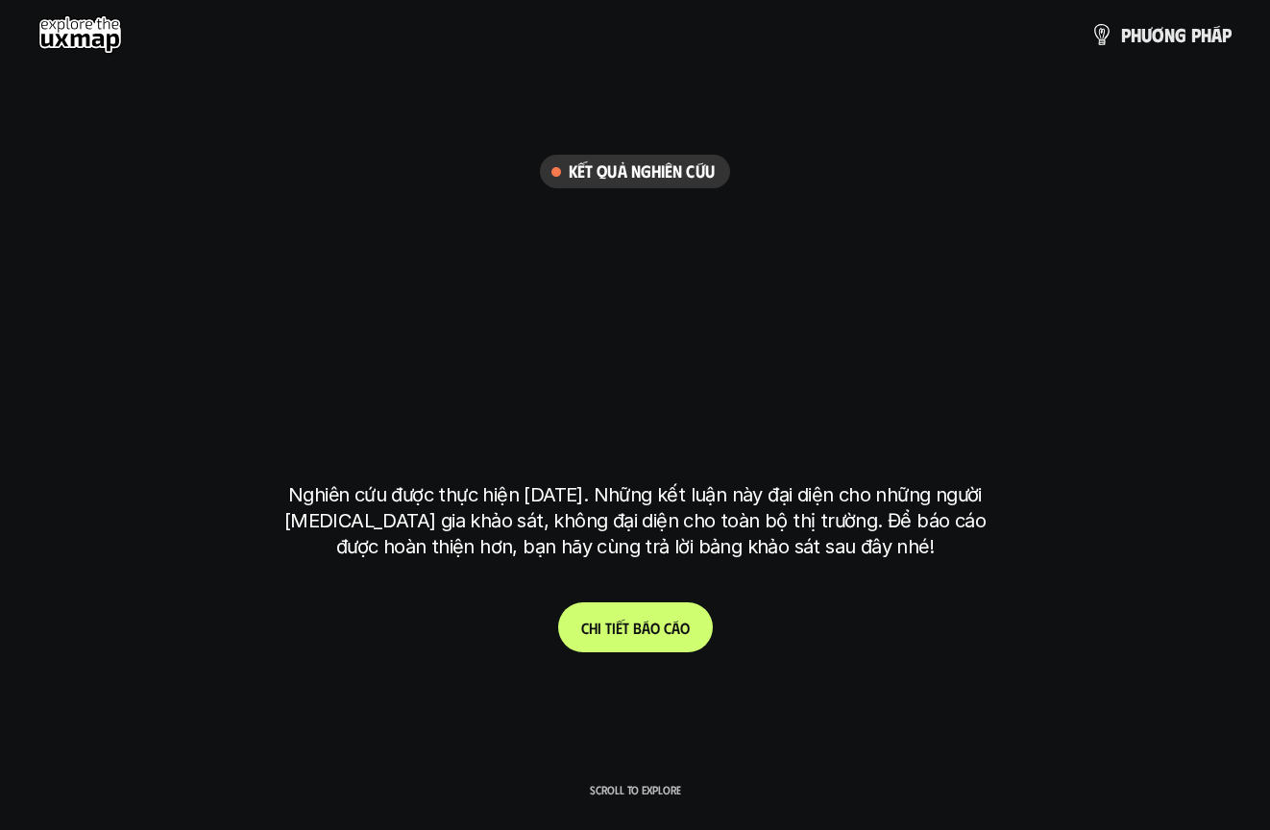
scroll to position [5550, 0]
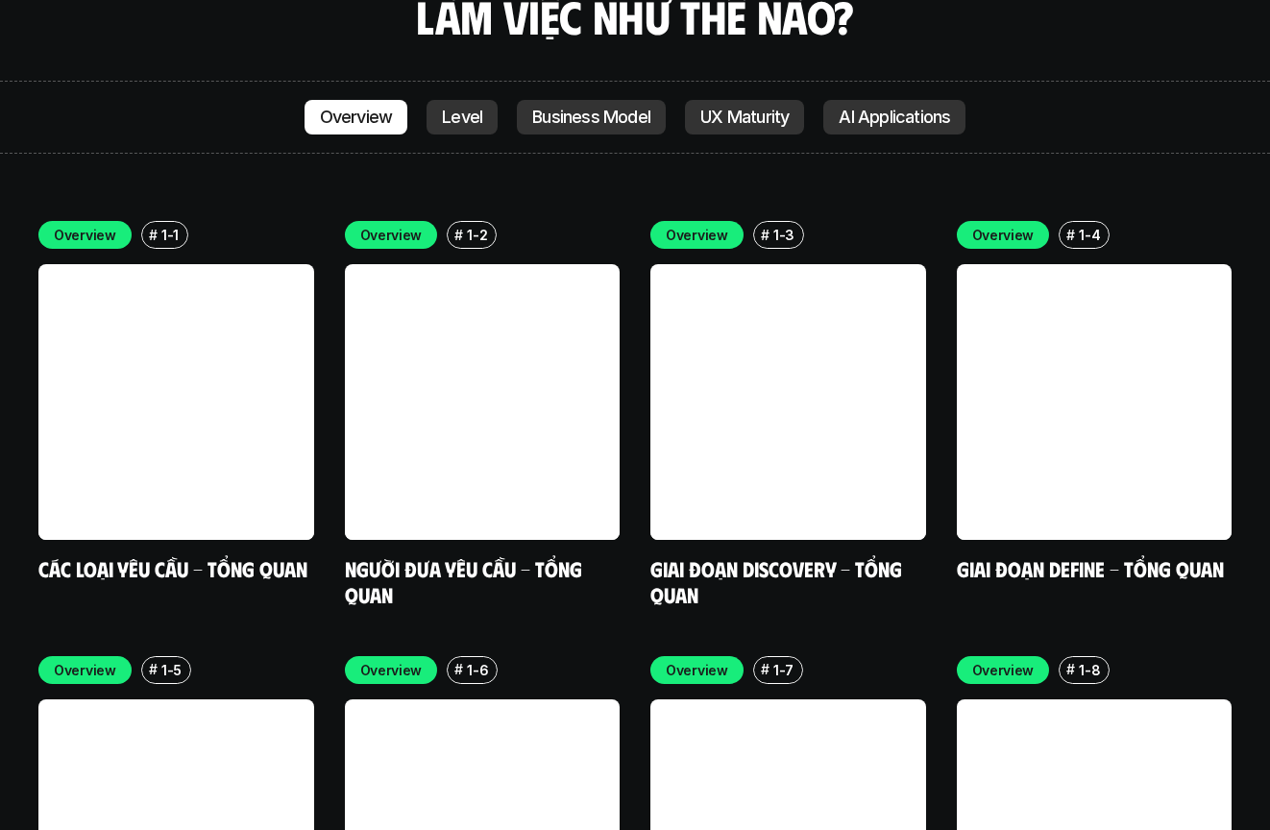
click at [630, 285] on div "Overview # 1-1 Các loại yêu cầu - Tổng quan Overview # 1-2 Người đưa yêu cầu - …" at bounding box center [634, 631] width 1193 height 821
click at [790, 504] on div "Overview # 1-1 Các loại yêu cầu - Tổng quan Overview # 1-2 Người đưa yêu cầu - …" at bounding box center [634, 631] width 1193 height 821
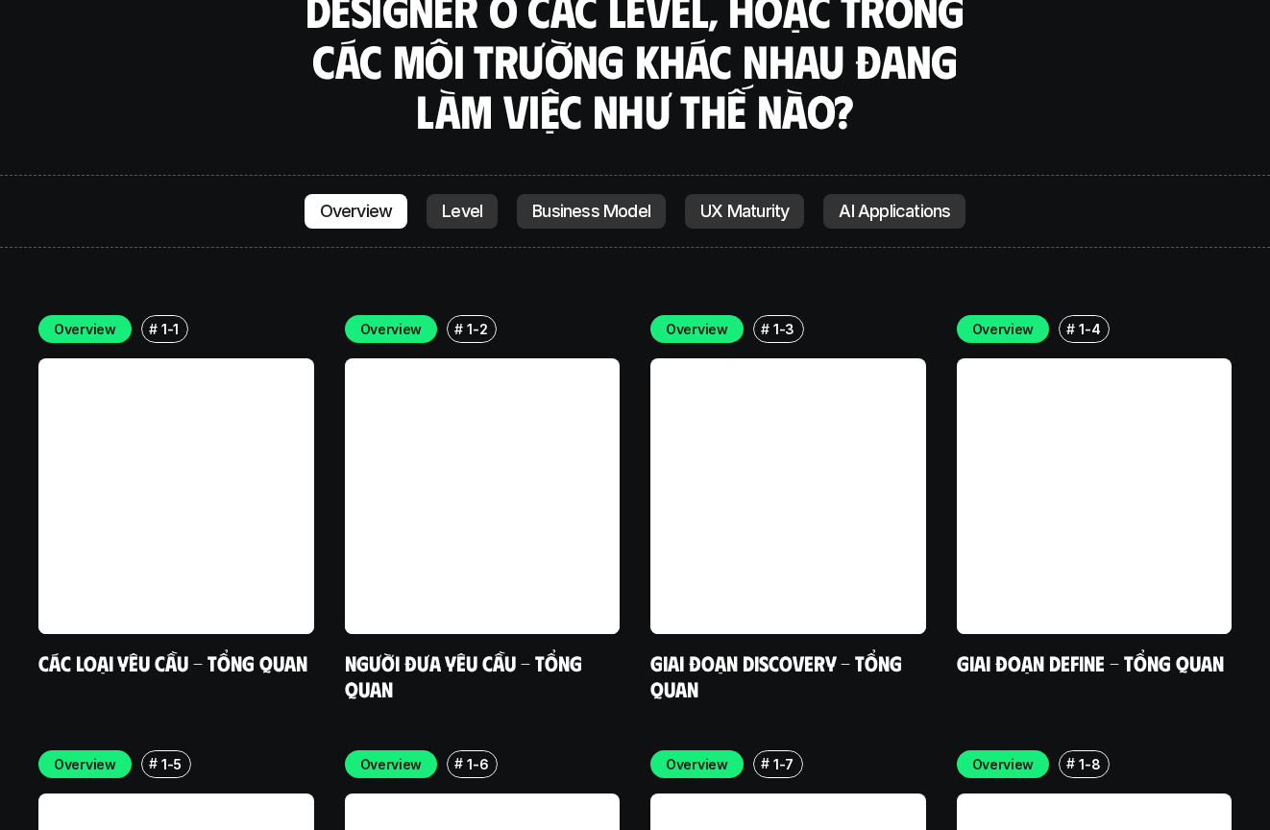
scroll to position [5437, 0]
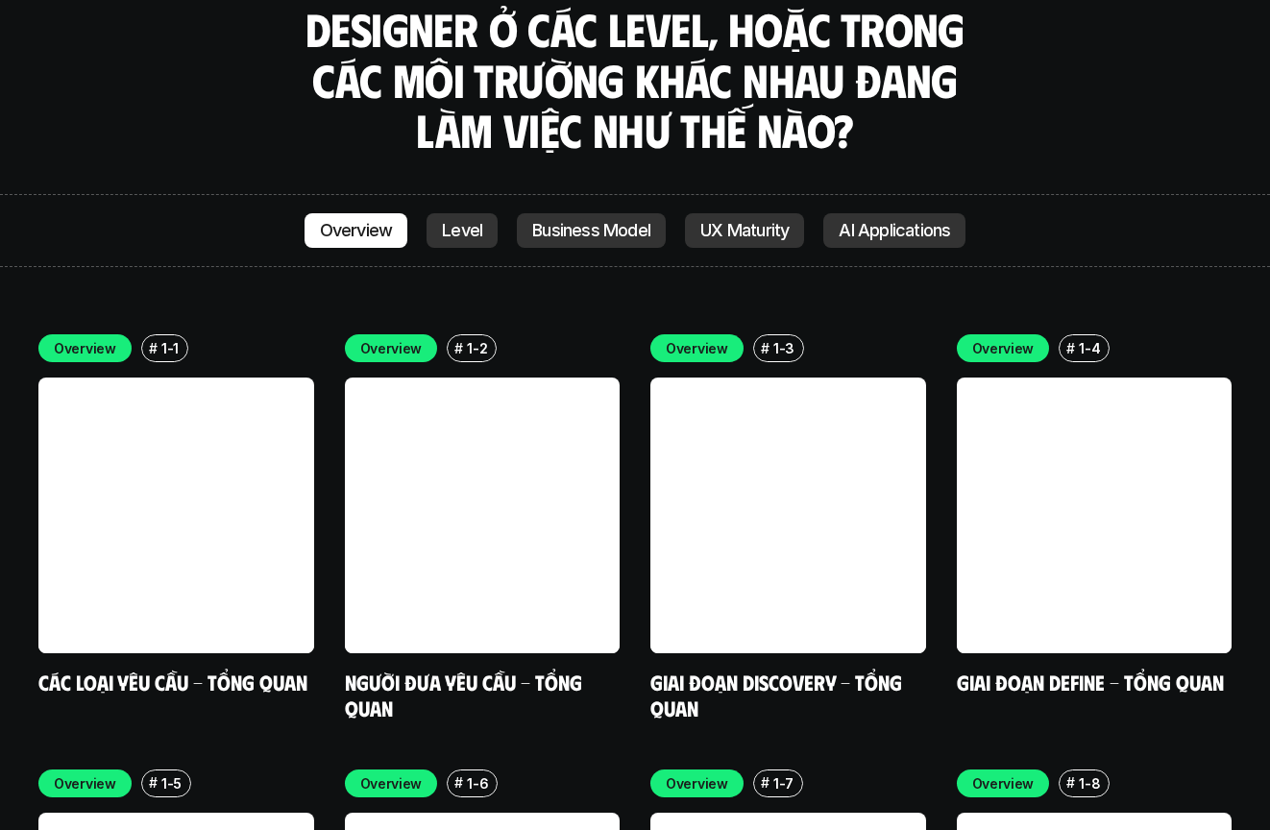
click at [628, 361] on div "Overview # 1-1 Các loại yêu cầu - Tổng quan Overview # 1-2 Người đưa yêu cầu - …" at bounding box center [634, 744] width 1193 height 821
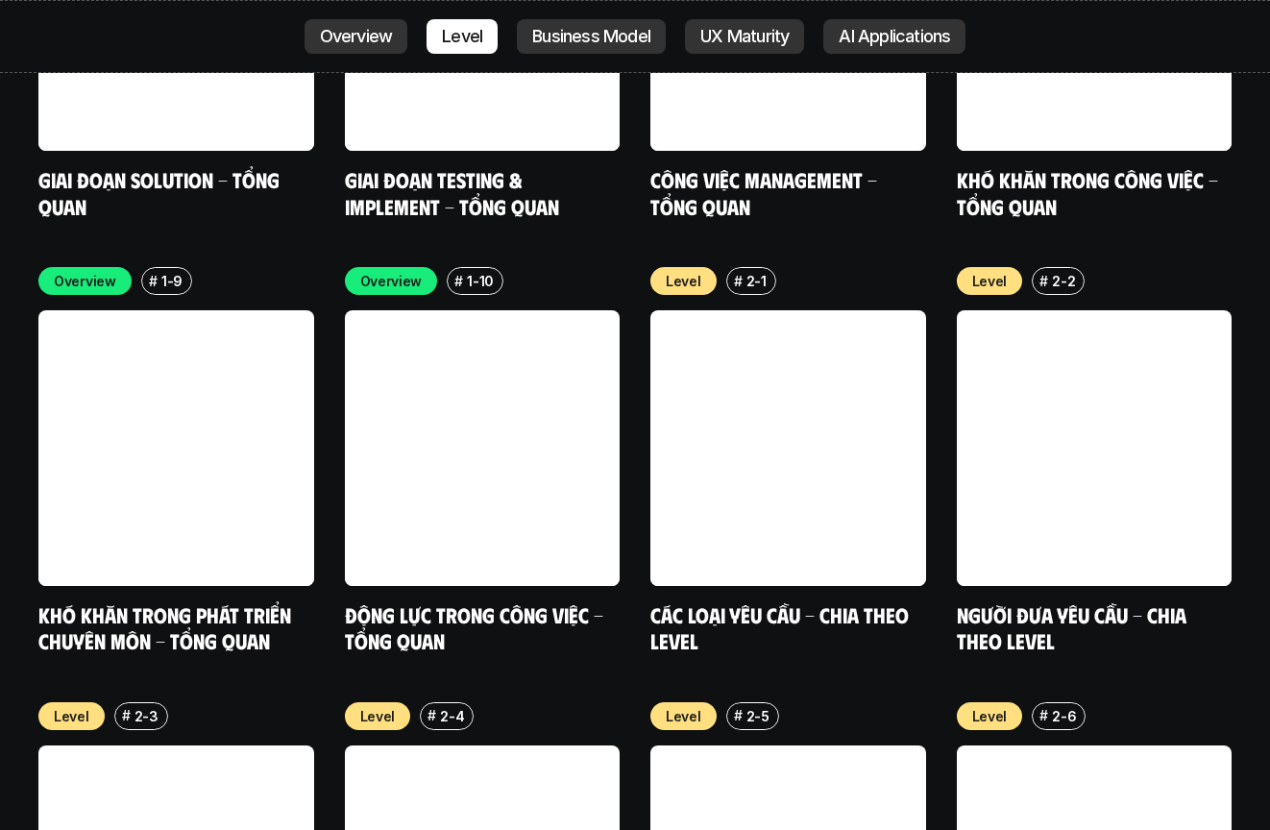
scroll to position [6357, 0]
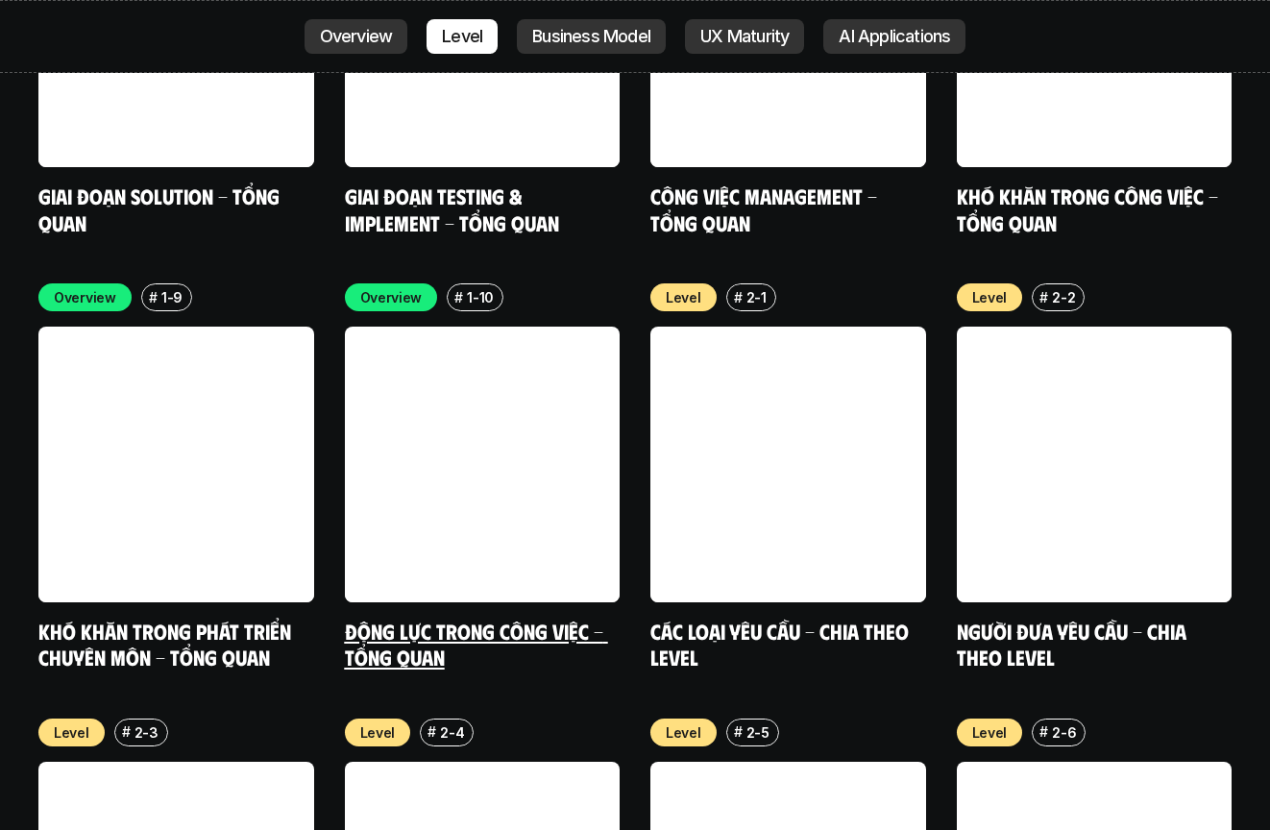
click at [511, 327] on link at bounding box center [483, 465] width 276 height 276
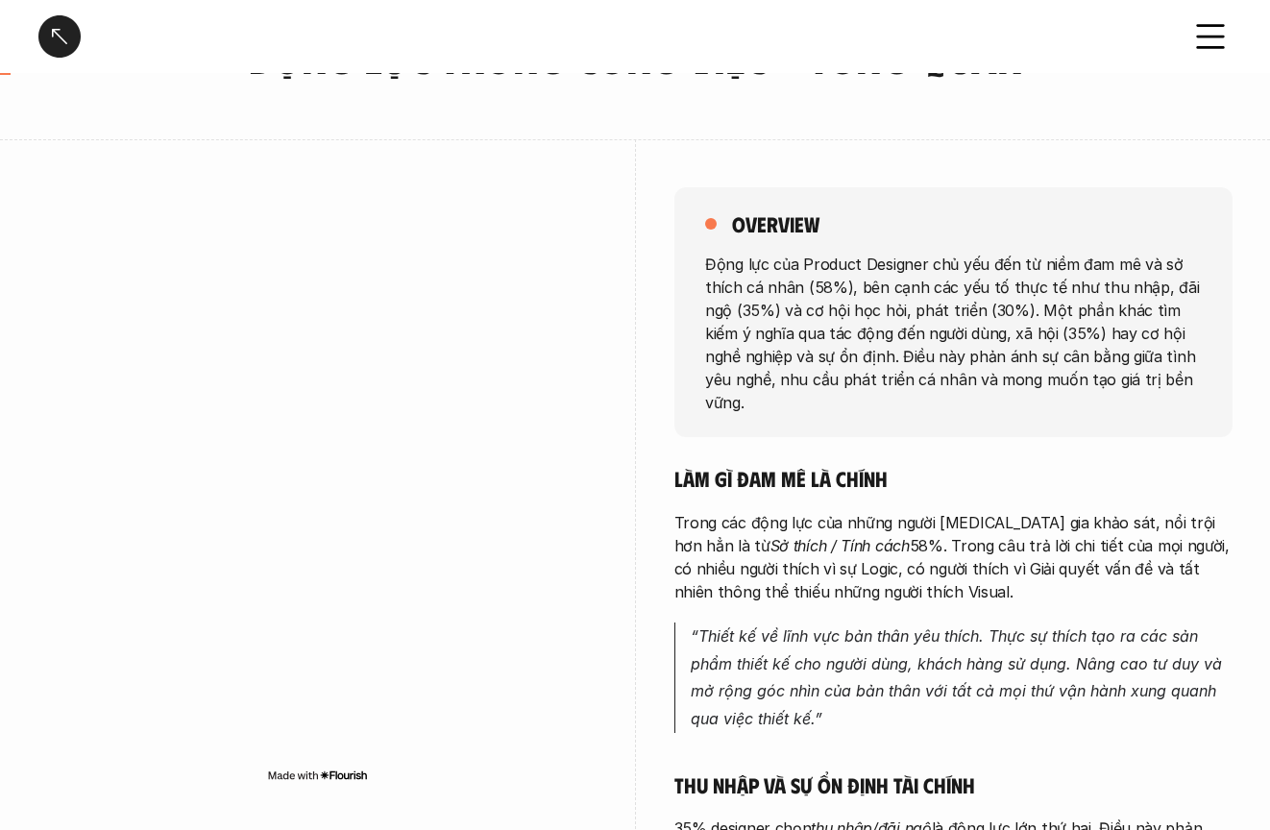
scroll to position [151, 0]
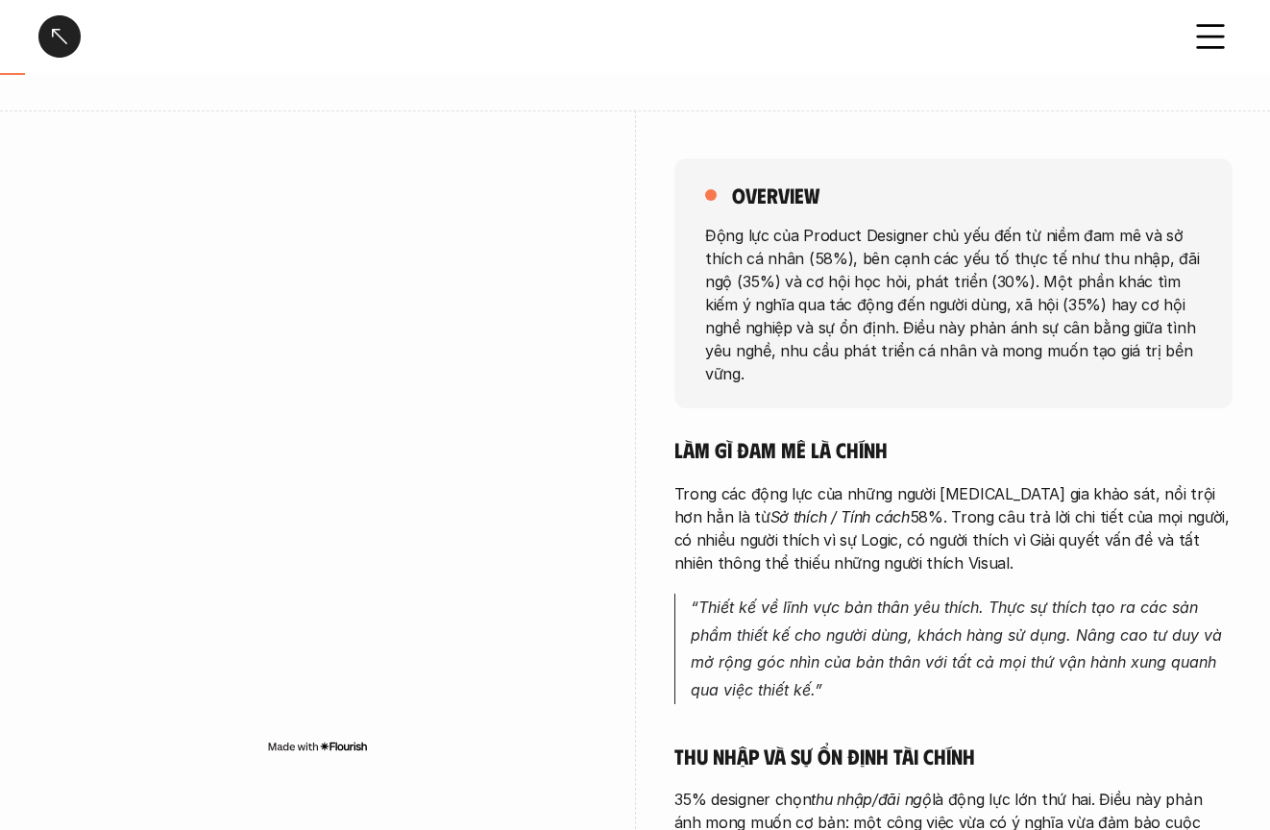
click at [790, 517] on p "Trong các động lực của những người tham gia khảo sát, nổi trội hơn hẳn là từ Sở…" at bounding box center [953, 528] width 558 height 92
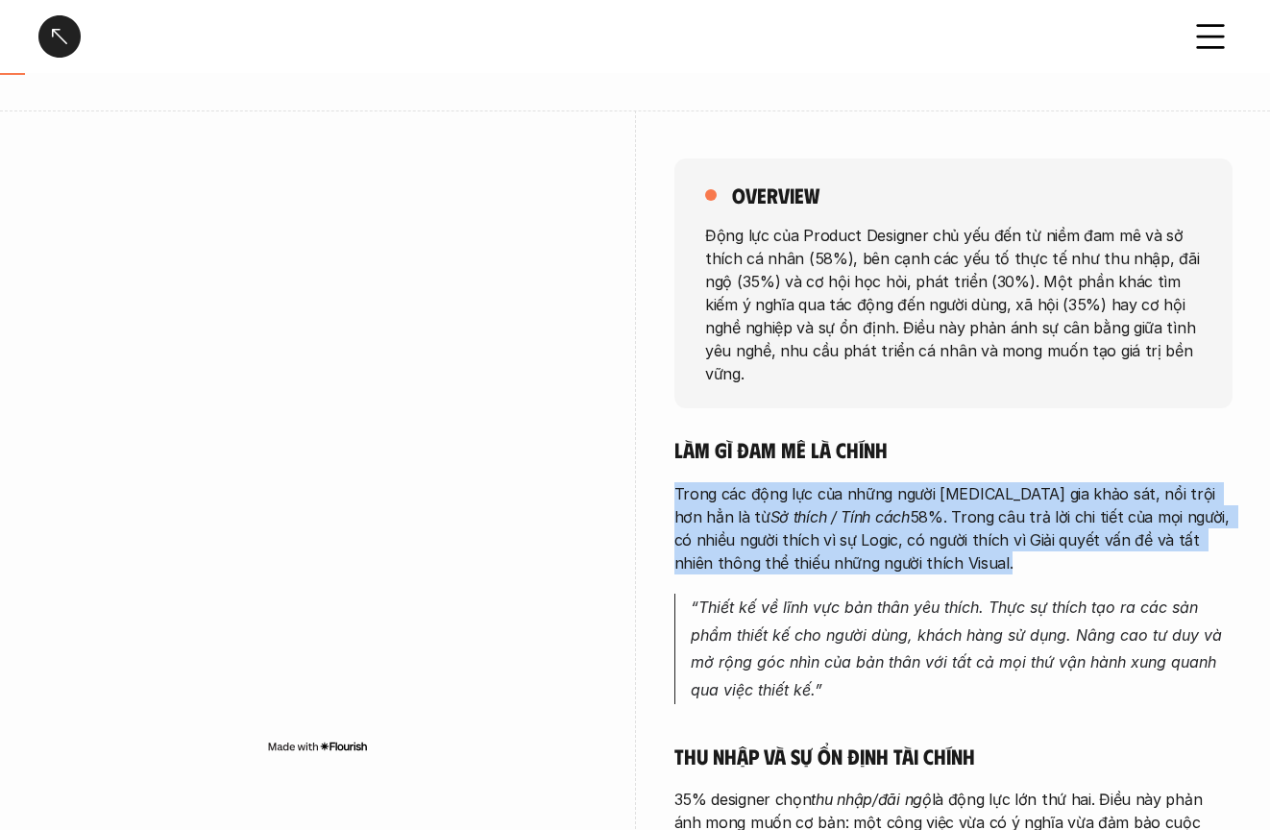
click at [790, 517] on p "Trong các động lực của những người tham gia khảo sát, nổi trội hơn hẳn là từ Sở…" at bounding box center [953, 528] width 558 height 92
click at [790, 540] on p "Trong các động lực của những người tham gia khảo sát, nổi trội hơn hẳn là từ Sở…" at bounding box center [953, 528] width 558 height 92
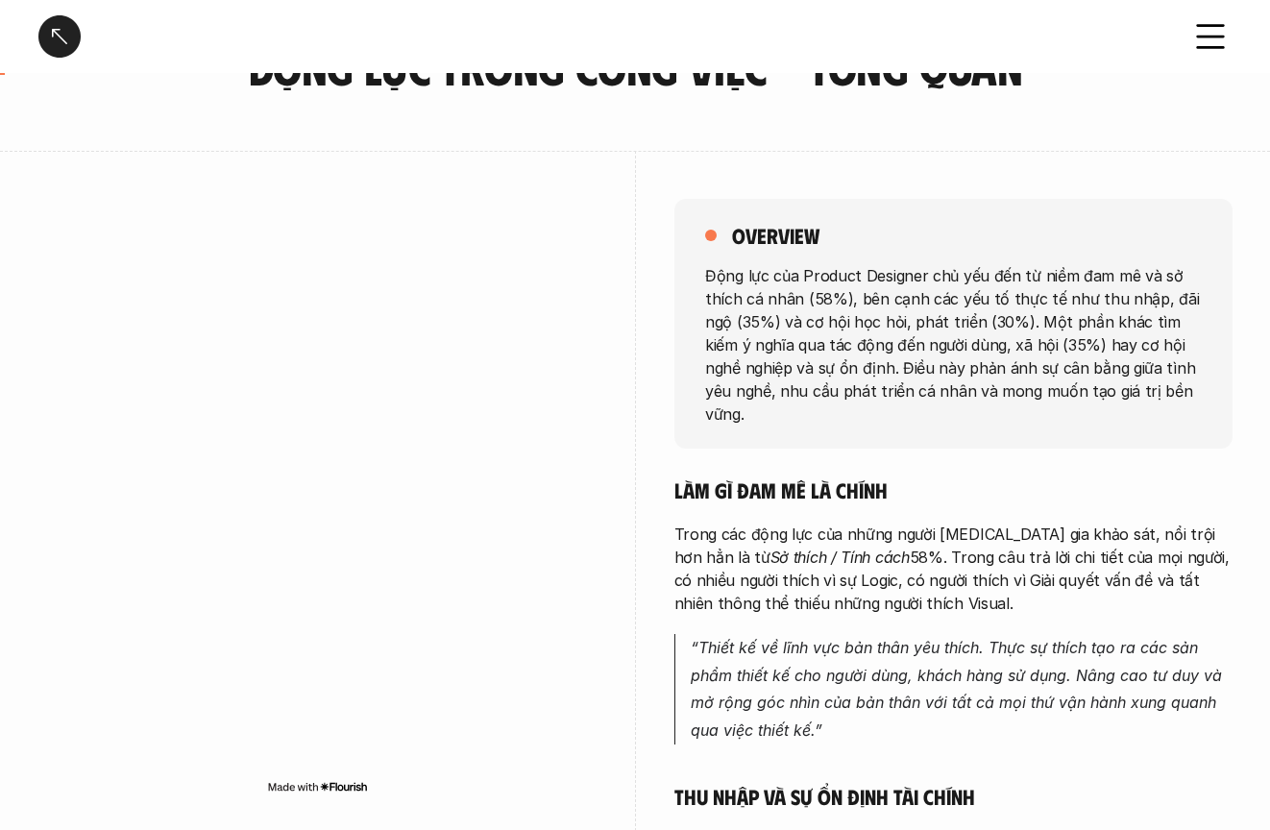
scroll to position [0, 0]
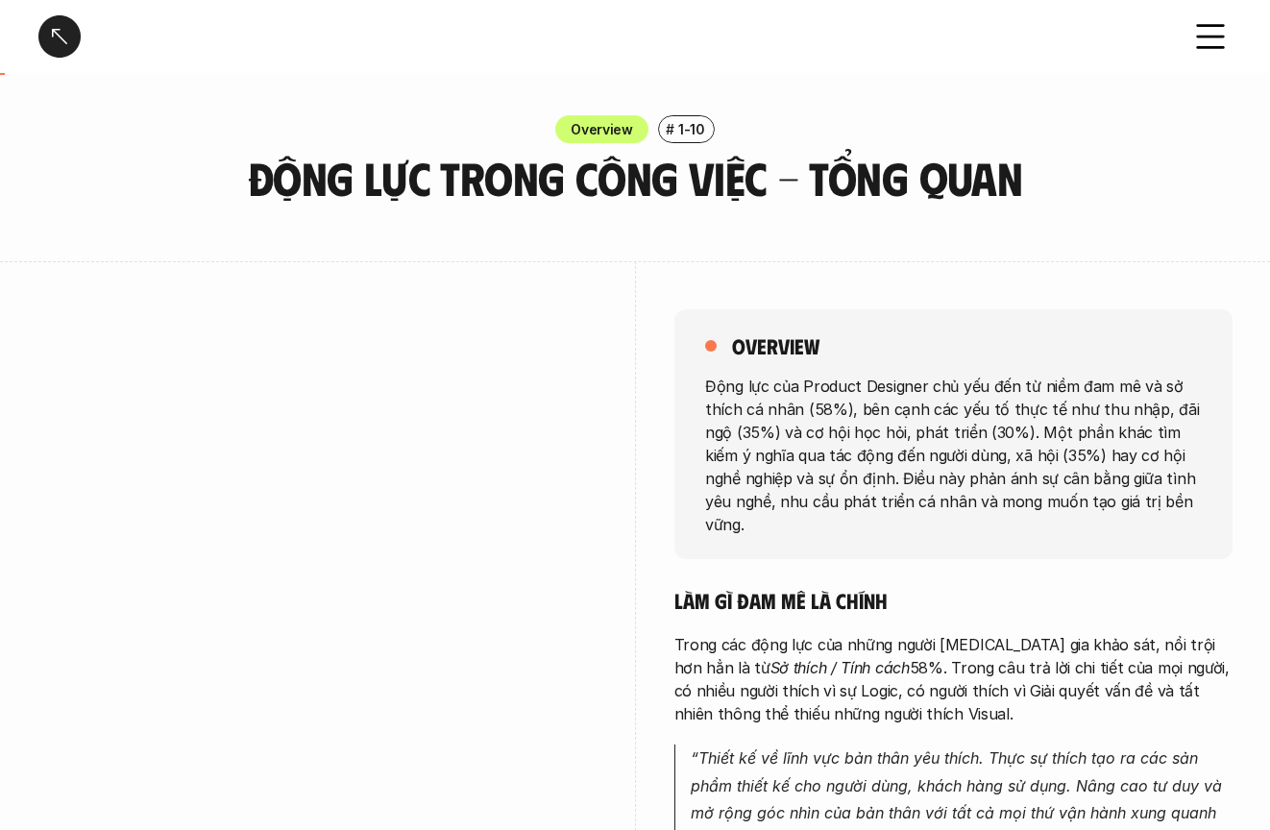
click at [67, 41] on div at bounding box center [59, 36] width 42 height 42
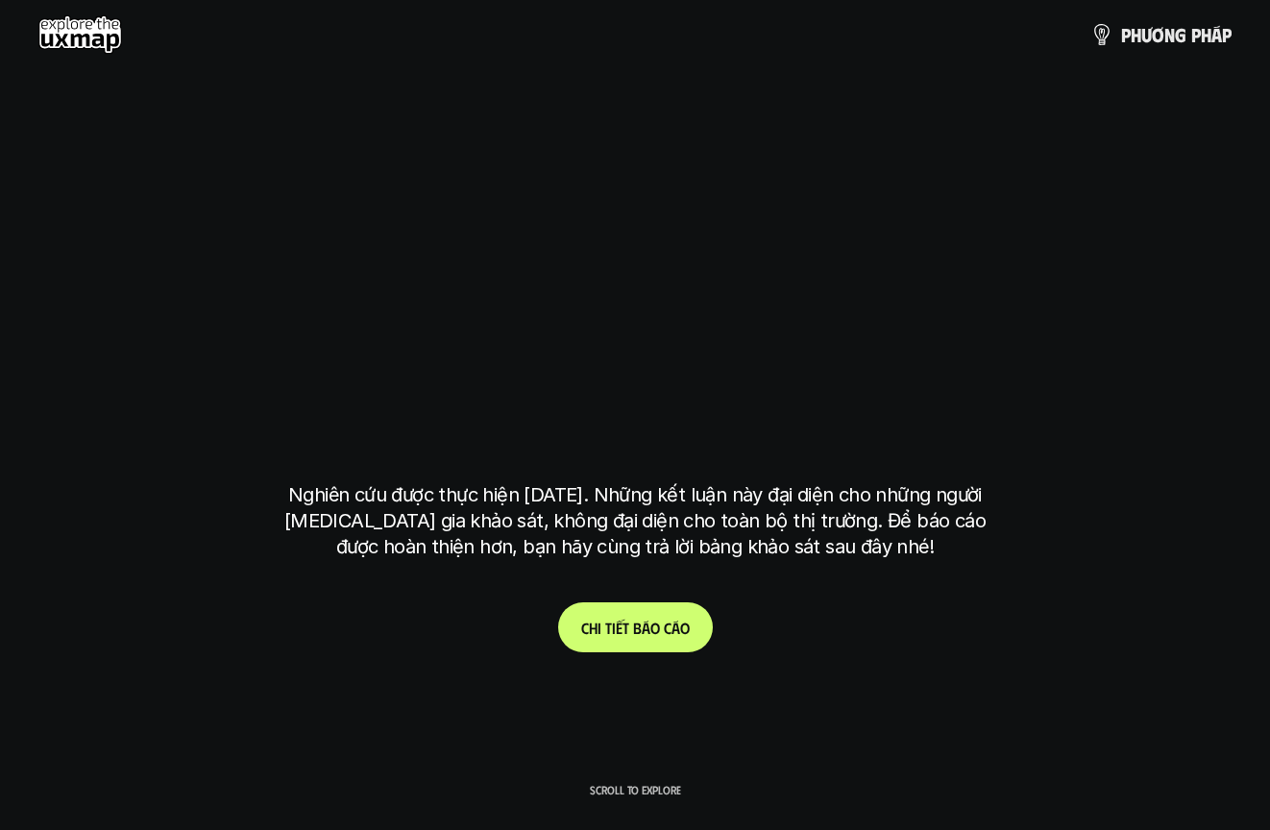
scroll to position [5550, 0]
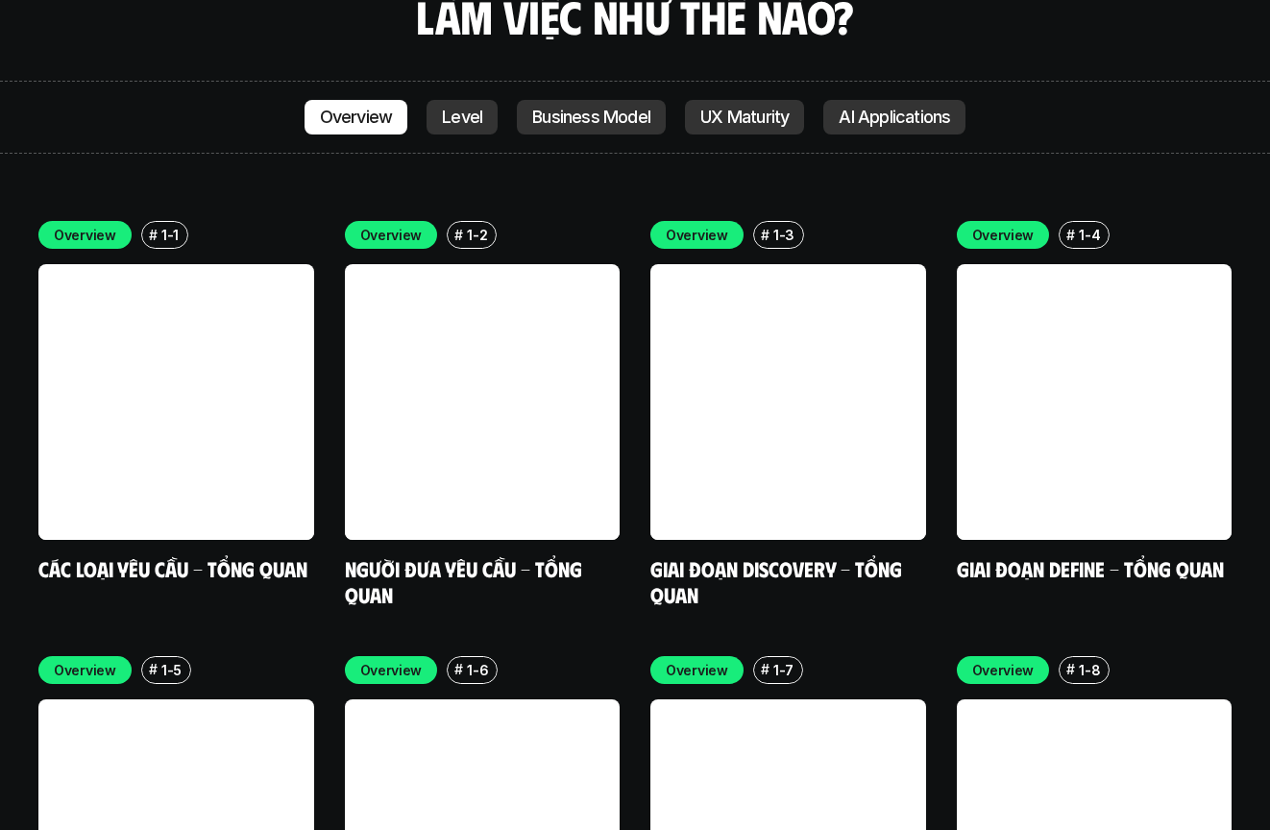
click at [626, 302] on div "Overview # 1-1 Các loại yêu cầu - Tổng quan Overview # 1-2 Người đưa yêu cầu - …" at bounding box center [634, 631] width 1193 height 821
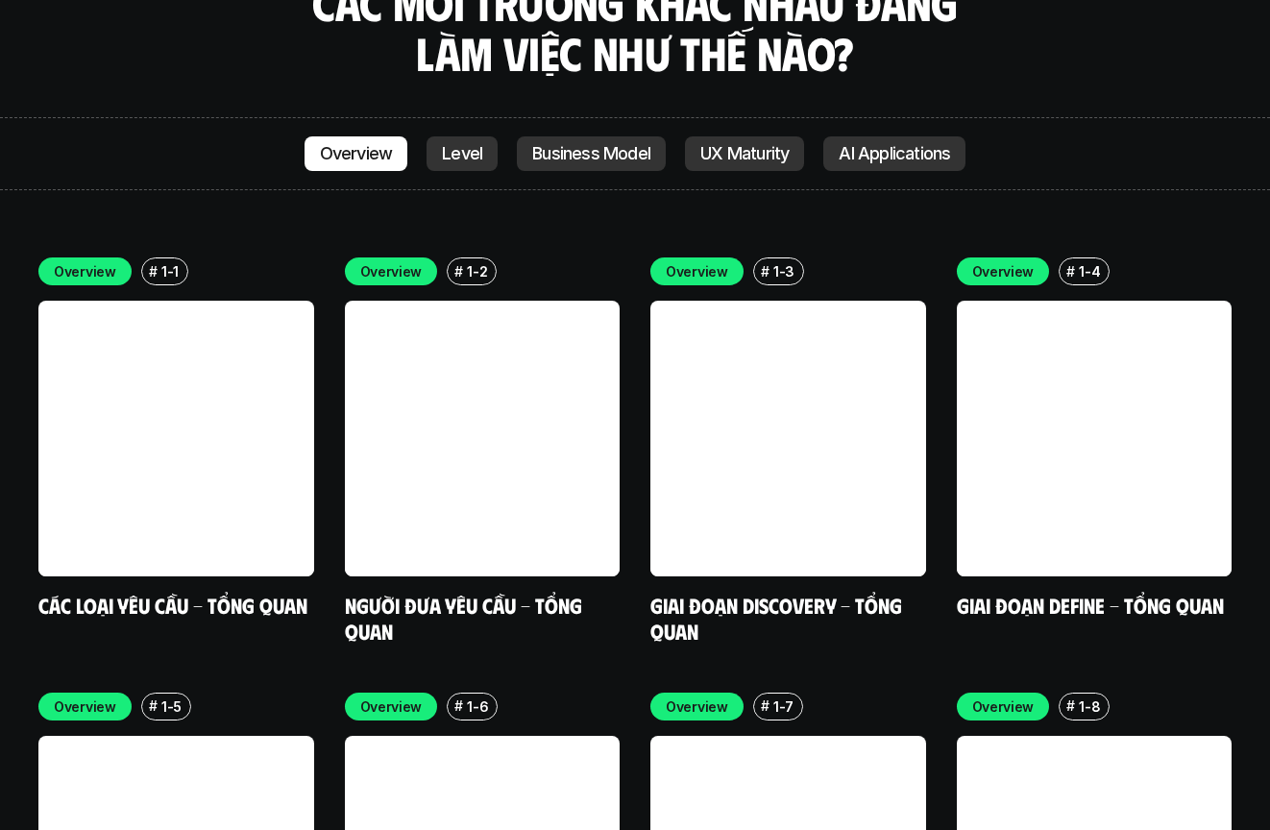
click at [626, 302] on div "Overview # 1-1 Các loại yêu cầu - Tổng quan Overview # 1-2 Người đưa yêu cầu - …" at bounding box center [634, 667] width 1193 height 821
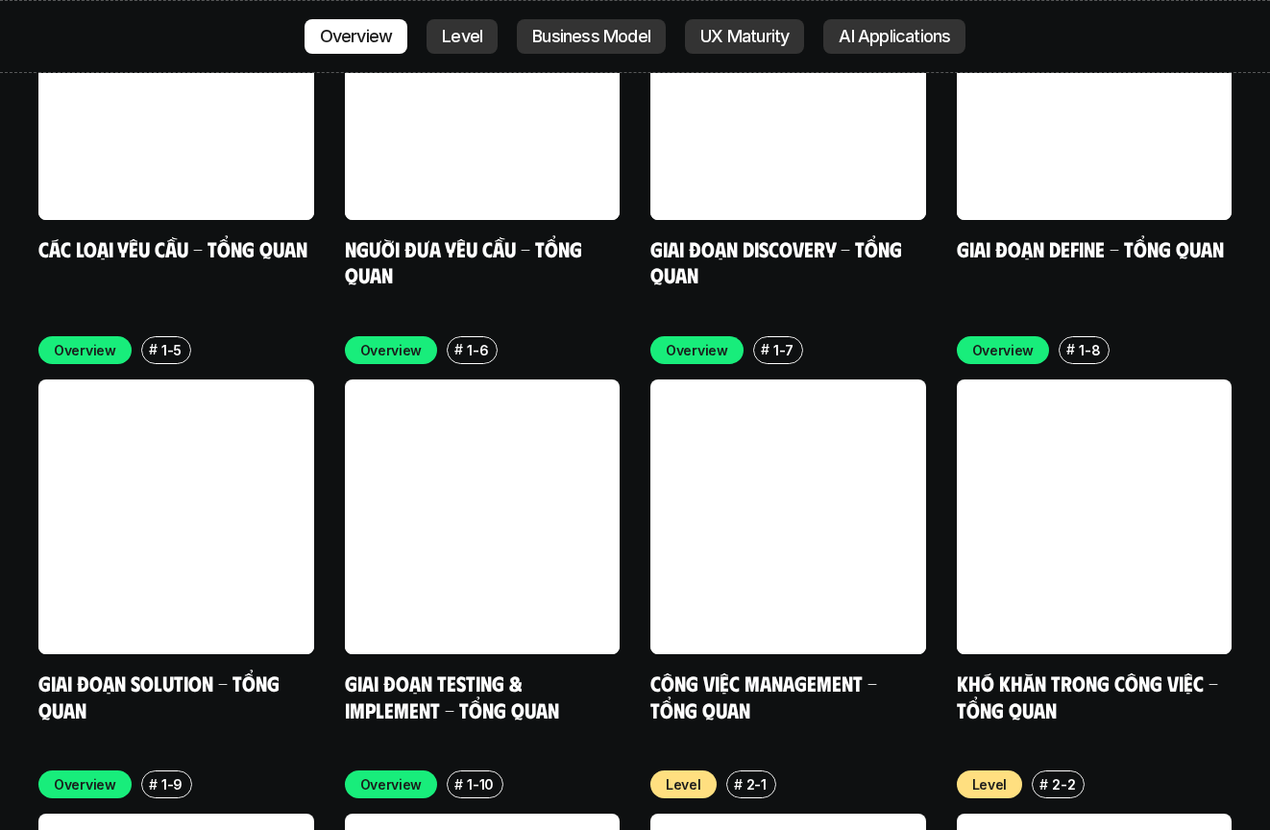
click at [626, 302] on div "Overview # 1-1 Các loại yêu cầu - Tổng quan Overview # 1-2 Người đưa yêu cầu - …" at bounding box center [634, 311] width 1193 height 821
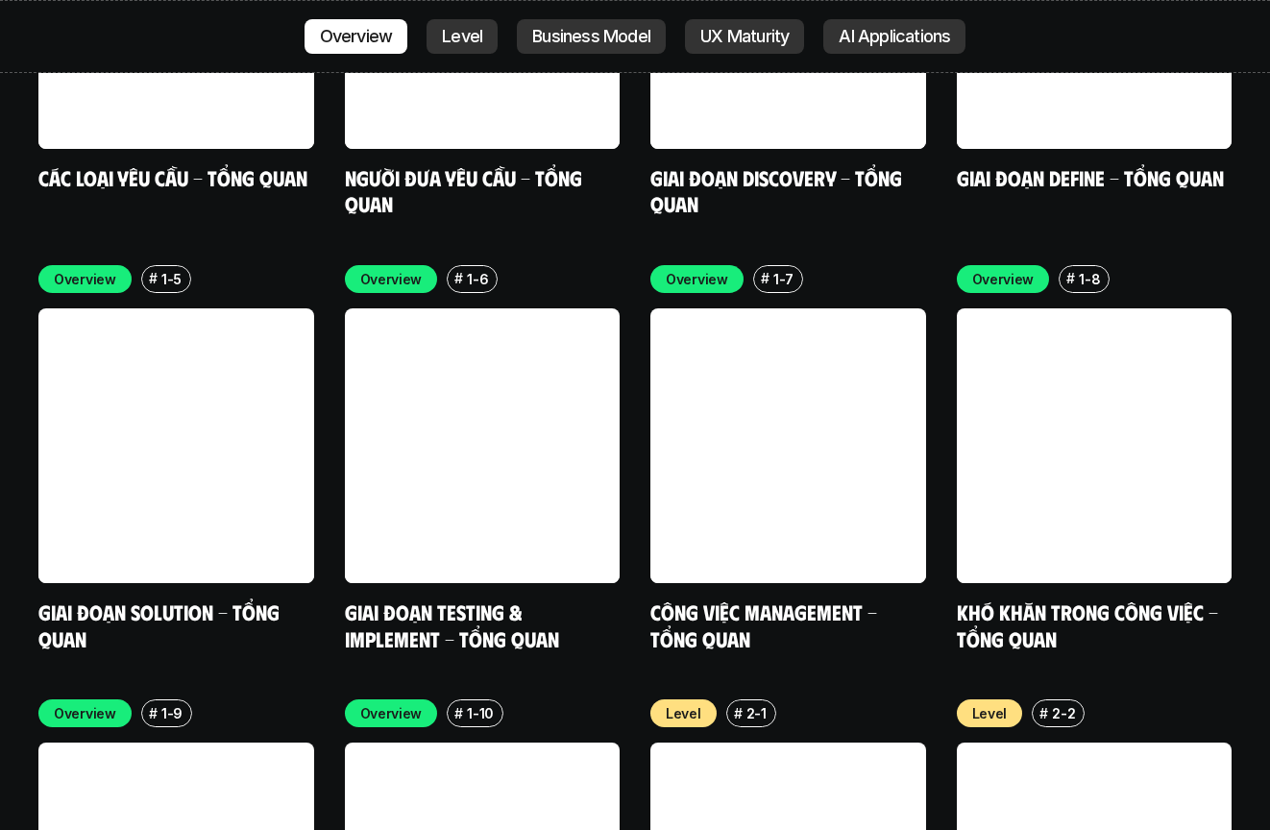
click at [626, 302] on div "Overview # 1-1 Các loại yêu cầu - Tổng quan Overview # 1-2 Người đưa yêu cầu - …" at bounding box center [634, 240] width 1193 height 821
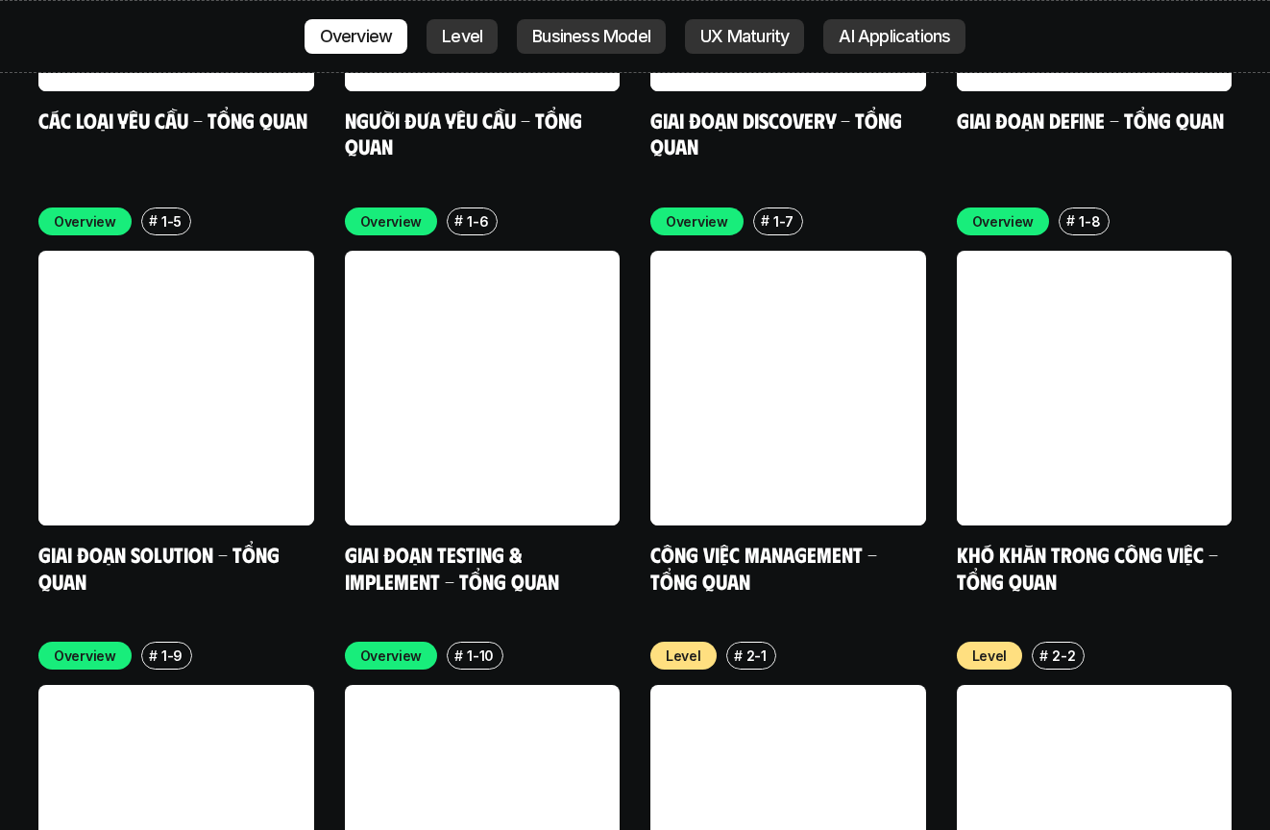
scroll to position [6374, 0]
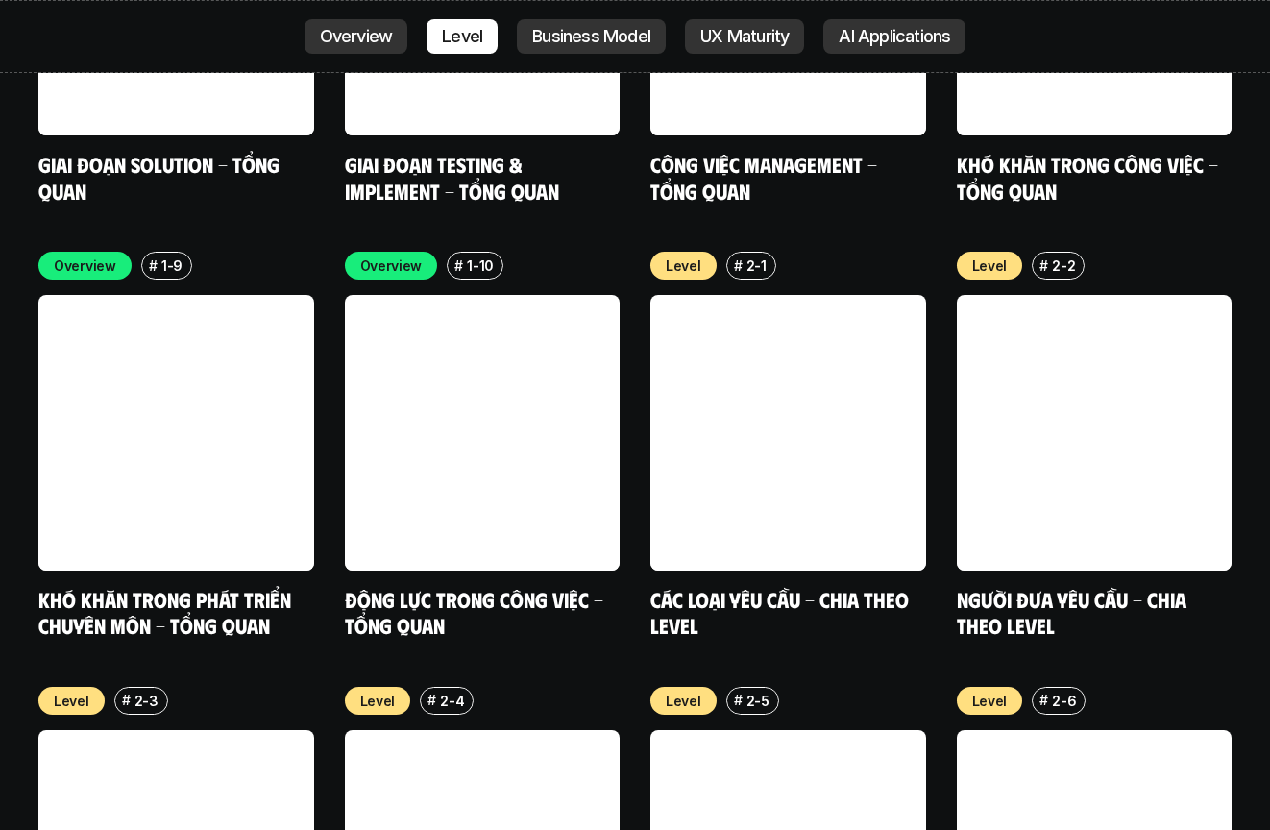
scroll to position [6390, 0]
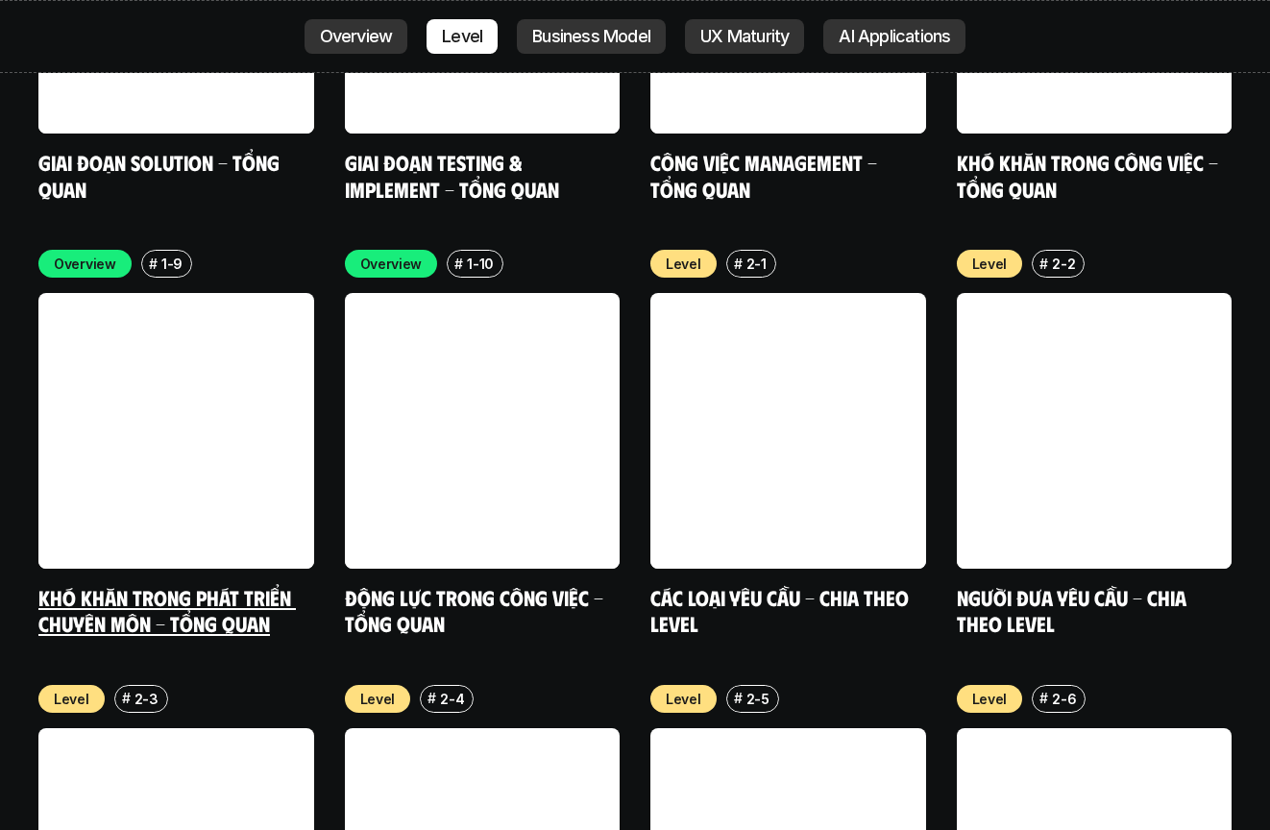
click at [238, 310] on link at bounding box center [176, 431] width 276 height 276
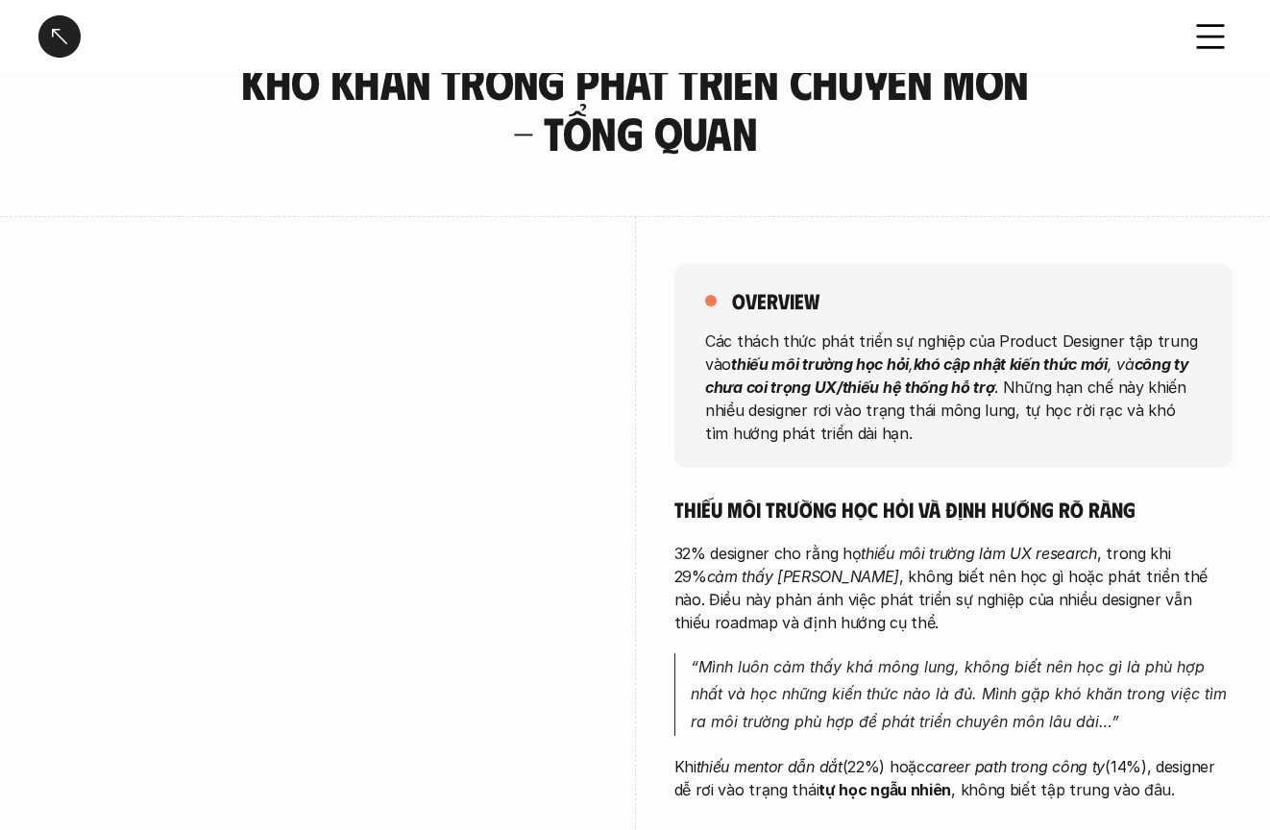
scroll to position [109, 0]
